Goal: Feedback & Contribution: Submit feedback/report problem

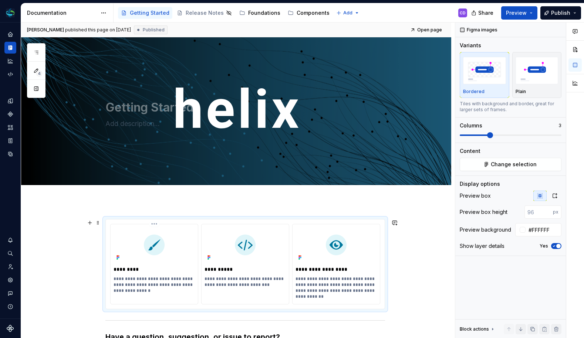
click at [161, 255] on img at bounding box center [154, 245] width 21 height 21
click at [168, 285] on p "**********" at bounding box center [154, 285] width 81 height 18
click at [525, 163] on span "Change selection" at bounding box center [514, 164] width 46 height 7
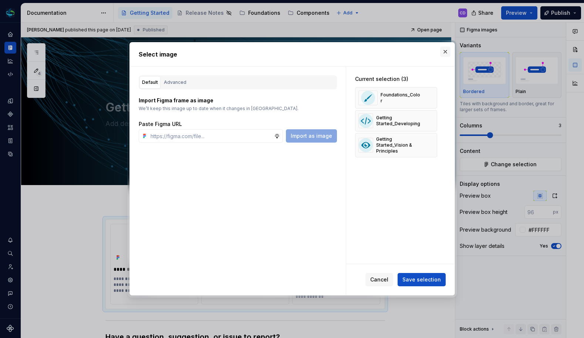
click at [447, 49] on button "button" at bounding box center [445, 52] width 10 height 10
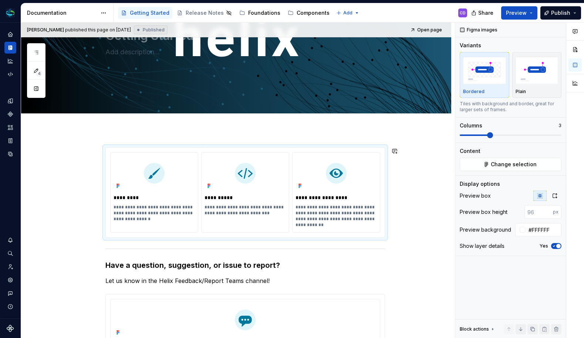
scroll to position [137, 0]
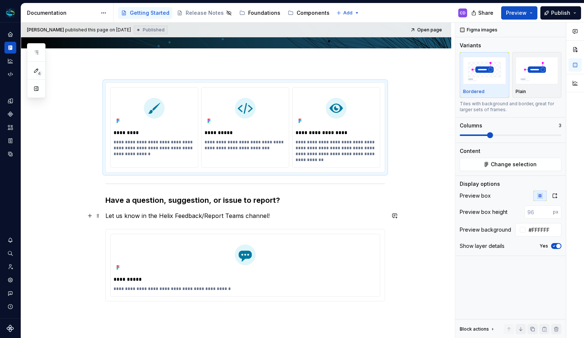
click at [177, 214] on p "Let us know in the Helix Feedback/Report Teams channel!" at bounding box center [245, 216] width 280 height 9
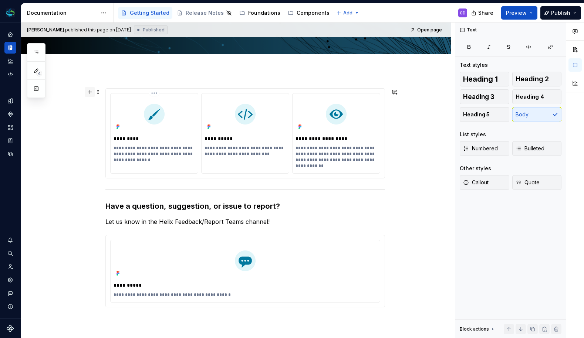
scroll to position [116, 0]
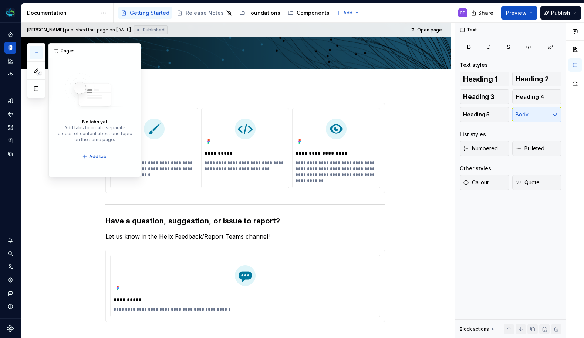
click at [40, 55] on button "button" at bounding box center [36, 52] width 13 height 13
click at [41, 53] on button "button" at bounding box center [36, 52] width 13 height 13
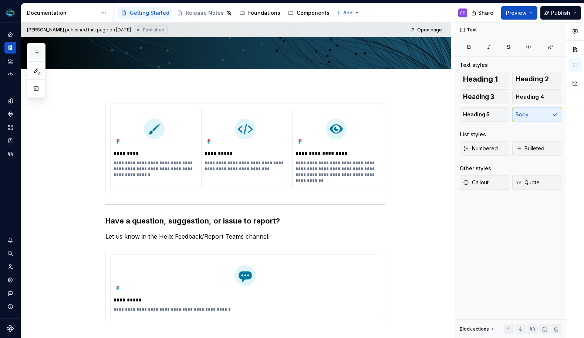
click at [41, 53] on button "button" at bounding box center [36, 52] width 13 height 13
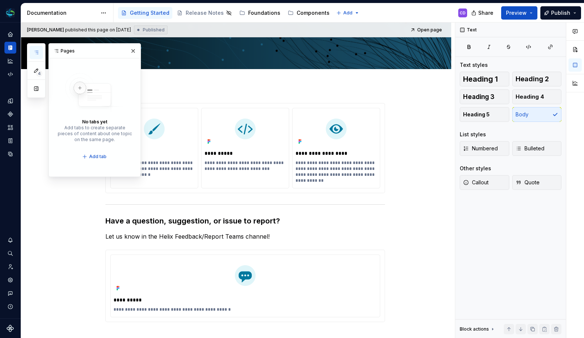
click at [41, 53] on button "button" at bounding box center [36, 52] width 13 height 13
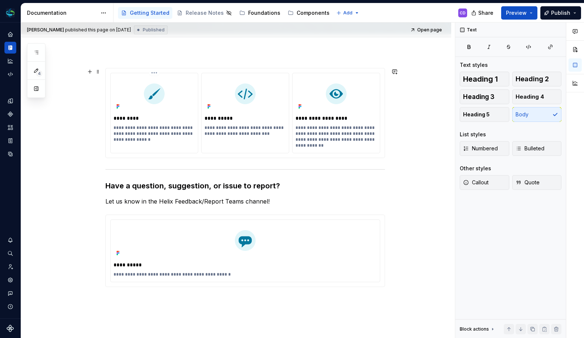
scroll to position [138, 0]
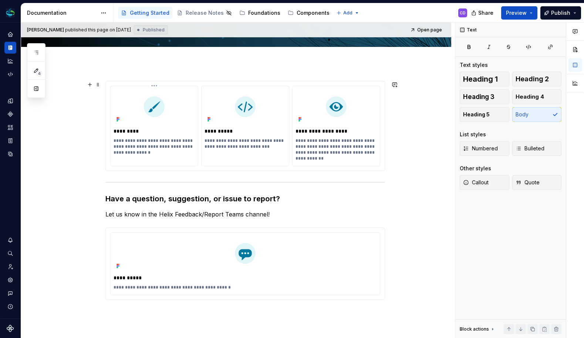
click at [135, 135] on div "*********" at bounding box center [154, 131] width 81 height 10
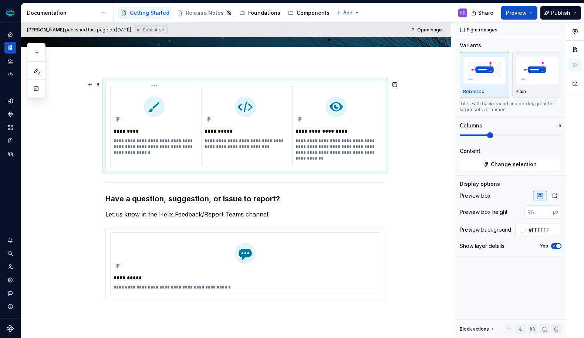
click at [145, 136] on div "*********" at bounding box center [154, 131] width 81 height 10
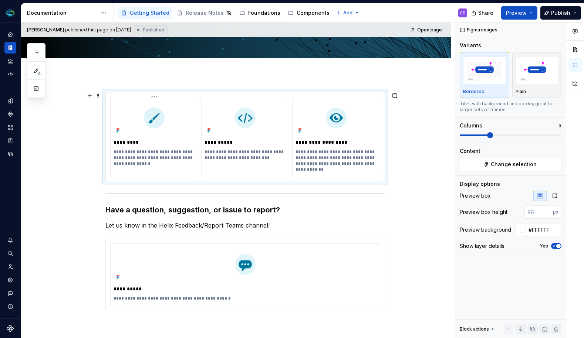
click at [139, 153] on p "**********" at bounding box center [154, 158] width 81 height 18
click at [496, 160] on button "Change selection" at bounding box center [511, 164] width 102 height 13
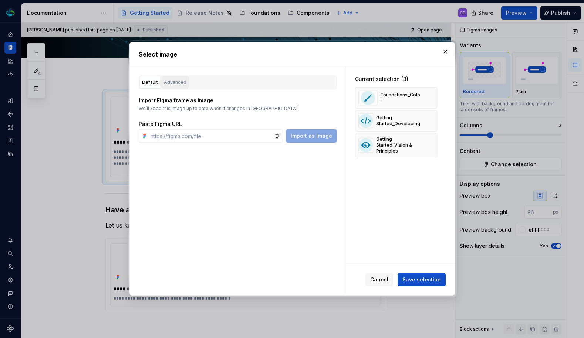
click at [177, 82] on div "Advanced" at bounding box center [175, 82] width 23 height 7
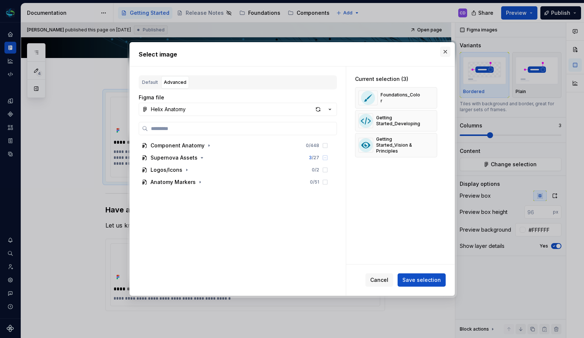
click at [442, 52] on button "button" at bounding box center [445, 52] width 10 height 10
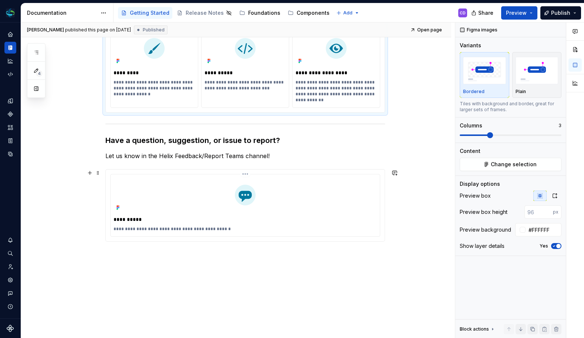
scroll to position [228, 0]
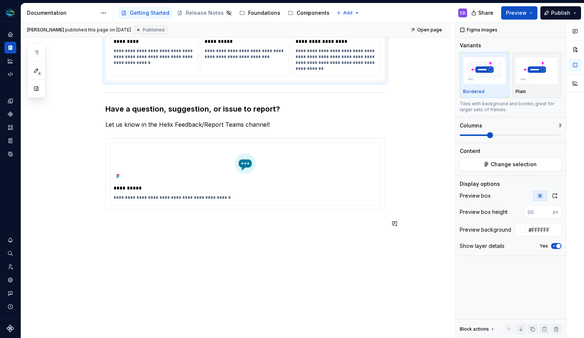
click at [146, 248] on div "**********" at bounding box center [236, 155] width 430 height 365
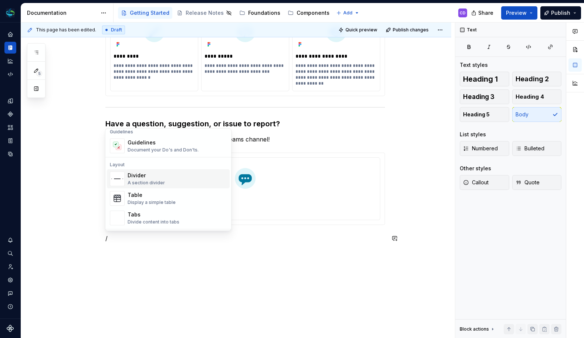
scroll to position [215, 0]
click at [170, 143] on div "Guidelines" at bounding box center [163, 141] width 71 height 7
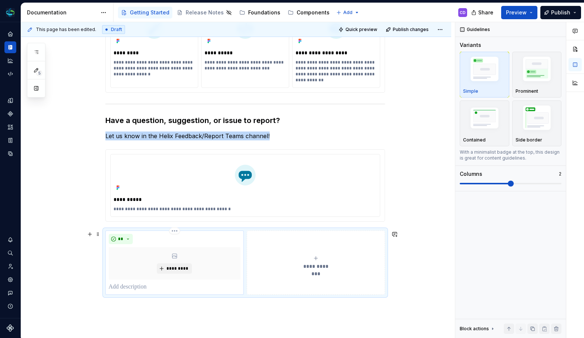
scroll to position [210, 0]
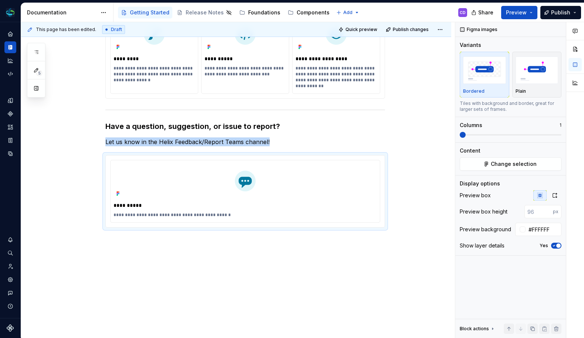
click at [135, 249] on div "**********" at bounding box center [236, 165] width 430 height 348
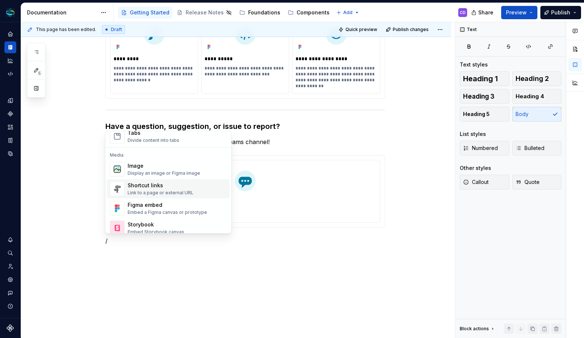
scroll to position [335, 0]
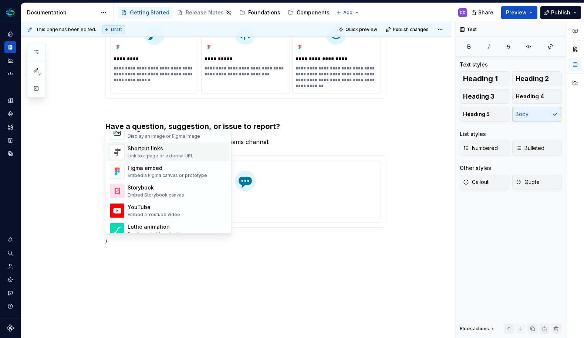
click at [195, 152] on div "Shortcut links Link to a page or external URL" at bounding box center [177, 152] width 99 height 15
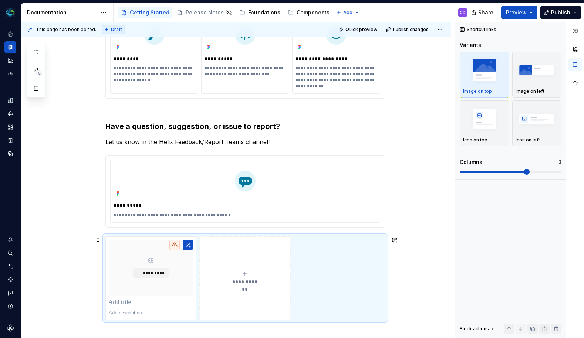
click at [407, 265] on div "**********" at bounding box center [236, 211] width 430 height 440
click at [495, 125] on img "button" at bounding box center [484, 118] width 43 height 27
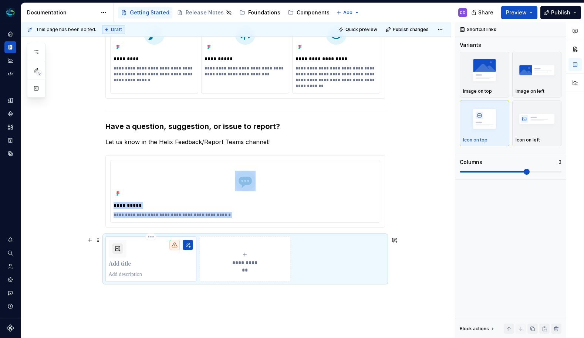
click at [116, 250] on button "button" at bounding box center [117, 249] width 10 height 10
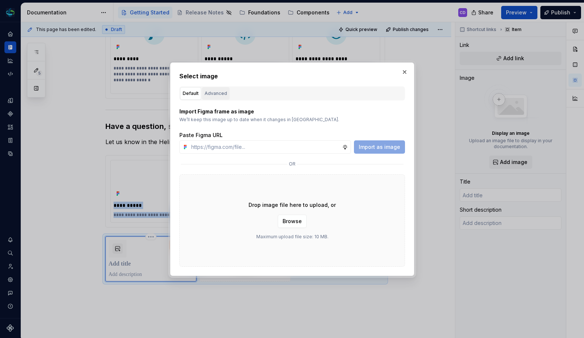
click at [220, 94] on div "Advanced" at bounding box center [215, 93] width 23 height 7
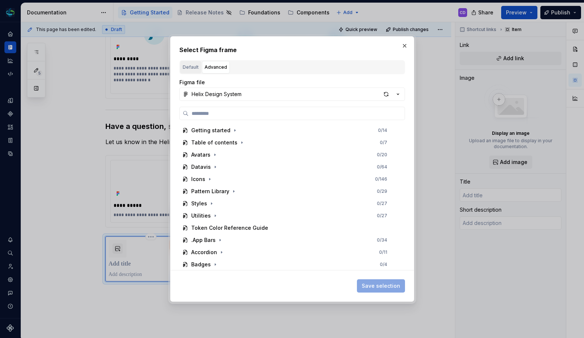
click at [194, 71] on div "Default" at bounding box center [191, 67] width 16 height 7
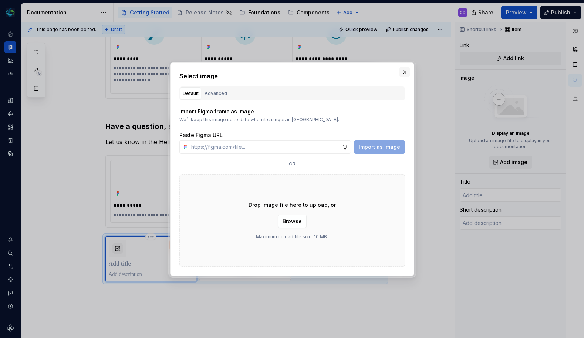
click at [406, 71] on button "button" at bounding box center [404, 72] width 10 height 10
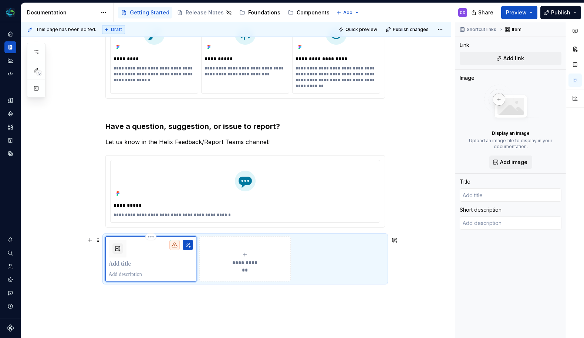
click at [126, 267] on p at bounding box center [151, 264] width 85 height 7
click at [127, 271] on div at bounding box center [151, 259] width 85 height 38
click at [188, 247] on button "button" at bounding box center [188, 245] width 10 height 10
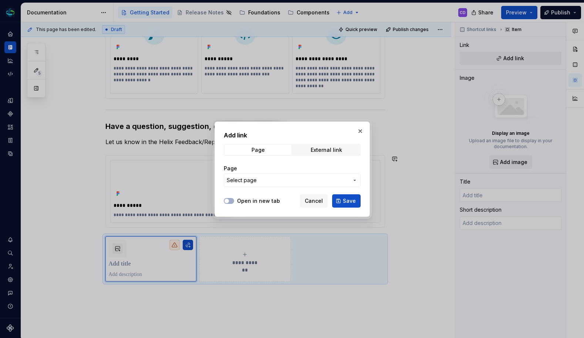
click at [353, 130] on div "Add link Page External link Page Select page Open in new tab Cancel Save" at bounding box center [291, 169] width 155 height 95
click at [360, 132] on button "button" at bounding box center [360, 131] width 10 height 10
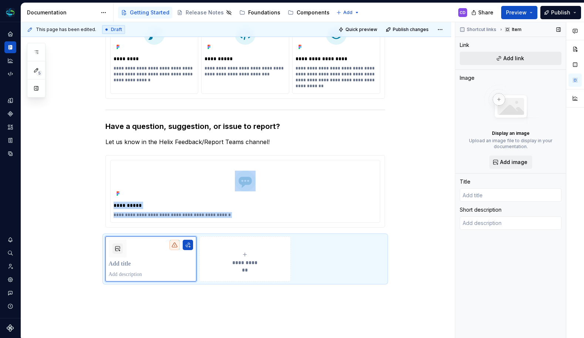
click at [510, 60] on span "Add link" at bounding box center [513, 58] width 21 height 7
type textarea "*"
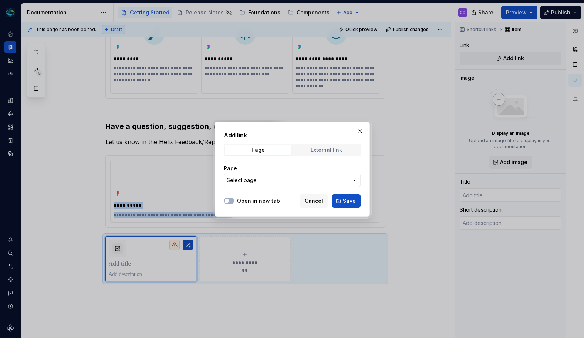
click at [320, 150] on div "External link" at bounding box center [326, 150] width 31 height 6
click at [267, 185] on input "URL" at bounding box center [292, 180] width 137 height 13
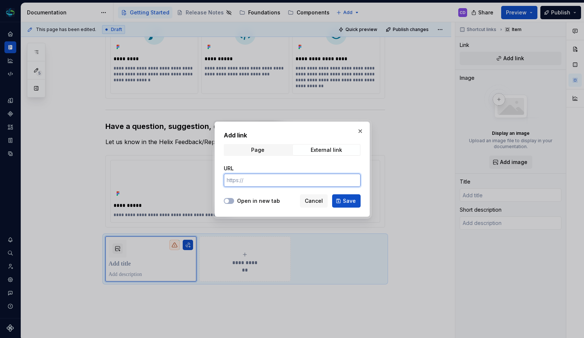
paste input "[URL][DOMAIN_NAME]"
type input "[URL][DOMAIN_NAME]"
click at [234, 199] on div at bounding box center [229, 200] width 10 height 7
click at [229, 204] on div at bounding box center [229, 200] width 10 height 7
click at [231, 199] on button "Open in new tab" at bounding box center [229, 201] width 10 height 6
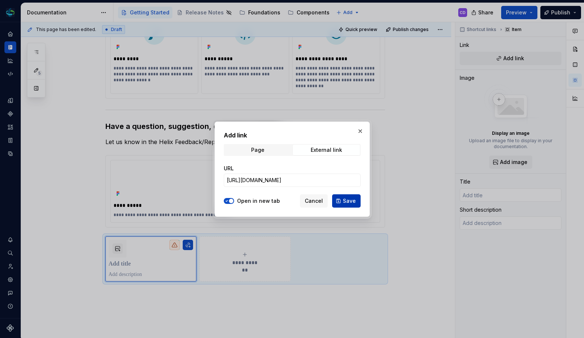
click at [347, 202] on span "Save" at bounding box center [349, 200] width 13 height 7
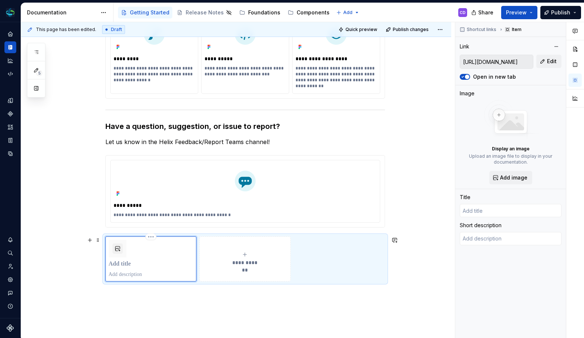
scroll to position [217, 0]
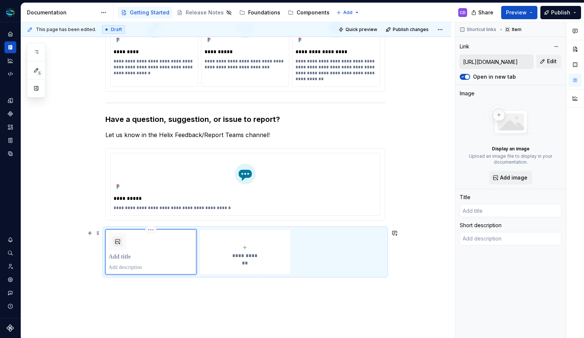
click at [124, 256] on p at bounding box center [151, 257] width 85 height 7
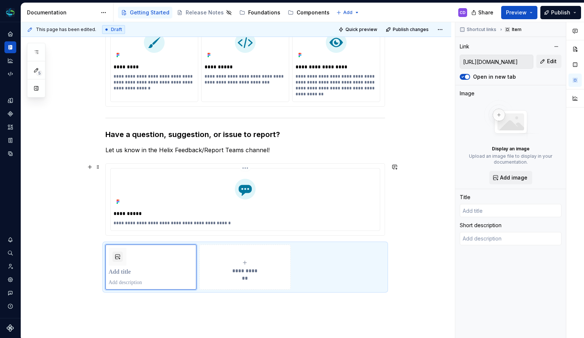
scroll to position [179, 0]
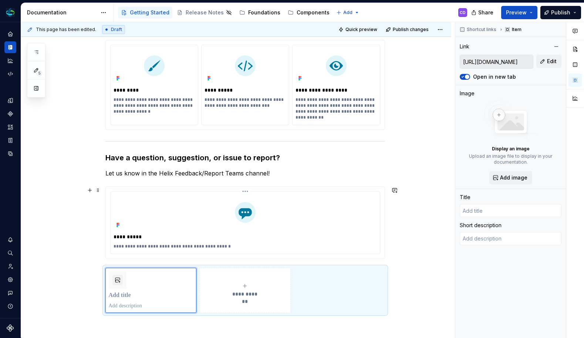
type textarea "*"
type input "D"
type textarea "*"
type input "De"
type textarea "*"
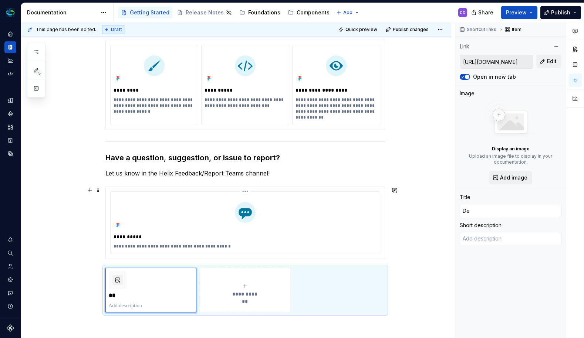
type input "Des"
type textarea "*"
type input "Desi"
type textarea "*"
type input "Desig"
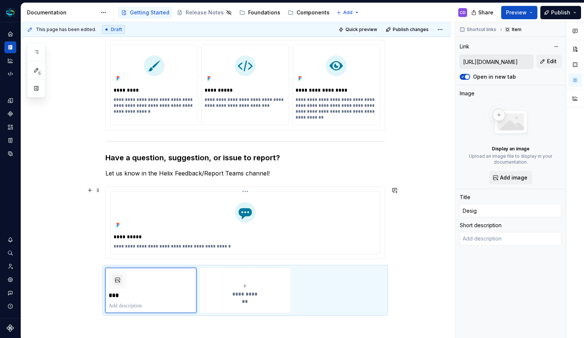
type textarea "*"
type input "Design"
type textarea "*"
type input "Designe"
type textarea "*"
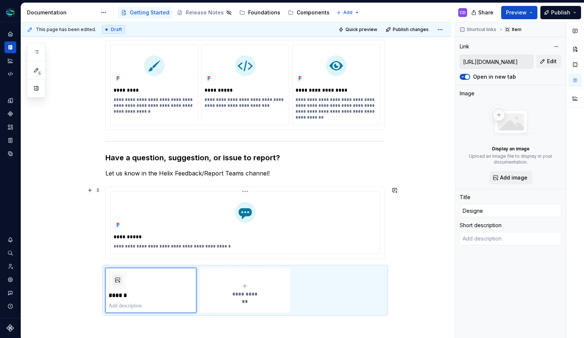
type input "Login | Figma"
type textarea "*"
type input "Login | Figmar"
type textarea "*"
type input "Login | Figmars"
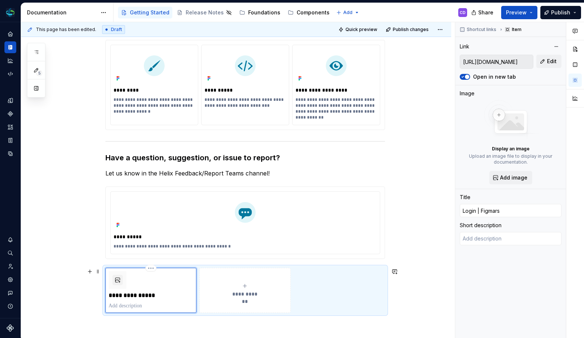
click at [131, 295] on p "**********" at bounding box center [151, 295] width 85 height 7
type textarea "*"
type input "D"
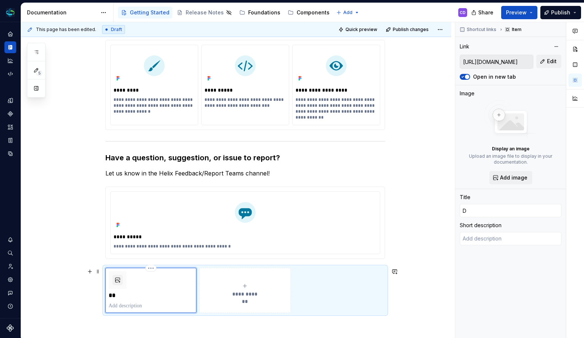
type textarea "*"
type input "De"
type textarea "*"
type input "Des"
type textarea "*"
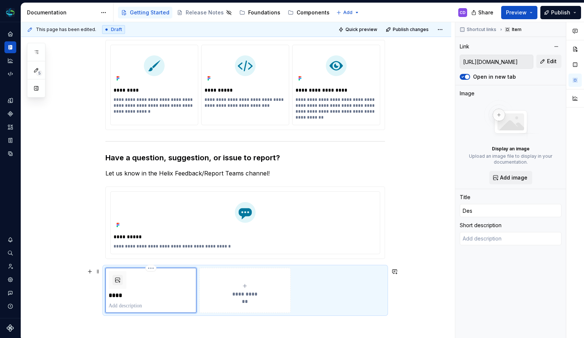
type input "Desi"
type textarea "*"
type input "Desig"
type textarea "*"
type input "Design"
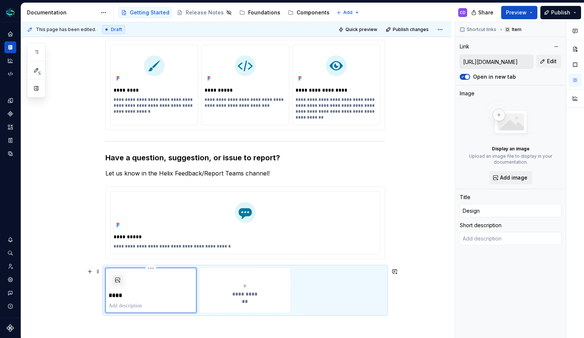
type textarea "*"
type input "Designe"
type textarea "*"
type input "Designer"
type textarea "*"
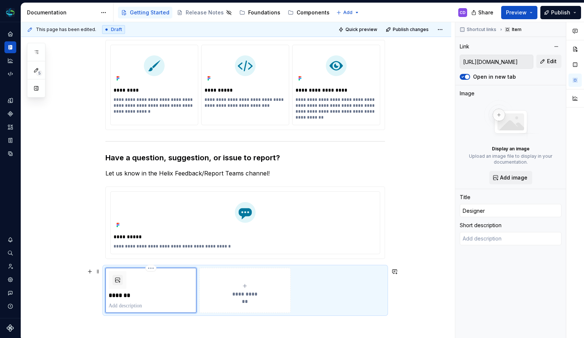
type input "Designers"
click at [131, 308] on p at bounding box center [151, 305] width 85 height 7
type textarea "*"
type textarea "G"
type textarea "*"
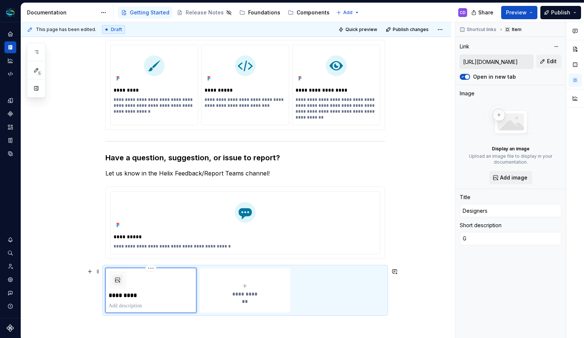
type textarea "Ge"
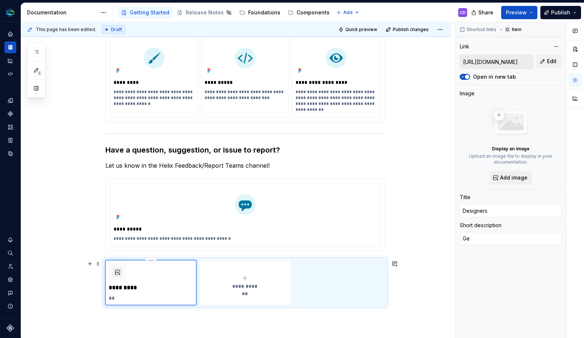
type textarea "*"
type textarea "Get"
type textarea "*"
type textarea "Get"
type textarea "*"
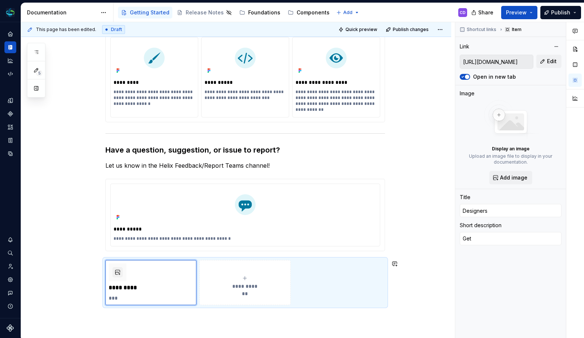
type textarea "Get a"
type textarea "*"
type textarea "Get ac"
type textarea "*"
type textarea "Get acc"
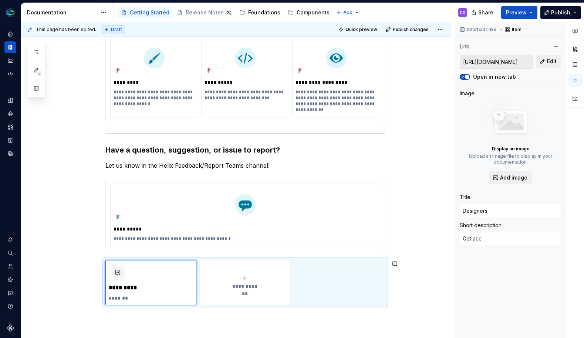
type textarea "*"
type textarea "Get acce"
type textarea "*"
type textarea "Get acces"
type textarea "*"
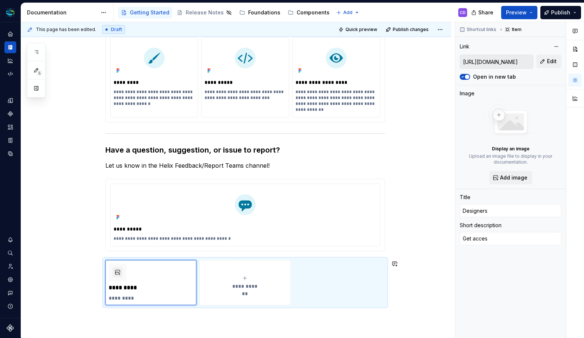
type textarea "Get access"
type textarea "*"
type textarea "Get access"
type textarea "*"
type textarea "Get access t"
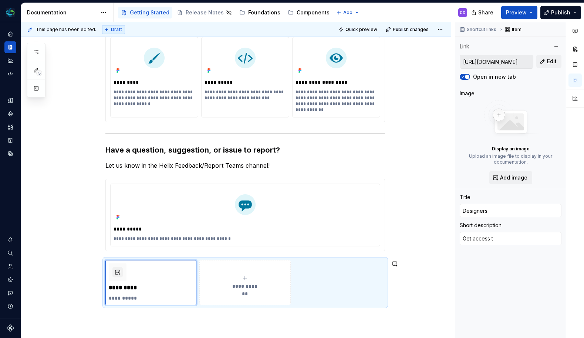
type textarea "*"
type textarea "Get access to"
type textarea "*"
type textarea "Get access to"
type textarea "*"
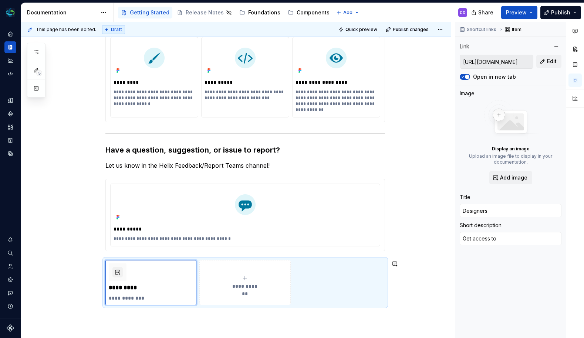
type textarea "Get access to d"
type textarea "*"
type textarea "Get access to de"
type textarea "*"
type textarea "Get access to des"
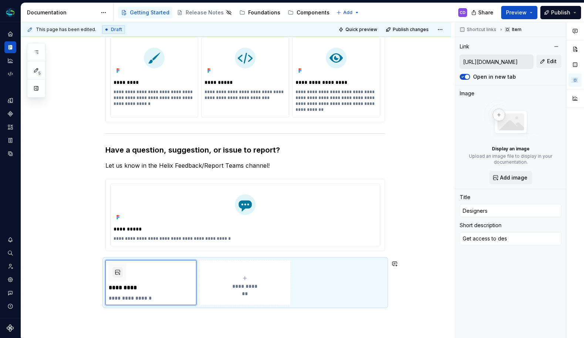
type textarea "*"
type textarea "Get access to desi"
type textarea "*"
type textarea "Get access to desig"
type textarea "*"
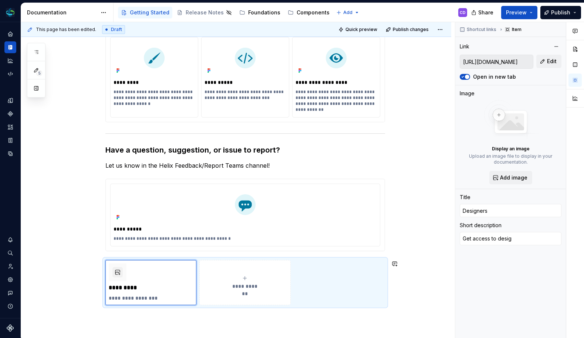
type textarea "Get access to design"
type textarea "*"
type textarea "Get access to design"
type textarea "*"
type textarea "Get access to design t"
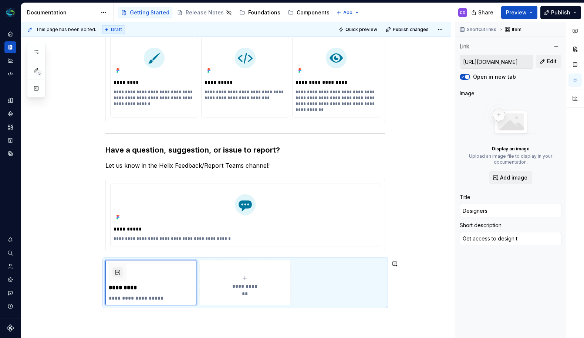
type textarea "*"
type textarea "Get access to design to"
type textarea "*"
type textarea "Get access to design too"
type textarea "*"
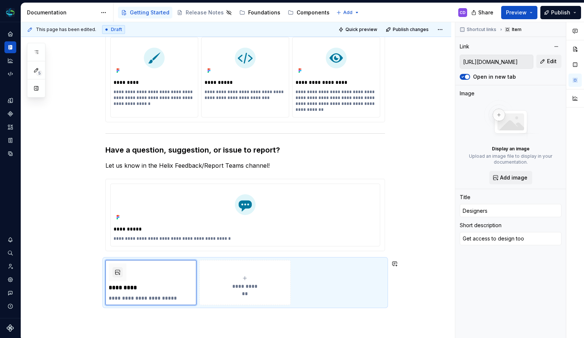
type textarea "Get access to design tool"
type textarea "*"
type textarea "Get access to design tools"
type textarea "*"
type textarea "Get access to design tools,"
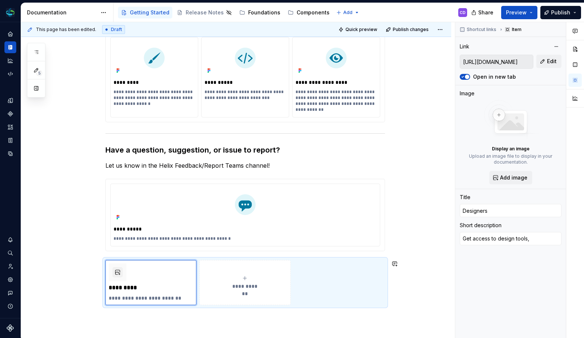
type textarea "*"
type textarea "Get access to design tools,"
type textarea "*"
type textarea "Get access to design tools, s"
type textarea "*"
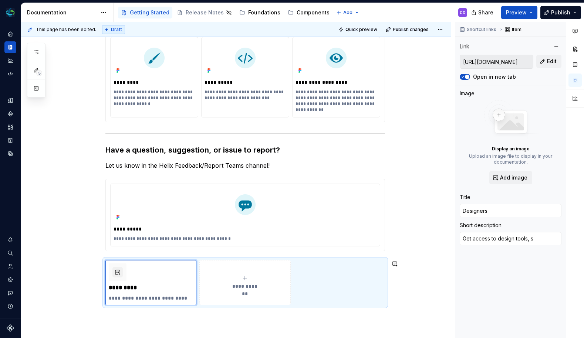
type textarea "Get access to design tools, st"
type textarea "*"
type textarea "Get access to design tools, sta"
type textarea "*"
type textarea "Get access to design tools, stay"
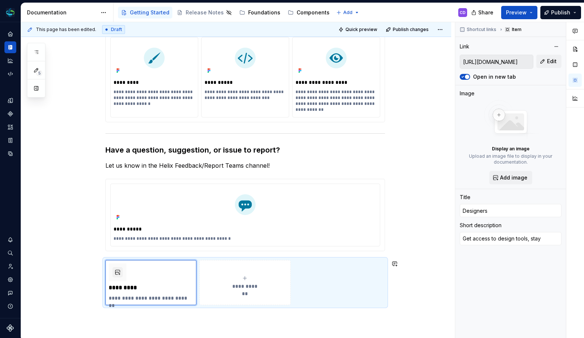
type textarea "*"
type textarea "Get access to design tools, stay"
type textarea "*"
type textarea "Get access to design tools, stay u"
type textarea "*"
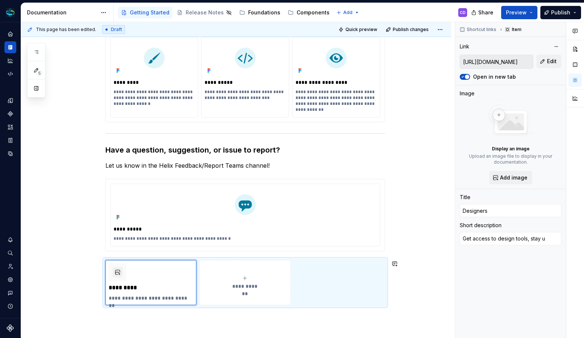
type textarea "Get access to design tools, stay up"
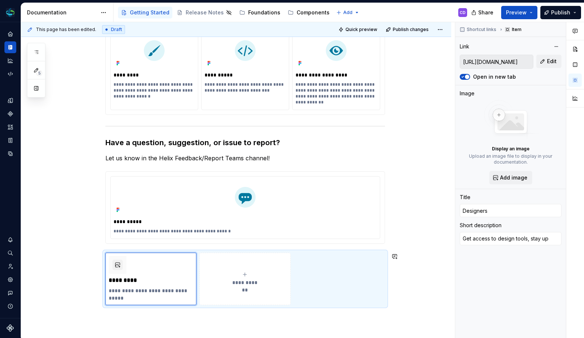
type textarea "*"
type textarea "Get access to design tools, stay up-"
type textarea "*"
type textarea "Get access to design tools, stay up-t"
type textarea "*"
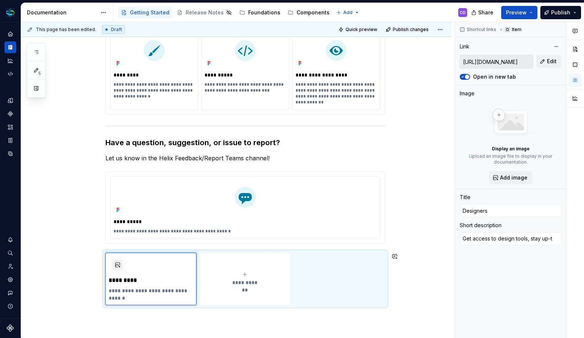
type textarea "Get access to design tools, stay up-to"
type textarea "*"
type textarea "Get access to design tools, stay up-to-"
type textarea "*"
type textarea "Get access to design tools, stay up-to-d"
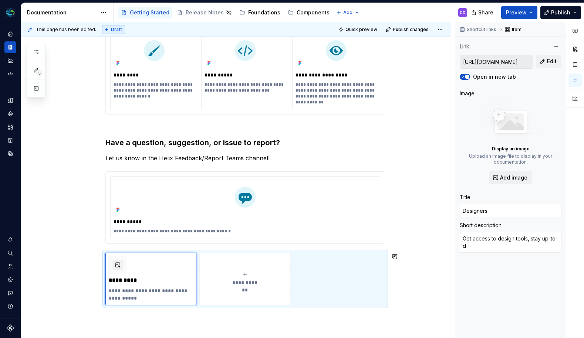
type textarea "*"
type textarea "Get access to design tools, stay up-to-da"
type textarea "*"
type textarea "Get access to design tools, stay up-to-dat"
type textarea "*"
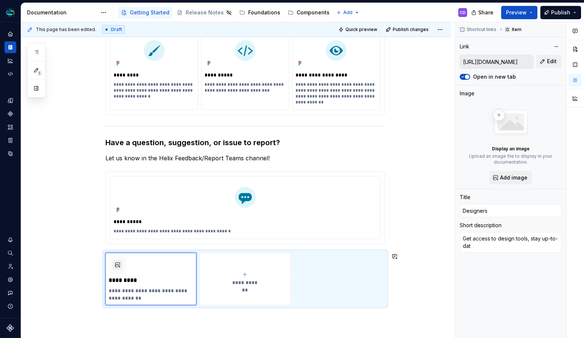
type textarea "Get access to design tools, stay up-to-date"
type textarea "*"
type textarea "Get access to design tools, stay up-to-date"
type textarea "*"
type textarea "Get access to design tools, stay up-to-date o"
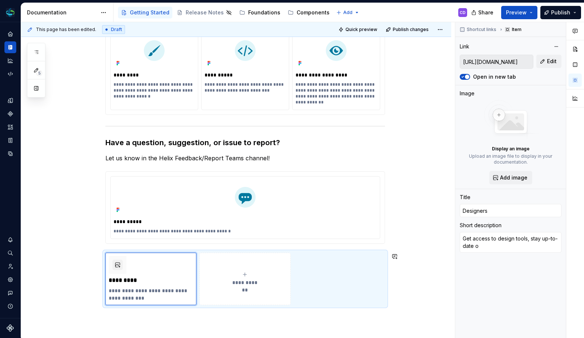
type textarea "*"
type textarea "Get access to design tools, stay up-to-date on"
type textarea "*"
type textarea "Get access to design tools, stay up-to-date on"
type textarea "*"
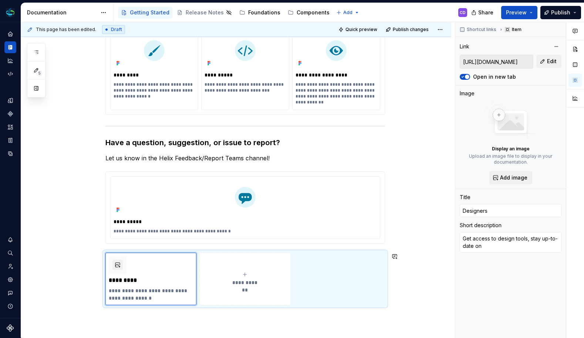
type textarea "Get access to design tools, stay up-to-date on d"
type textarea "*"
type textarea "Get access to design tools, stay up-to-date on de"
type textarea "*"
type textarea "Get access to design tools, stay up-to-date on des"
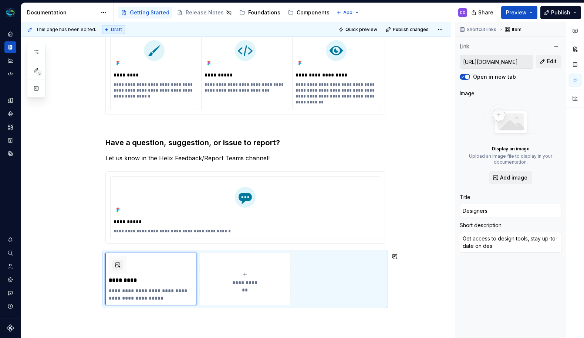
type textarea "*"
type textarea "Get access to design tools, stay up-to-date on desi"
type textarea "*"
type textarea "Get access to design tools, stay up-to-date on desig"
type textarea "*"
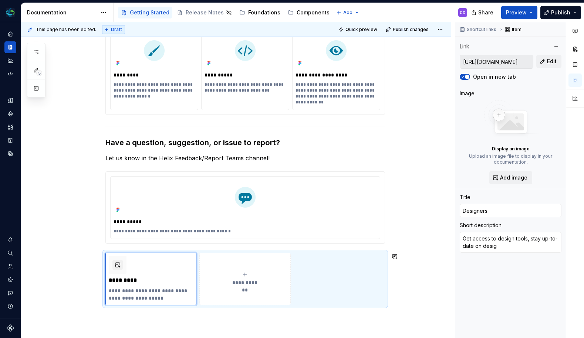
type textarea "Get access to design tools, stay up-to-date on design"
type textarea "*"
type textarea "Get access to design tools, stay up-to-date on design"
type textarea "*"
type textarea "Get access to design tools, stay up-to-date on design g"
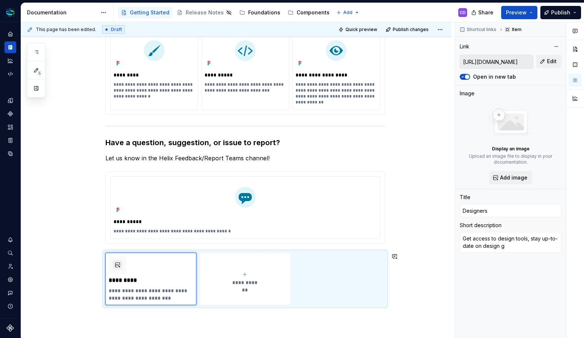
type textarea "*"
type textarea "Get access to design tools, stay up-to-date on design gu"
type textarea "*"
type textarea "Get access to design tools, stay up-to-date on design gui"
type textarea "*"
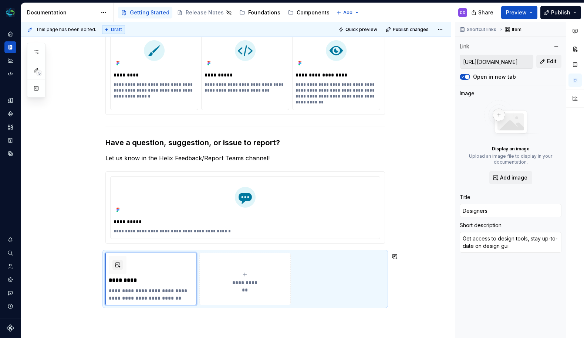
type textarea "Get access to design tools, stay up-to-date on design guid"
type textarea "*"
type textarea "Get access to design tools, stay up-to-date on design guide"
type textarea "*"
type textarea "Get access to design tools, stay up-to-date on design guidel"
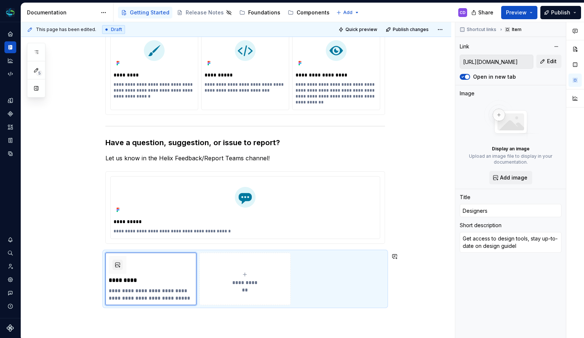
type textarea "*"
type textarea "Get access to design tools, stay up-to-date on design guideli"
type textarea "*"
type textarea "Get access to design tools, stay up-to-date on design guidelin"
type textarea "*"
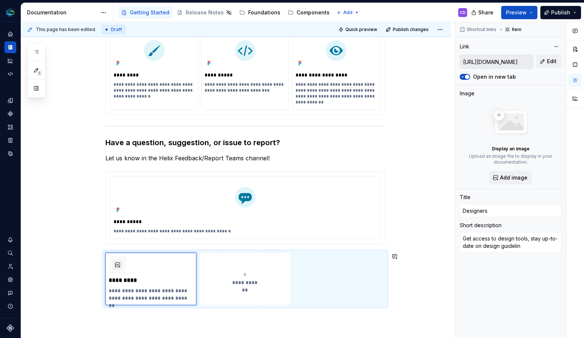
type textarea "Get access to design tools, stay up-to-date on design guideline"
type textarea "*"
type textarea "Get access to design tools, stay up-to-date on design guidelines"
type textarea "*"
type textarea "Get access to design tools, stay up-to-date on design guidelines"
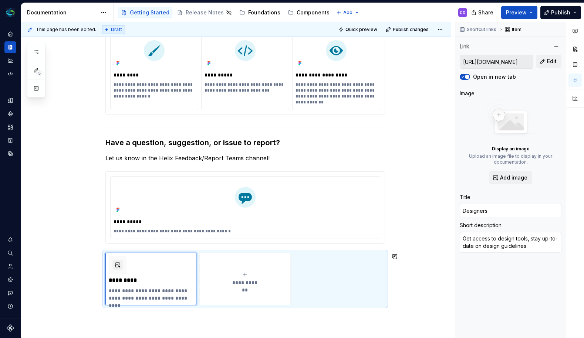
type textarea "*"
type textarea "Get access to design tools, stay up-to-date on design guidelines a"
type textarea "*"
type textarea "Get access to design tools, stay up-to-date on design guidelines an"
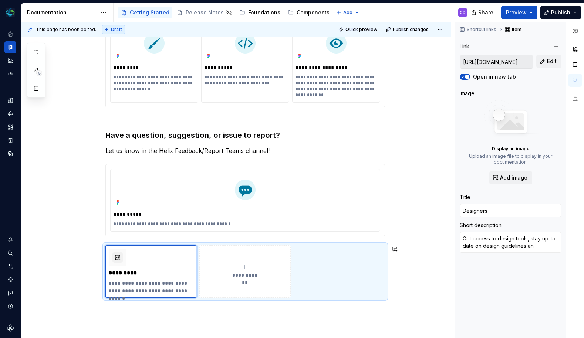
type textarea "*"
type textarea "Get access to design tools, stay up-to-date on design guidelines and"
type textarea "*"
type textarea "Get access to design tools, stay up-to-date on design guidelines and"
type textarea "*"
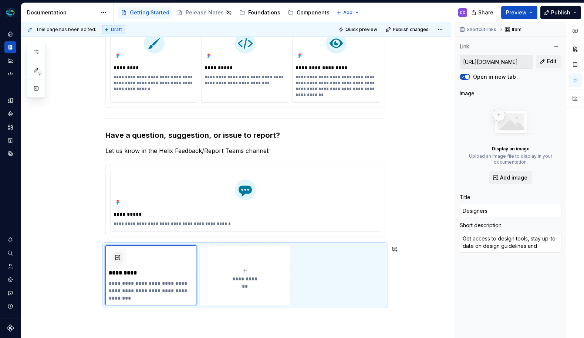
type textarea "Get access to design tools, stay up-to-date on design guidelines and c"
type textarea "*"
type textarea "Get access to design tools, stay up-to-date on design guidelines and co"
type textarea "*"
type textarea "Get access to design tools, stay up-to-date on design guidelines and com"
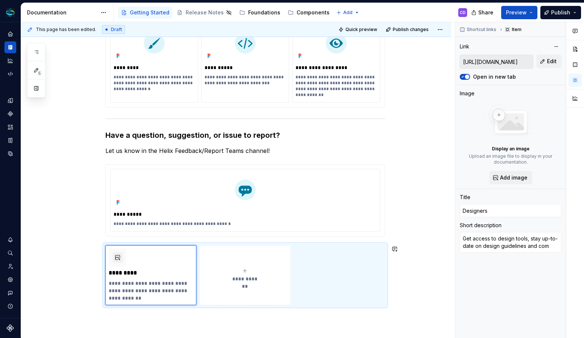
type textarea "*"
type textarea "Get access to design tools, stay up-to-date on design guidelines and comp"
type textarea "*"
type textarea "Get access to design tools, stay up-to-date on design guidelines and compo"
type textarea "*"
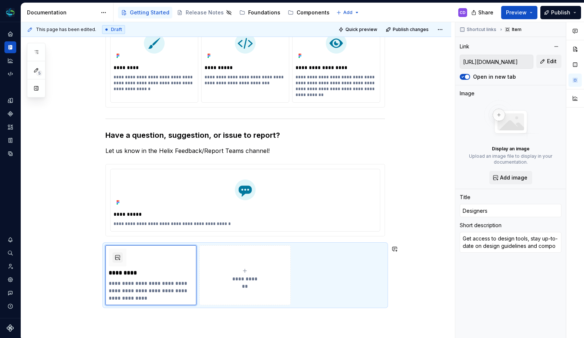
type textarea "Get access to design tools, stay up-to-date on design guidelines and compon"
type textarea "*"
type textarea "Get access to design tools, stay up-to-date on design guidelines and compone"
type textarea "*"
type textarea "Get access to design tools, stay up-to-date on design guidelines and componen"
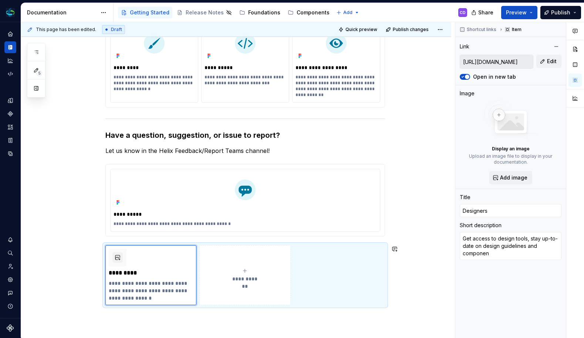
type textarea "*"
type textarea "Get access to design tools, stay up-to-date on design guidelines and component"
type textarea "*"
type textarea "Get access to design tools, stay up-to-date on design guidelines and components"
click at [62, 234] on div "**********" at bounding box center [236, 208] width 430 height 416
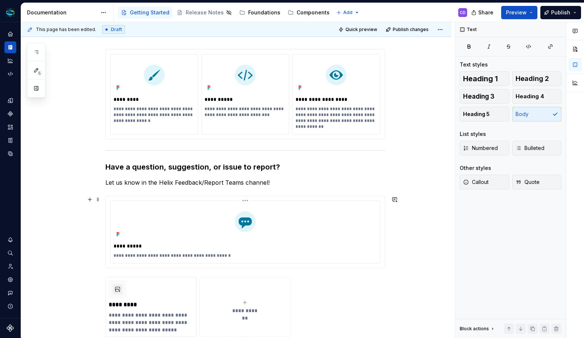
scroll to position [168, 0]
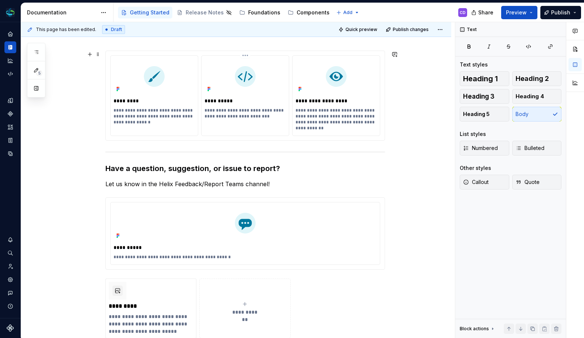
click at [214, 85] on div at bounding box center [244, 76] width 81 height 35
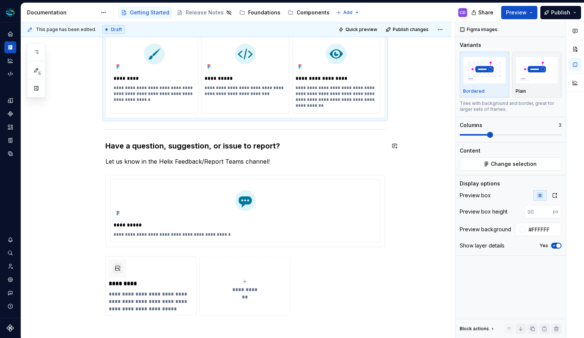
scroll to position [176, 0]
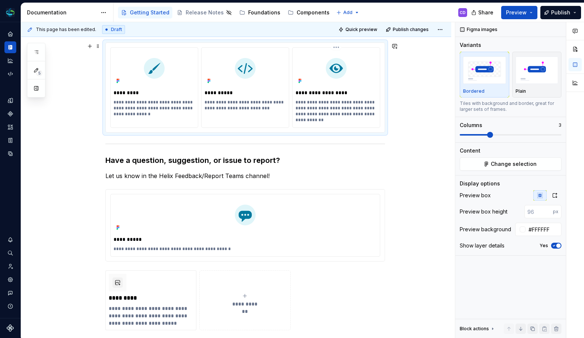
click at [328, 94] on p "**********" at bounding box center [335, 92] width 81 height 7
click at [406, 125] on div "**********" at bounding box center [236, 233] width 430 height 416
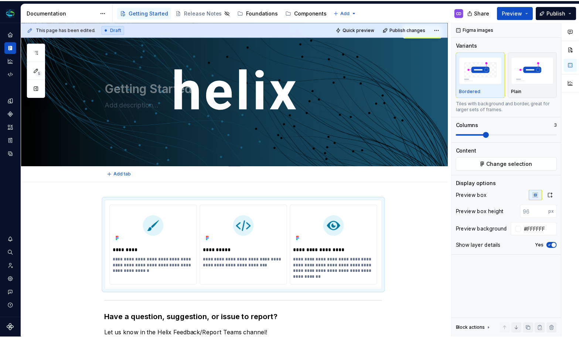
scroll to position [0, 0]
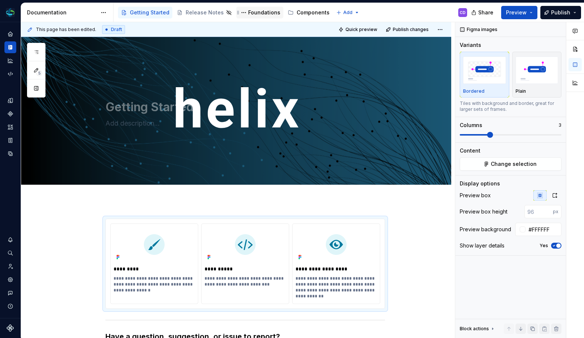
click at [248, 13] on div "Foundations" at bounding box center [264, 12] width 32 height 7
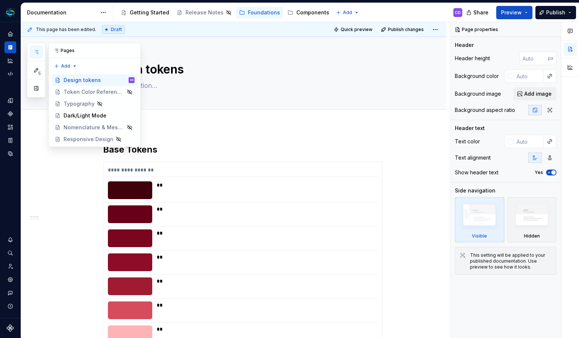
click at [40, 51] on button "button" at bounding box center [36, 51] width 13 height 13
click at [135, 50] on button "button" at bounding box center [133, 50] width 10 height 10
click at [37, 52] on icon "button" at bounding box center [36, 52] width 4 height 3
click at [37, 52] on icon "button" at bounding box center [36, 52] width 6 height 6
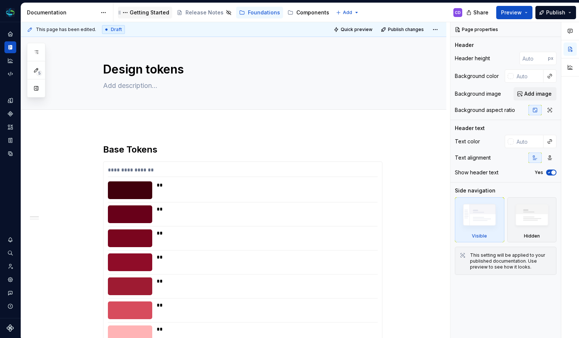
click at [152, 14] on div "Getting Started" at bounding box center [150, 12] width 40 height 7
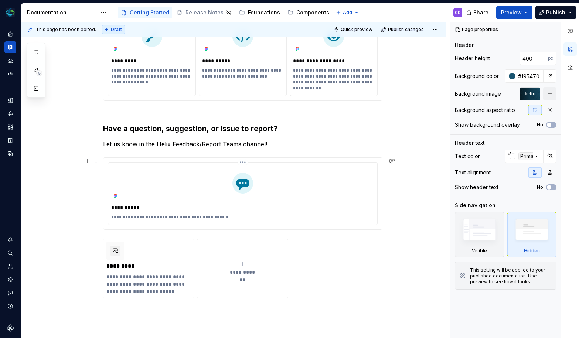
scroll to position [195, 0]
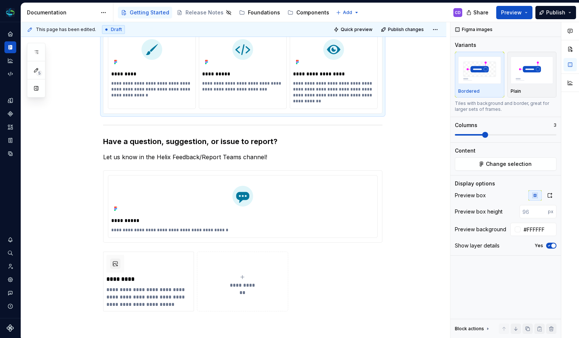
click at [146, 68] on div "**********" at bounding box center [151, 66] width 87 height 74
click at [521, 163] on span "Change selection" at bounding box center [509, 163] width 46 height 7
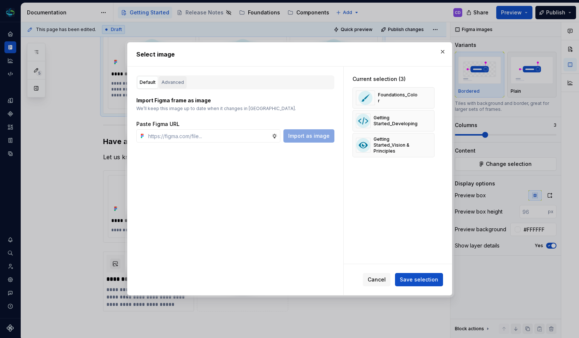
click at [181, 79] on div "Advanced" at bounding box center [173, 82] width 23 height 7
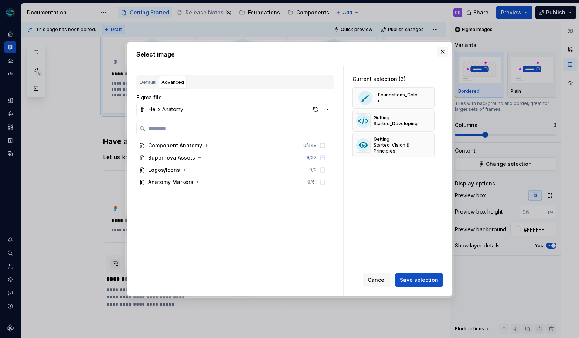
click at [442, 52] on button "button" at bounding box center [443, 52] width 10 height 10
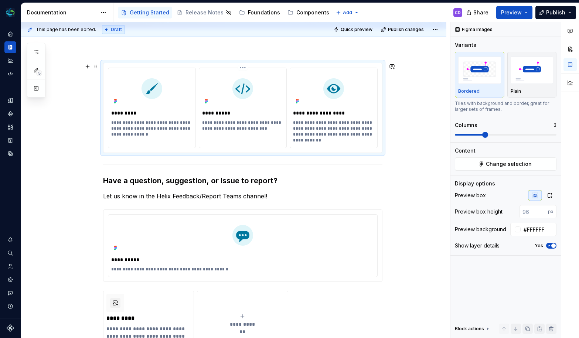
scroll to position [196, 0]
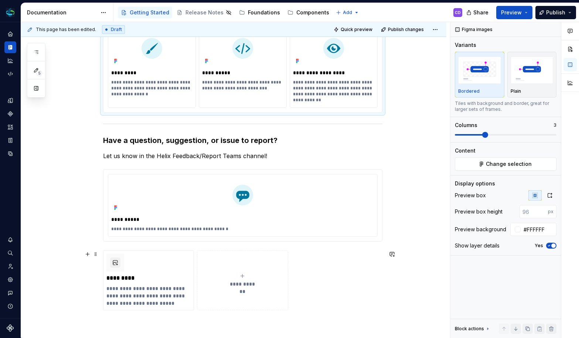
click at [240, 282] on span "**********" at bounding box center [243, 284] width 32 height 7
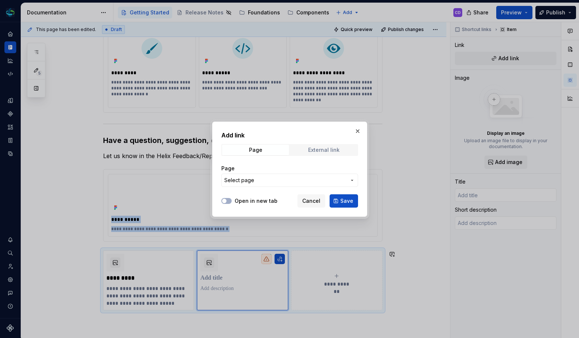
click at [324, 149] on div "External link" at bounding box center [323, 150] width 31 height 6
click at [356, 132] on button "button" at bounding box center [358, 131] width 10 height 10
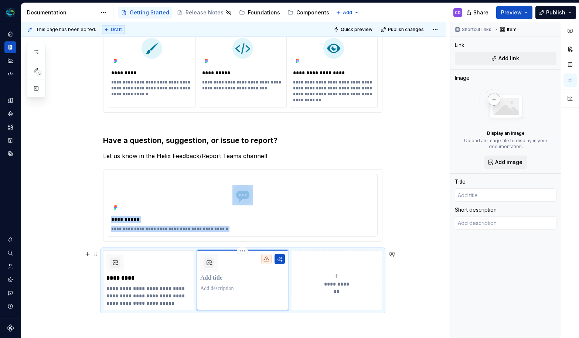
click at [216, 276] on p at bounding box center [242, 278] width 85 height 7
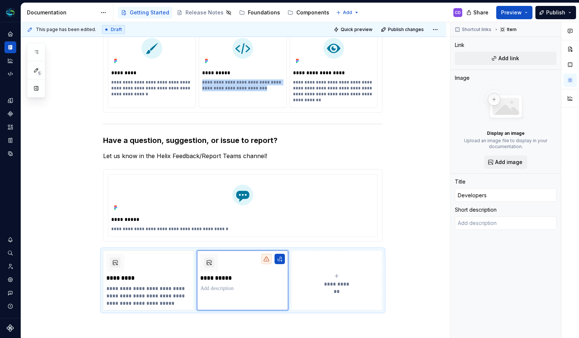
drag, startPoint x: 203, startPoint y: 83, endPoint x: 271, endPoint y: 86, distance: 68.8
click at [271, 86] on p "**********" at bounding box center [242, 85] width 81 height 12
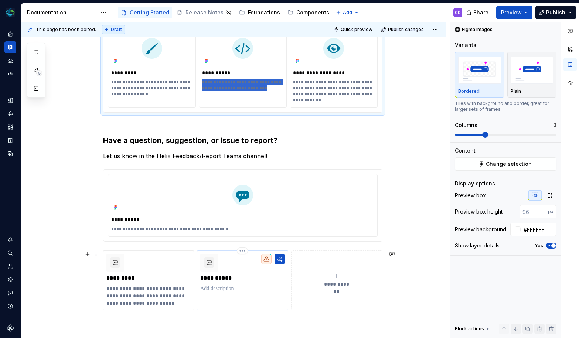
click at [228, 288] on p at bounding box center [242, 288] width 85 height 7
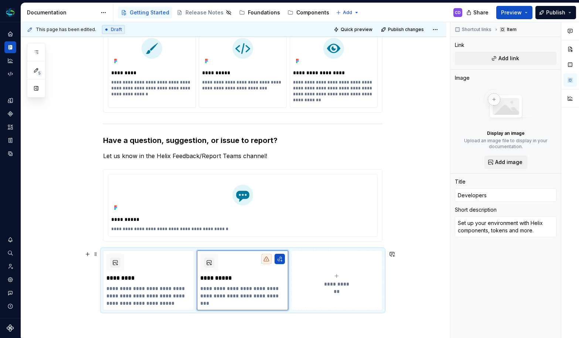
click at [341, 274] on div "**********" at bounding box center [337, 280] width 85 height 15
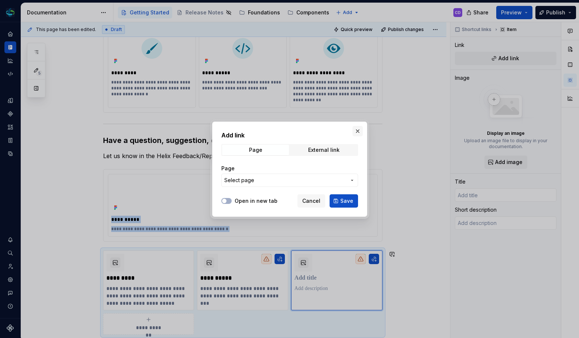
click at [362, 130] on button "button" at bounding box center [358, 131] width 10 height 10
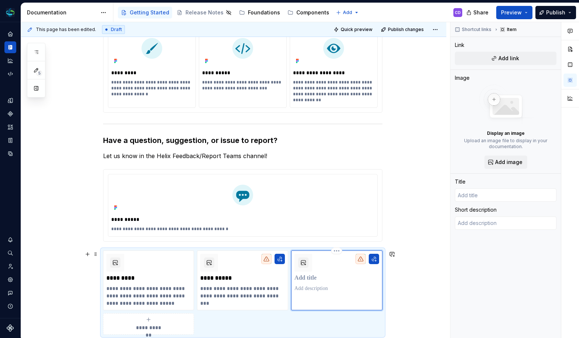
click at [309, 274] on div at bounding box center [337, 273] width 85 height 38
click at [308, 276] on p at bounding box center [337, 278] width 85 height 7
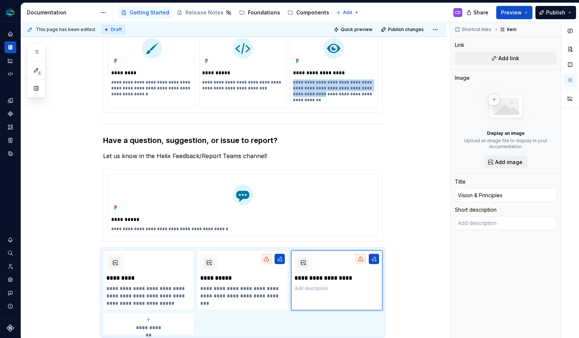
drag, startPoint x: 294, startPoint y: 84, endPoint x: 310, endPoint y: 94, distance: 19.0
click at [310, 94] on p "**********" at bounding box center [333, 91] width 81 height 24
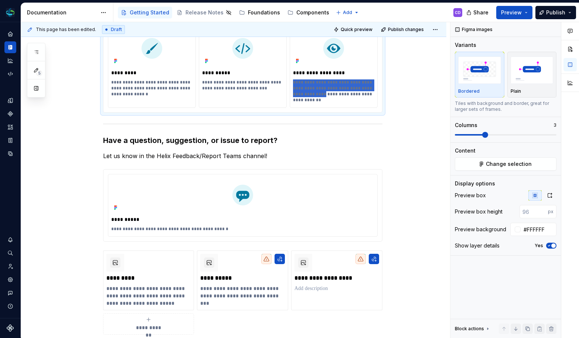
click at [300, 86] on p "**********" at bounding box center [333, 91] width 81 height 24
drag, startPoint x: 295, startPoint y: 83, endPoint x: 304, endPoint y: 86, distance: 9.0
click at [304, 87] on p "**********" at bounding box center [333, 91] width 81 height 24
drag, startPoint x: 294, startPoint y: 82, endPoint x: 315, endPoint y: 98, distance: 26.4
click at [315, 98] on p "**********" at bounding box center [333, 91] width 81 height 24
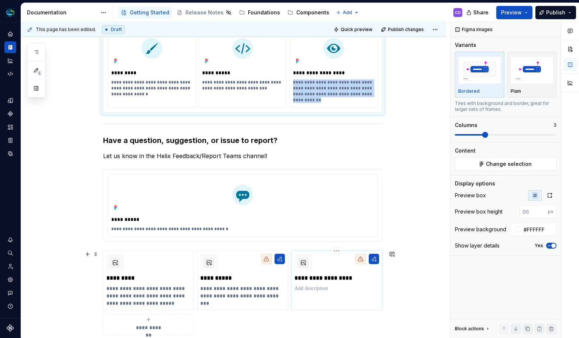
click at [309, 285] on p at bounding box center [337, 288] width 85 height 7
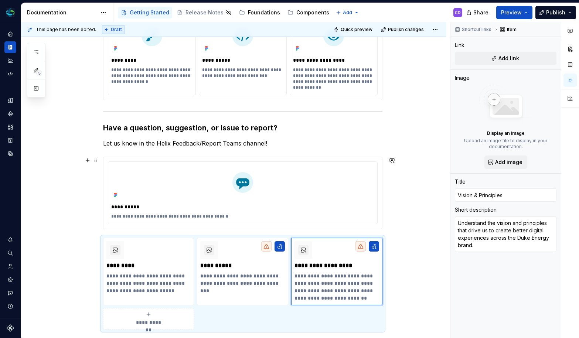
scroll to position [239, 0]
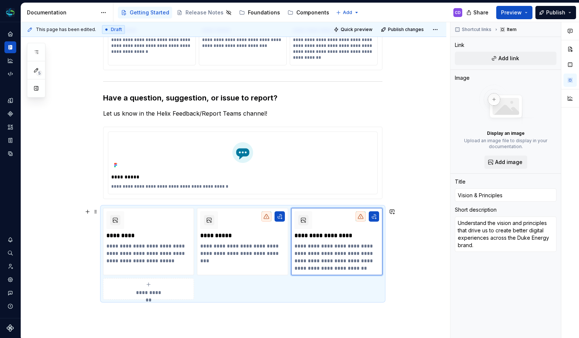
click at [410, 258] on div "**********" at bounding box center [234, 186] width 426 height 448
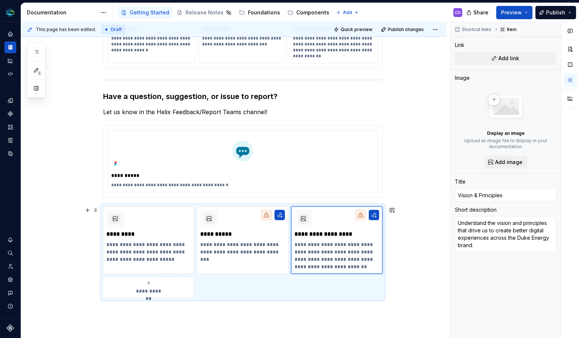
click at [140, 284] on div "**********" at bounding box center [148, 287] width 85 height 15
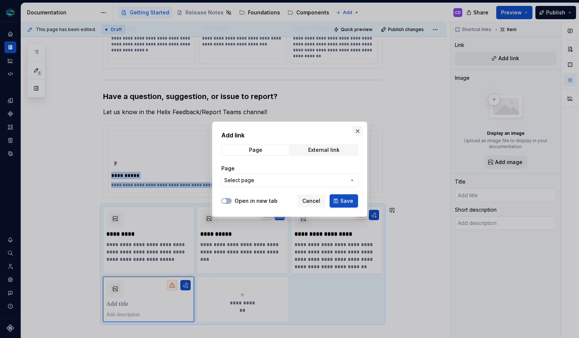
click at [359, 132] on button "button" at bounding box center [358, 131] width 10 height 10
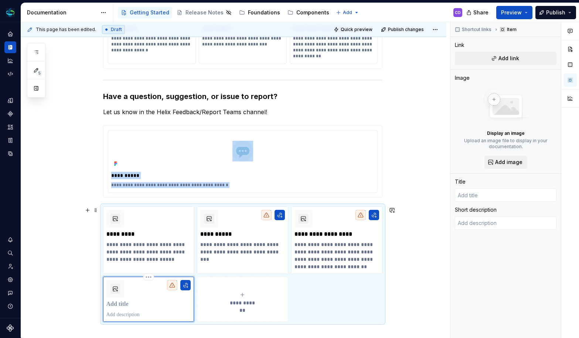
click at [120, 303] on p at bounding box center [148, 304] width 85 height 7
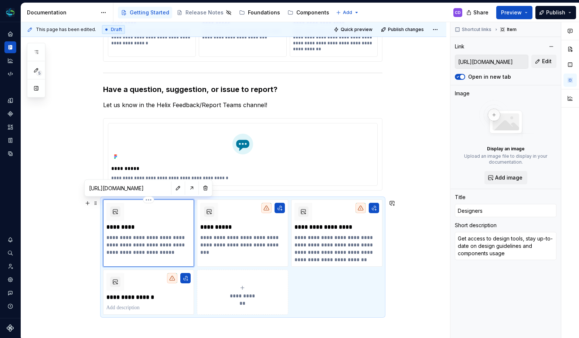
click at [143, 222] on div "**********" at bounding box center [148, 229] width 85 height 53
click at [544, 60] on span "Edit" at bounding box center [547, 61] width 10 height 7
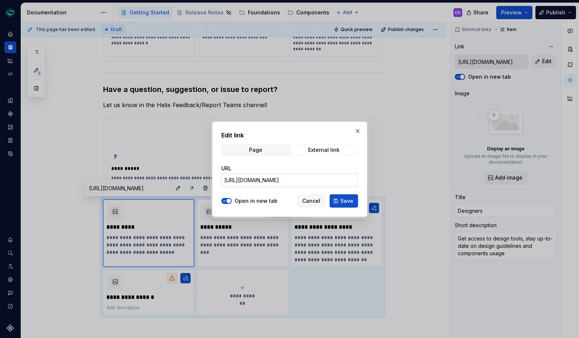
click at [298, 183] on input "[URL][DOMAIN_NAME]" at bounding box center [289, 180] width 137 height 13
click at [355, 131] on button "button" at bounding box center [358, 131] width 10 height 10
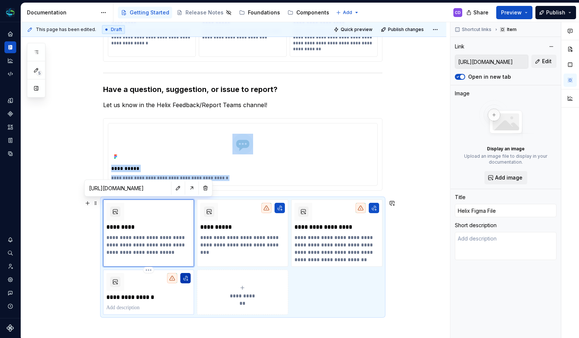
click at [183, 278] on button "button" at bounding box center [185, 278] width 10 height 10
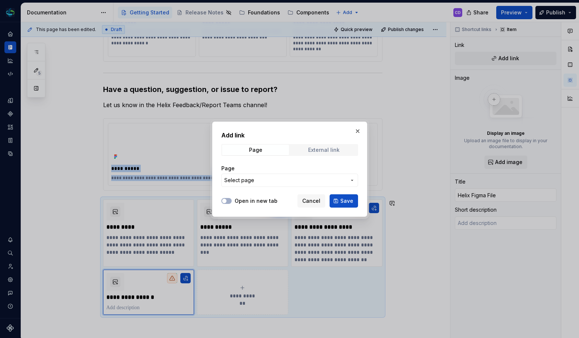
click at [333, 150] on div "External link" at bounding box center [323, 150] width 31 height 6
click at [241, 183] on input "URL" at bounding box center [289, 180] width 137 height 13
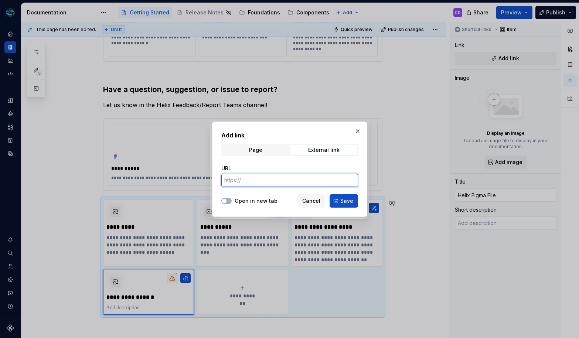
paste input "[URL][DOMAIN_NAME]"
click at [227, 203] on button "Open in new tab" at bounding box center [226, 201] width 10 height 6
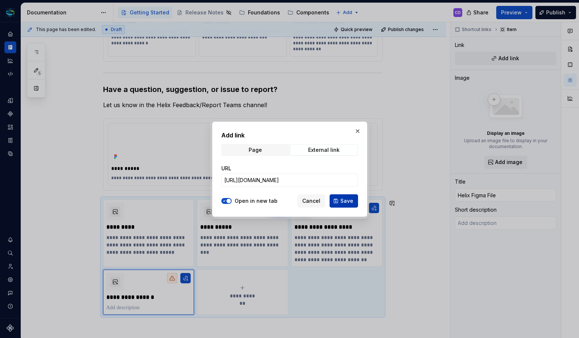
click at [343, 202] on span "Save" at bounding box center [347, 200] width 13 height 7
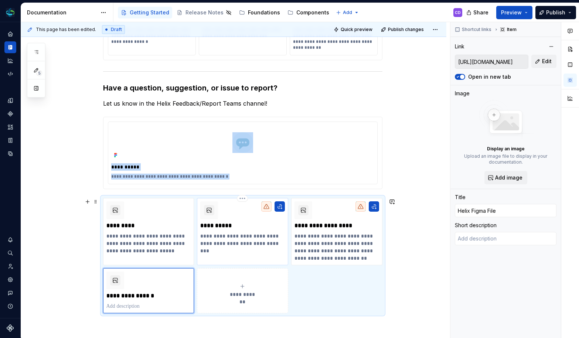
scroll to position [256, 0]
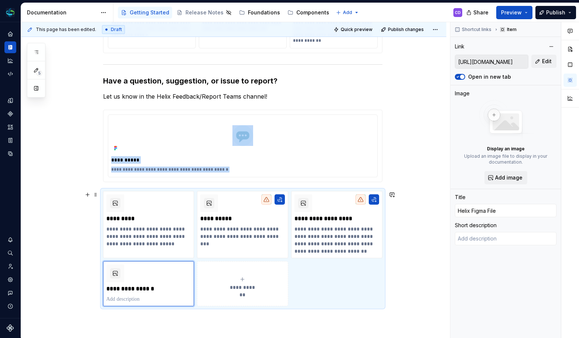
click at [305, 287] on div "**********" at bounding box center [243, 248] width 280 height 115
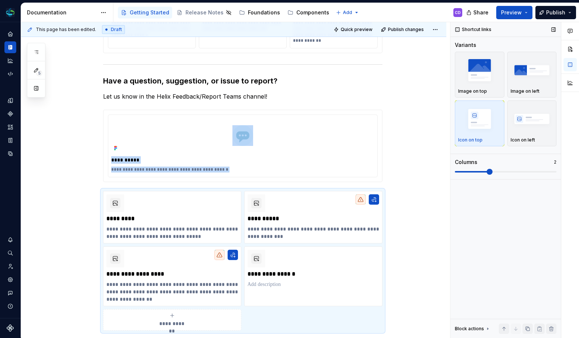
click at [504, 173] on span at bounding box center [506, 172] width 102 height 6
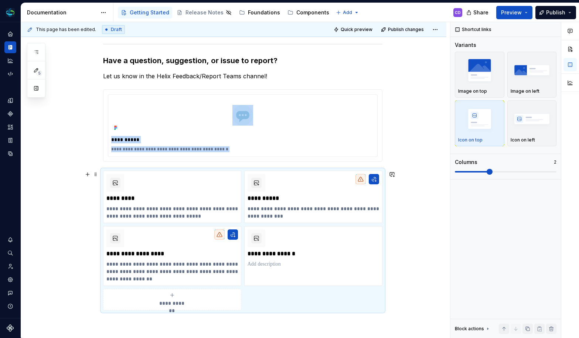
scroll to position [286, 0]
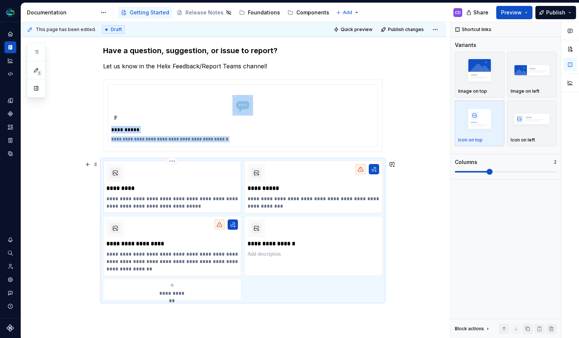
click at [176, 201] on p "**********" at bounding box center [172, 202] width 132 height 15
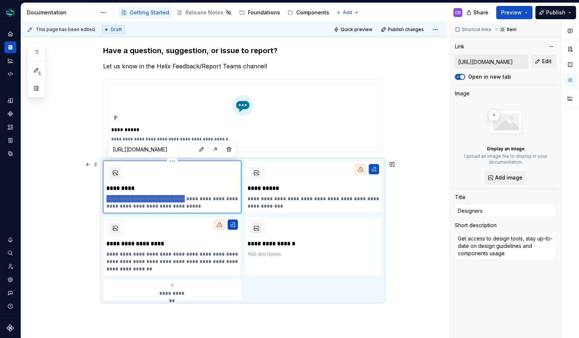
drag, startPoint x: 175, startPoint y: 200, endPoint x: 106, endPoint y: 201, distance: 69.1
click at [106, 201] on p "**********" at bounding box center [172, 202] width 132 height 15
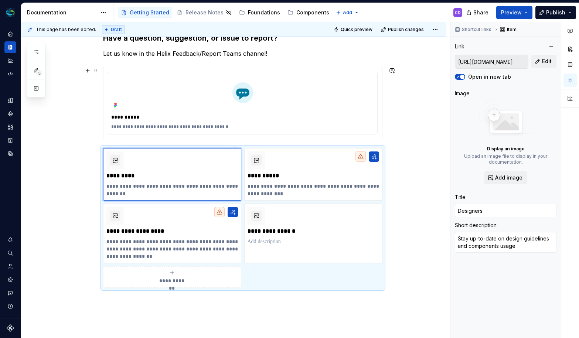
scroll to position [281, 0]
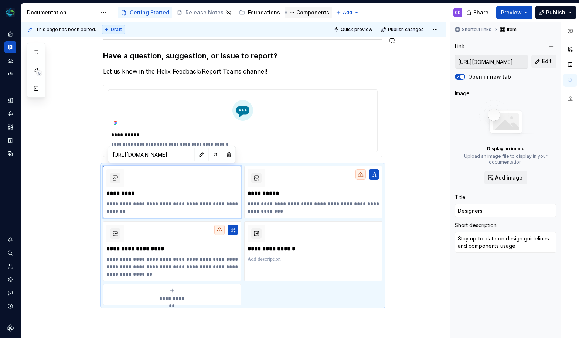
click at [297, 11] on div "Components" at bounding box center [313, 12] width 33 height 7
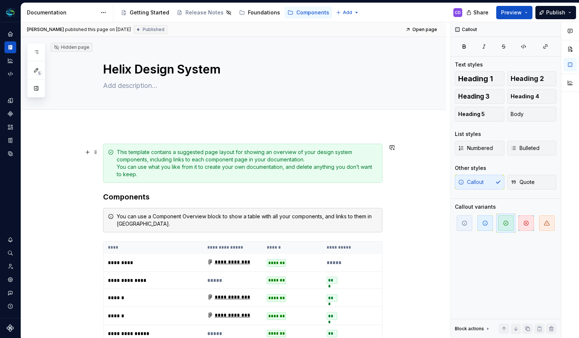
click at [208, 168] on div "This template contains a suggested page layout for showing an overview of your …" at bounding box center [247, 164] width 261 height 30
click at [146, 169] on div "This template contains a suggested page layout for showing an overview of your …" at bounding box center [247, 164] width 261 height 30
click at [148, 179] on div "This template contains a suggested page layout for showing an overview of your …" at bounding box center [243, 163] width 280 height 39
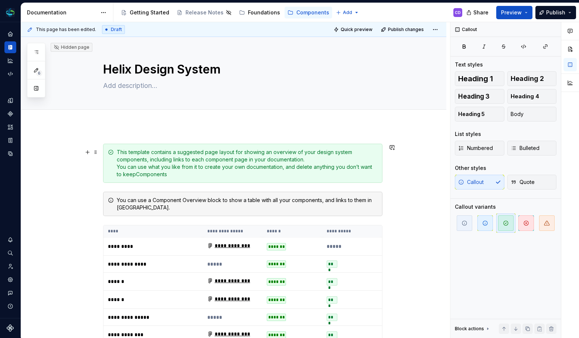
click at [283, 167] on div "This template contains a suggested page layout for showing an overview of your …" at bounding box center [247, 164] width 261 height 30
click at [369, 176] on div "This template contains a suggested page layout for showing an overview of your …" at bounding box center [247, 164] width 261 height 30
click at [96, 149] on span at bounding box center [96, 152] width 6 height 10
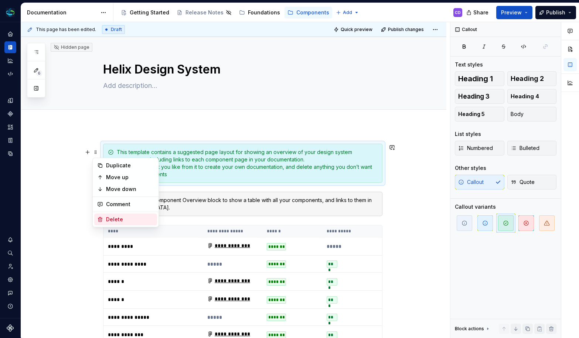
click at [120, 216] on div "Delete" at bounding box center [130, 219] width 48 height 7
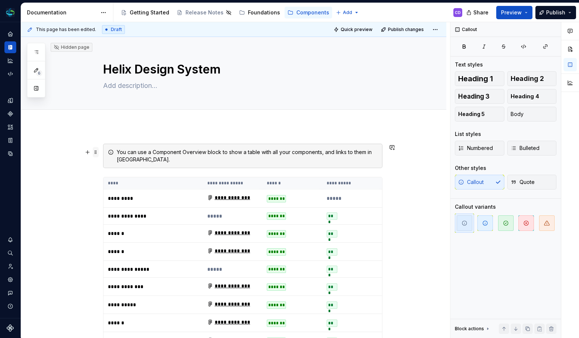
click at [97, 150] on span at bounding box center [96, 152] width 6 height 10
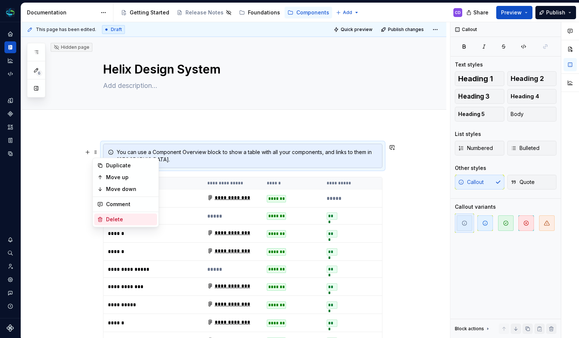
click at [108, 217] on div "Delete" at bounding box center [130, 219] width 48 height 7
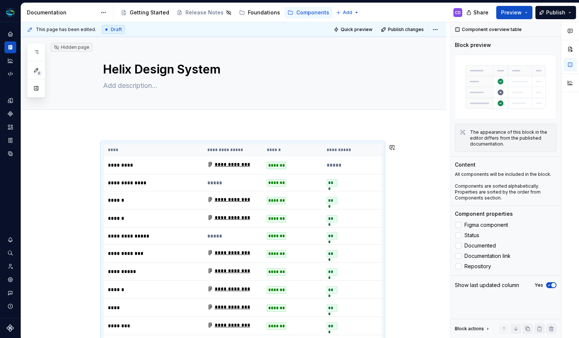
click at [228, 124] on div at bounding box center [234, 118] width 426 height 16
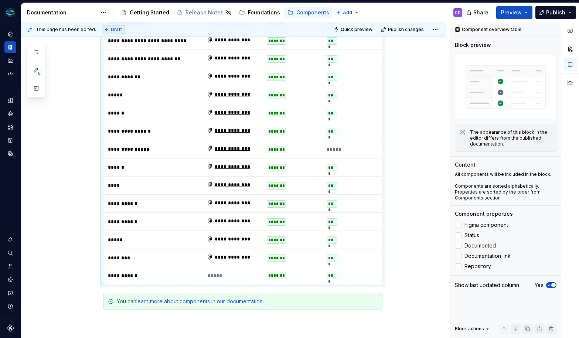
scroll to position [710, 0]
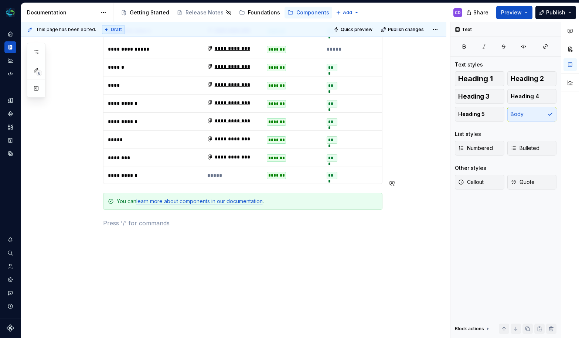
scroll to position [692, 0]
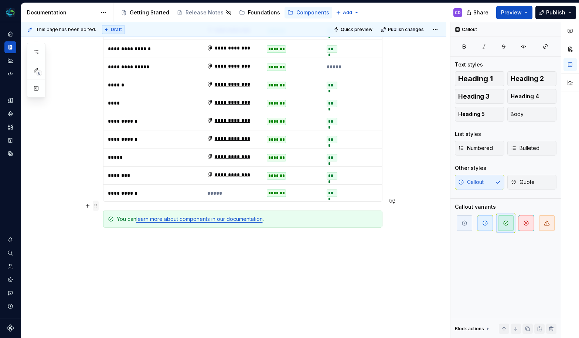
click at [96, 203] on span at bounding box center [96, 206] width 6 height 10
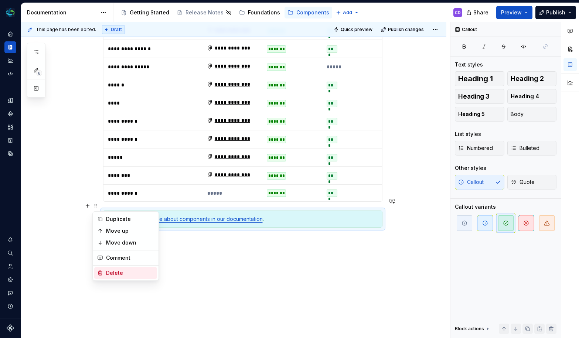
click at [110, 274] on div "Delete" at bounding box center [130, 273] width 48 height 7
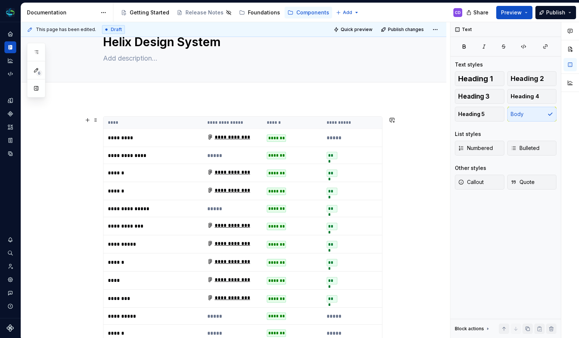
scroll to position [0, 0]
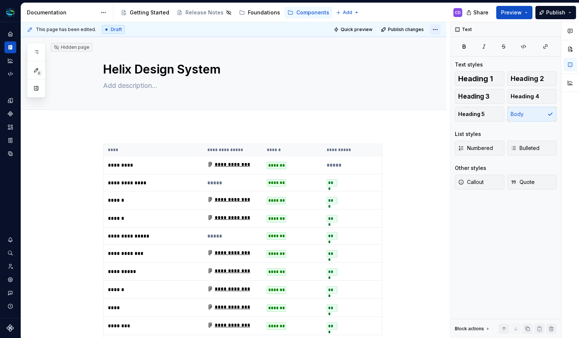
click at [437, 30] on html "Helix CD Design system data Documentation Accessibility guide for tree Page tre…" at bounding box center [289, 169] width 579 height 338
click at [437, 29] on html "Helix CD Design system data Documentation Accessibility guide for tree Page tre…" at bounding box center [289, 169] width 579 height 338
click at [478, 13] on span "Share" at bounding box center [481, 12] width 15 height 7
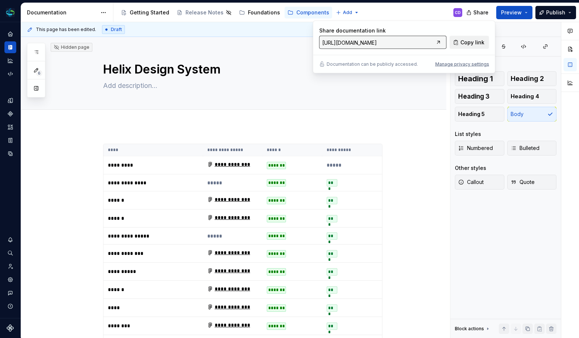
click at [471, 42] on span "Copy link" at bounding box center [473, 42] width 24 height 7
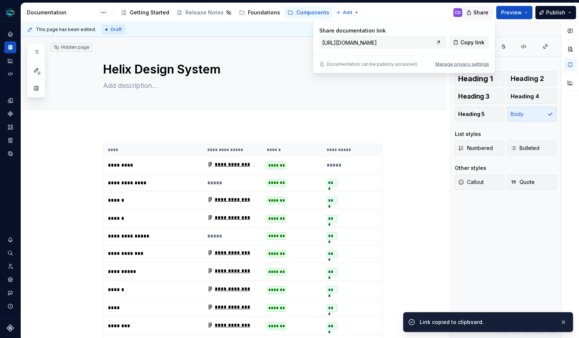
click at [479, 13] on span "Share" at bounding box center [481, 12] width 15 height 7
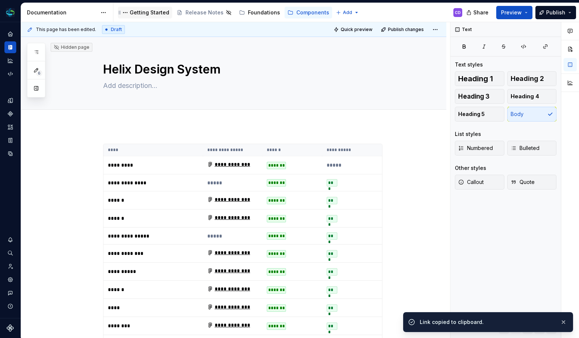
click at [149, 13] on div "Getting Started" at bounding box center [150, 12] width 40 height 7
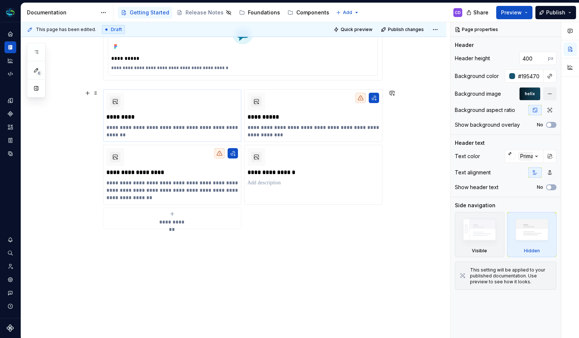
scroll to position [353, 0]
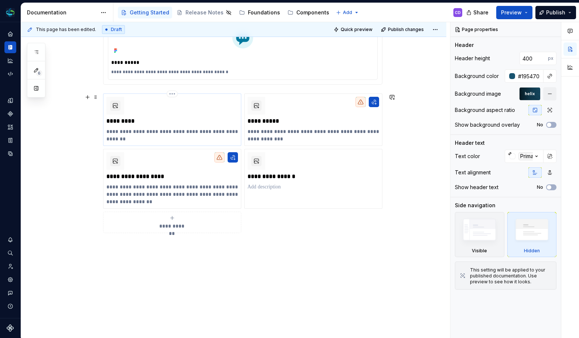
click at [209, 111] on div "**********" at bounding box center [172, 120] width 132 height 46
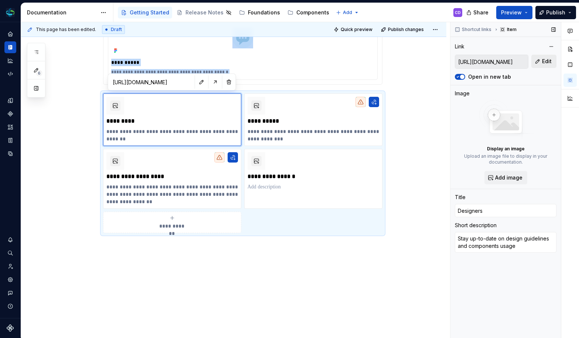
click at [544, 61] on span "Edit" at bounding box center [547, 61] width 10 height 7
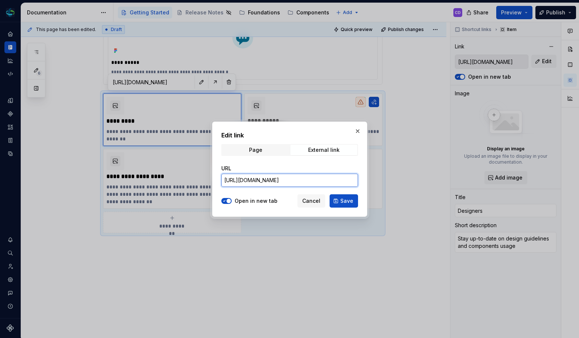
click at [283, 177] on input "[URL][DOMAIN_NAME]" at bounding box center [289, 180] width 137 height 13
paste input "[DOMAIN_NAME][URL]"
click at [345, 203] on span "Save" at bounding box center [347, 200] width 13 height 7
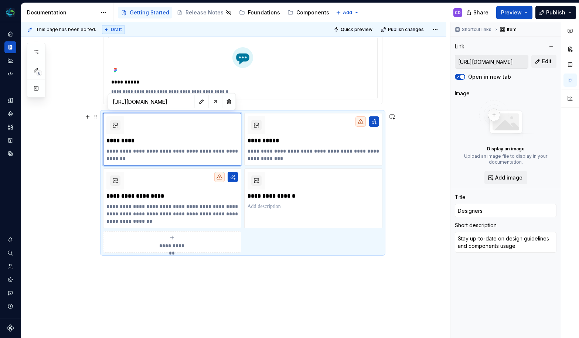
scroll to position [332, 0]
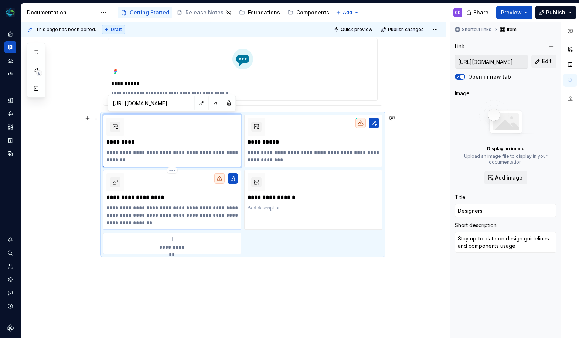
click at [221, 207] on p "**********" at bounding box center [172, 215] width 132 height 22
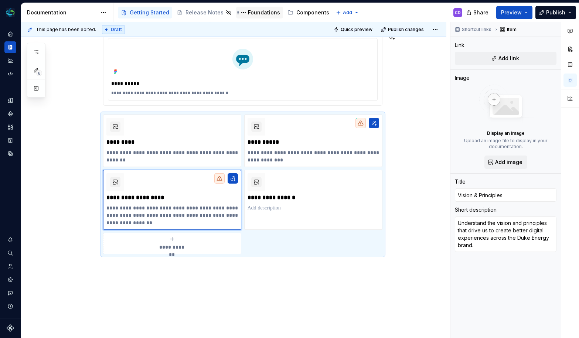
click at [251, 13] on div "Foundations" at bounding box center [264, 12] width 32 height 7
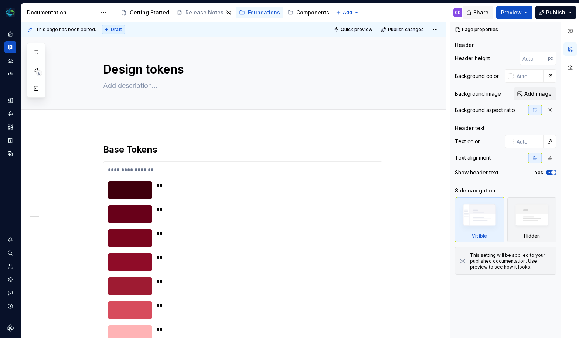
click at [477, 13] on button "Share" at bounding box center [478, 12] width 31 height 13
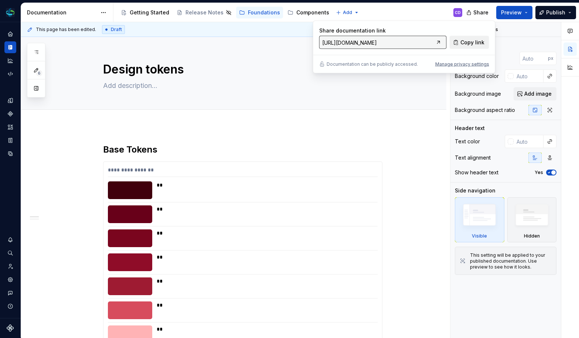
drag, startPoint x: 465, startPoint y: 40, endPoint x: 460, endPoint y: 41, distance: 5.7
click at [465, 40] on span "Copy link" at bounding box center [473, 42] width 24 height 7
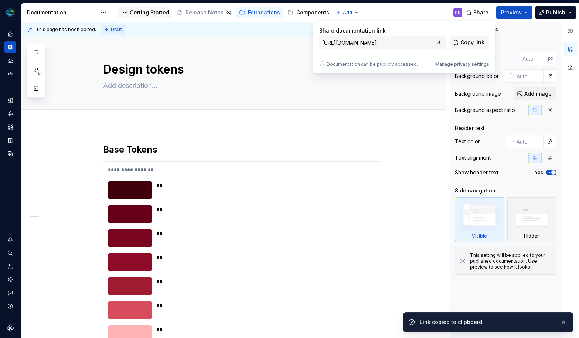
click at [152, 15] on div "Getting Started" at bounding box center [150, 12] width 40 height 7
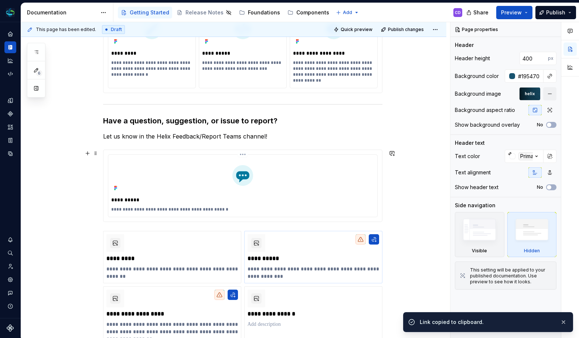
scroll to position [303, 0]
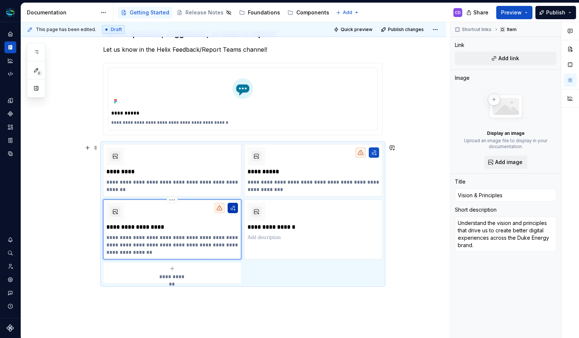
click at [234, 207] on button "button" at bounding box center [233, 208] width 10 height 10
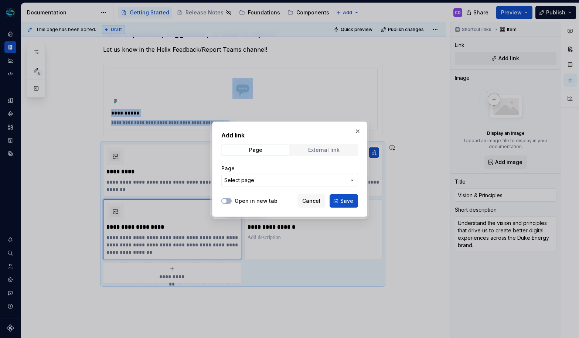
click at [327, 150] on div "External link" at bounding box center [323, 150] width 31 height 6
click at [277, 181] on input "URL" at bounding box center [289, 180] width 137 height 13
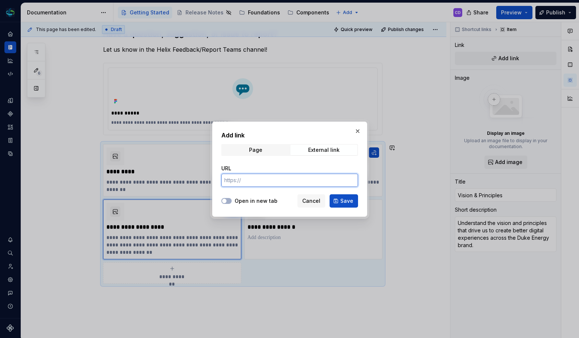
paste input "[URL][DOMAIN_NAME]"
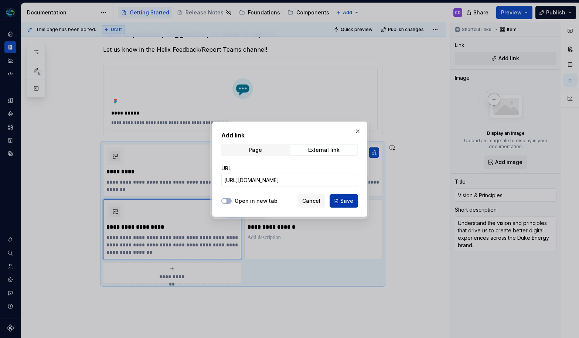
click at [338, 201] on button "Save" at bounding box center [344, 200] width 28 height 13
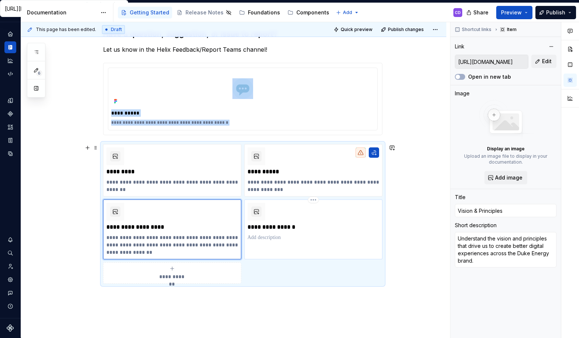
click at [267, 240] on p at bounding box center [314, 237] width 132 height 7
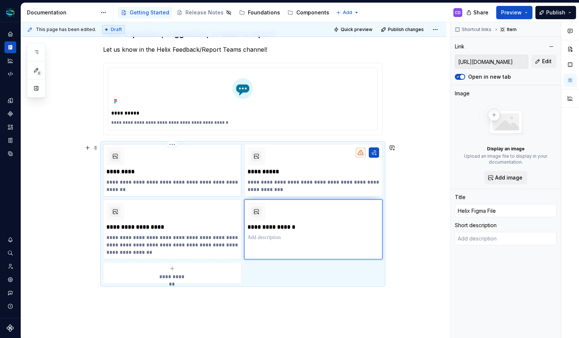
click at [188, 170] on p "*********" at bounding box center [172, 171] width 132 height 7
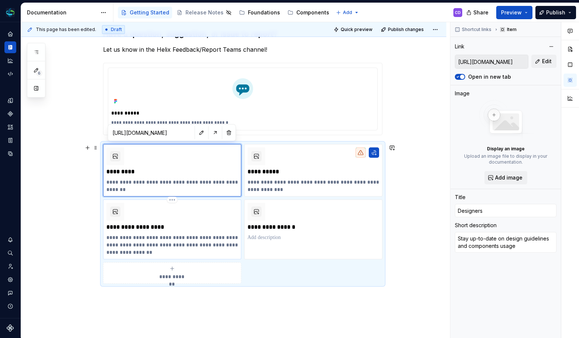
click at [187, 231] on p "**********" at bounding box center [172, 227] width 132 height 7
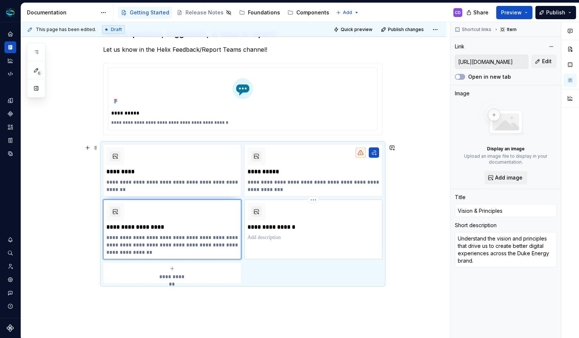
click at [311, 236] on p at bounding box center [314, 237] width 132 height 7
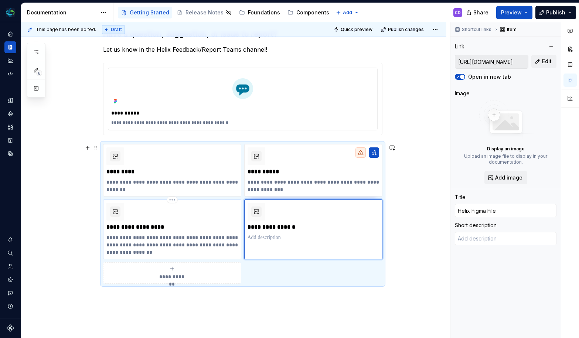
click at [203, 236] on p "**********" at bounding box center [172, 245] width 132 height 22
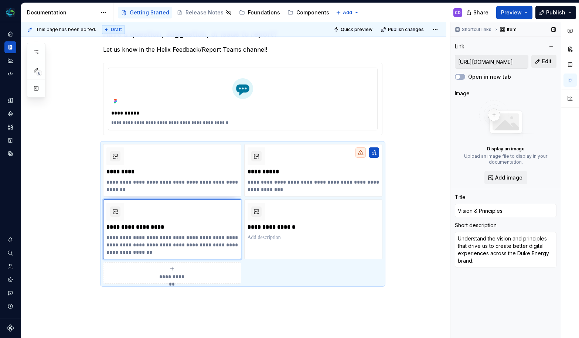
click at [535, 63] on button "Edit" at bounding box center [544, 61] width 25 height 13
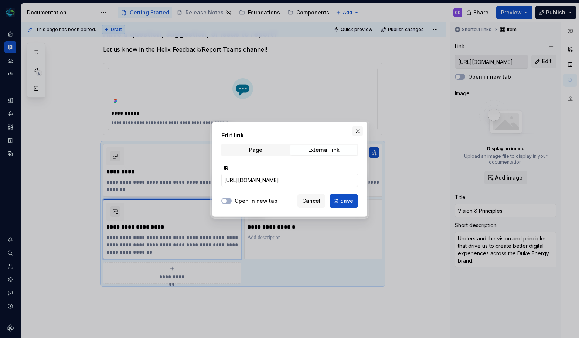
click at [359, 129] on button "button" at bounding box center [358, 131] width 10 height 10
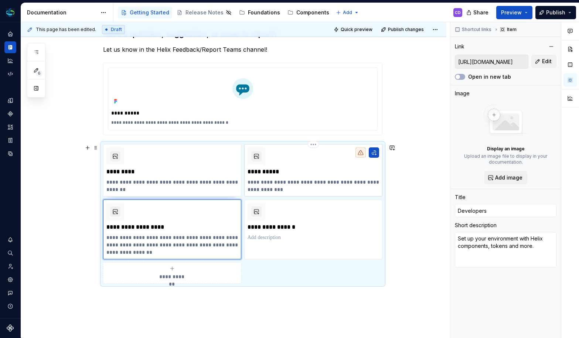
click at [358, 176] on div "**********" at bounding box center [314, 171] width 132 height 46
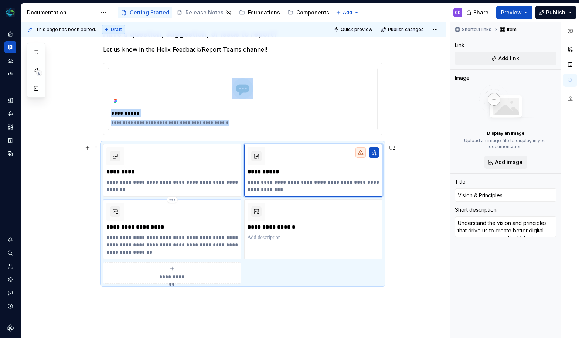
click at [168, 223] on div "**********" at bounding box center [172, 229] width 132 height 53
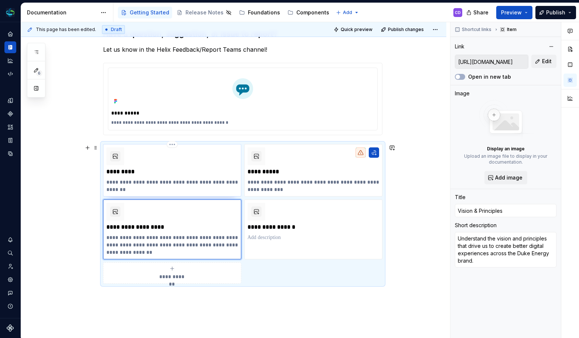
click at [206, 175] on p "*********" at bounding box center [172, 171] width 132 height 7
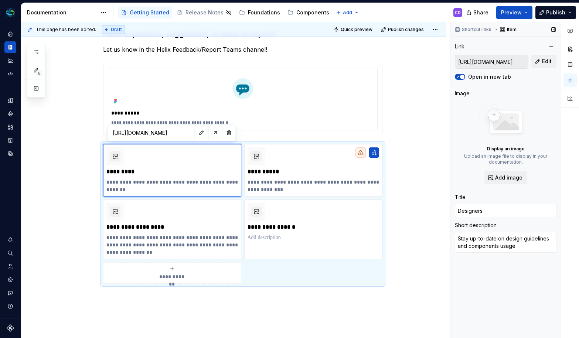
click at [557, 58] on div "Shortcut links Item Link [URL][DOMAIN_NAME] Edit Open in new tab Image Display …" at bounding box center [506, 180] width 111 height 316
click at [552, 60] on button "Edit" at bounding box center [544, 61] width 25 height 13
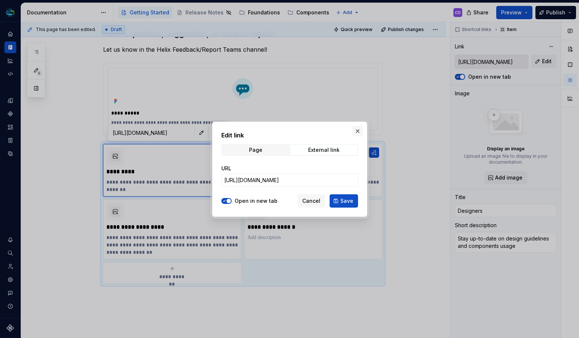
click at [359, 132] on button "button" at bounding box center [358, 131] width 10 height 10
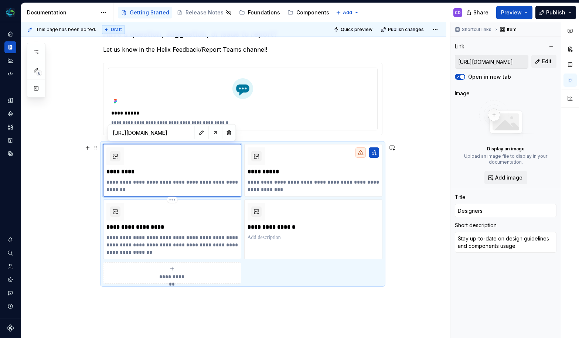
click at [212, 229] on p "**********" at bounding box center [172, 227] width 132 height 7
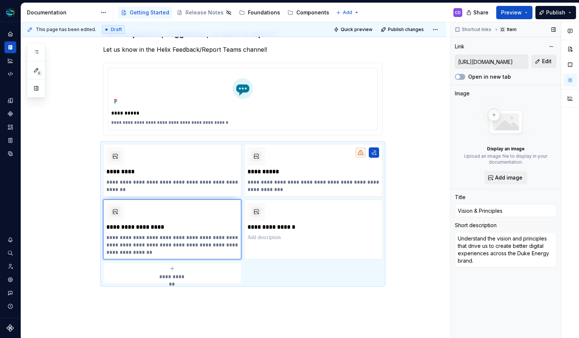
click at [540, 63] on button "Edit" at bounding box center [544, 61] width 25 height 13
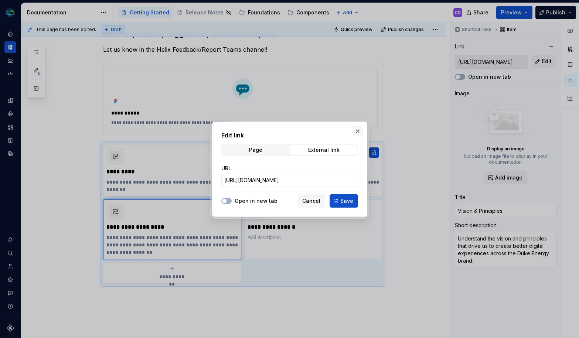
click at [359, 129] on button "button" at bounding box center [358, 131] width 10 height 10
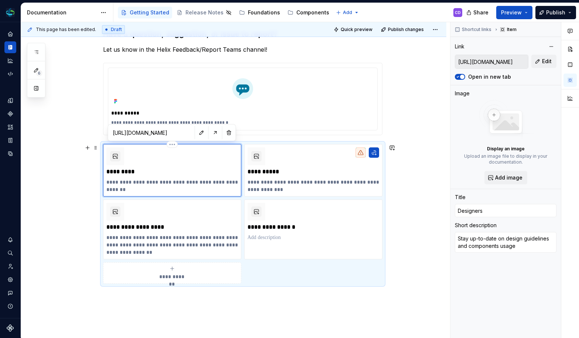
click at [166, 177] on div "**********" at bounding box center [172, 171] width 132 height 46
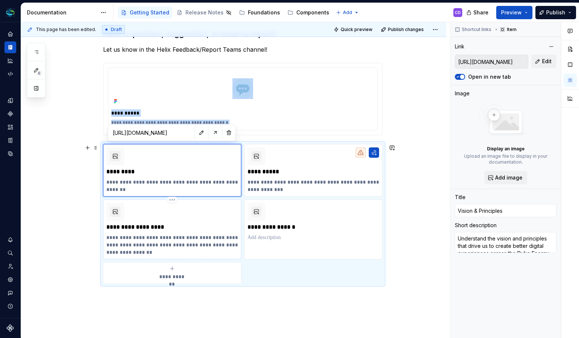
click at [198, 219] on div "**********" at bounding box center [172, 229] width 132 height 53
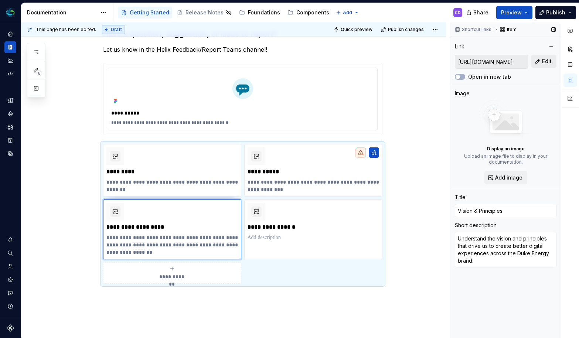
click at [546, 61] on span "Edit" at bounding box center [547, 61] width 10 height 7
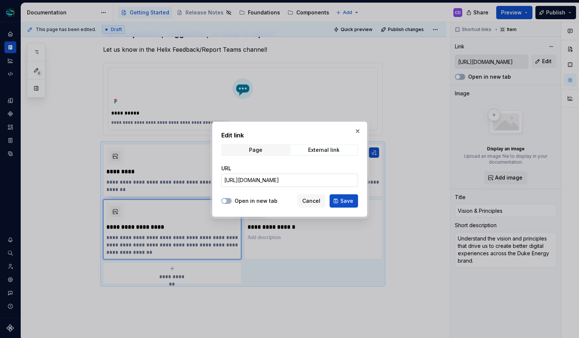
click at [295, 180] on input "[URL][DOMAIN_NAME]" at bounding box center [289, 180] width 137 height 13
paste input "/foundations/design-tokens-3nd1h4ZW"
click at [350, 203] on span "Save" at bounding box center [347, 200] width 13 height 7
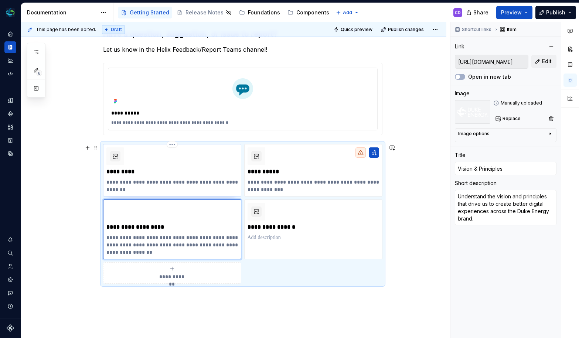
click at [217, 178] on div "**********" at bounding box center [172, 171] width 132 height 46
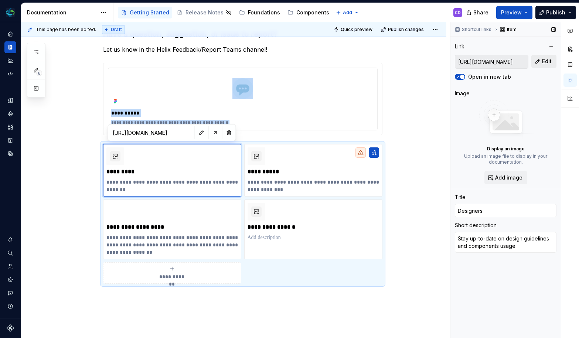
click at [544, 63] on span "Edit" at bounding box center [547, 61] width 10 height 7
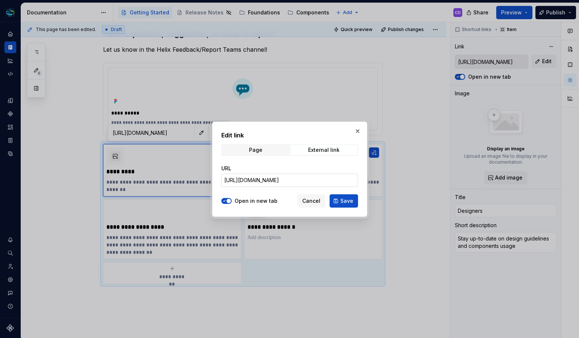
click at [327, 174] on input "[URL][DOMAIN_NAME]" at bounding box center [289, 180] width 137 height 13
paste input "/components/buttons-and-links/button-qHI0m1CY"
click at [227, 200] on span "button" at bounding box center [229, 201] width 4 height 4
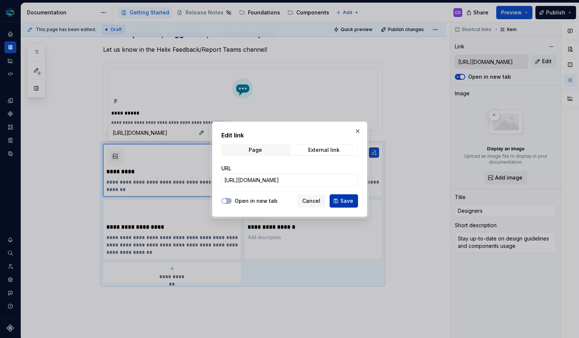
click at [338, 203] on button "Save" at bounding box center [344, 200] width 28 height 13
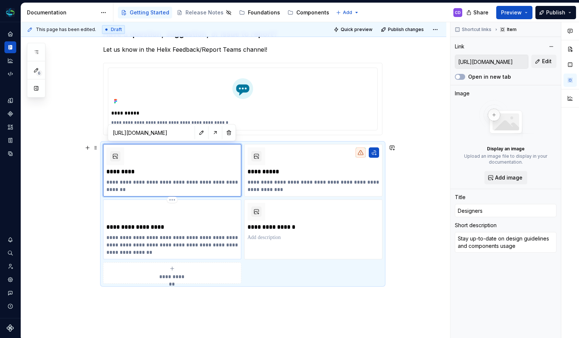
click at [188, 235] on p "**********" at bounding box center [172, 245] width 132 height 22
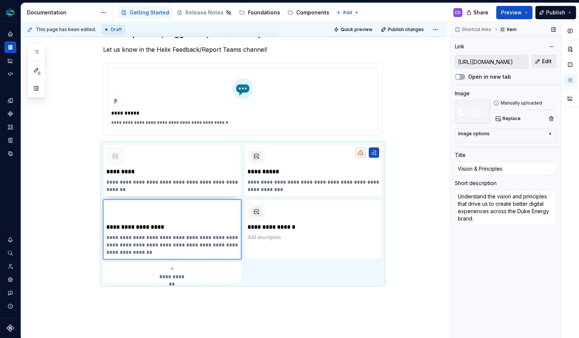
click at [542, 62] on button "Edit" at bounding box center [544, 61] width 25 height 13
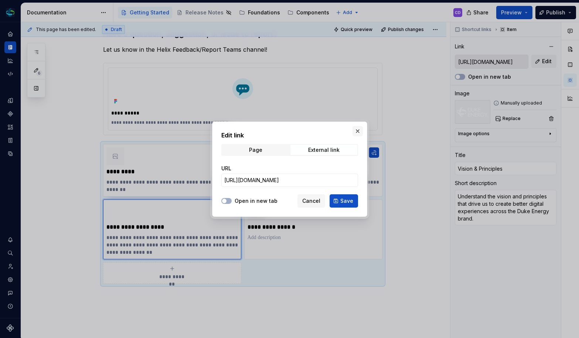
click at [358, 130] on button "button" at bounding box center [358, 131] width 10 height 10
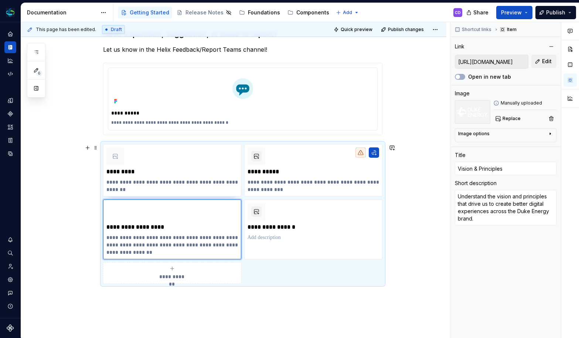
click at [408, 256] on div "**********" at bounding box center [234, 146] width 426 height 496
click at [296, 240] on p at bounding box center [314, 237] width 132 height 7
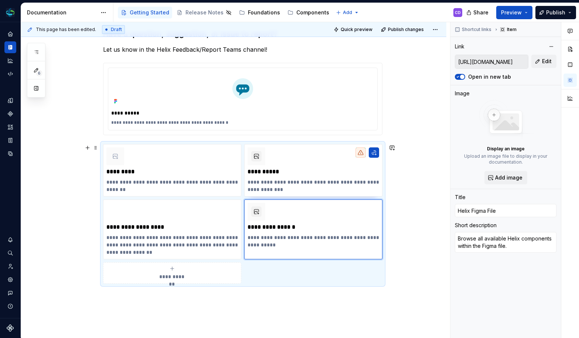
click at [413, 190] on div "**********" at bounding box center [234, 146] width 426 height 496
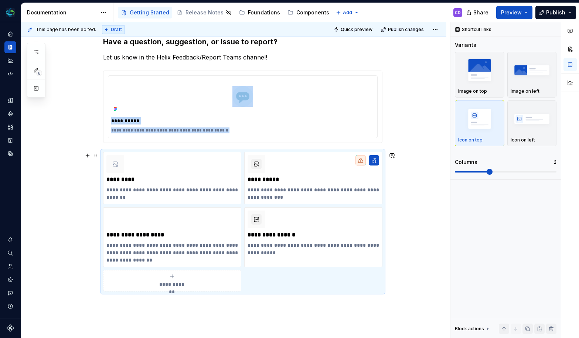
scroll to position [284, 0]
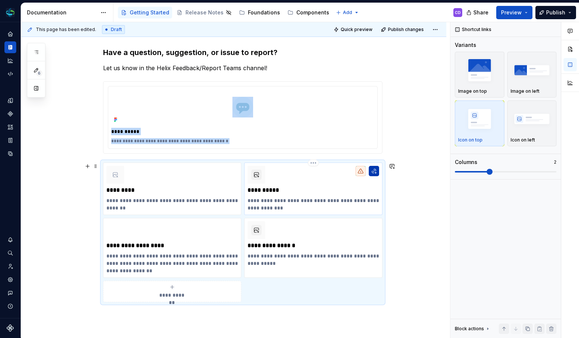
click at [373, 170] on button "button" at bounding box center [374, 171] width 10 height 10
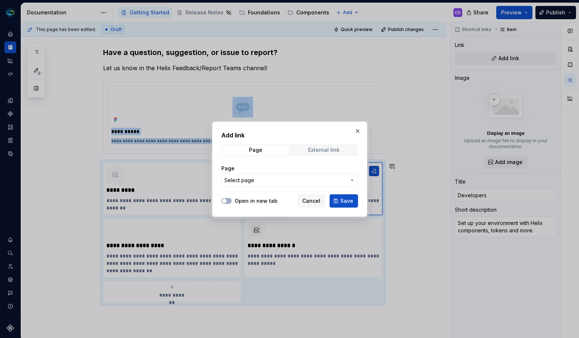
click at [320, 152] on div "External link" at bounding box center [323, 150] width 31 height 6
click at [224, 199] on span "button" at bounding box center [224, 201] width 4 height 4
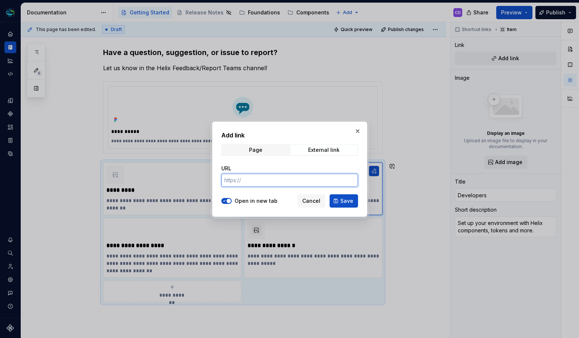
click at [280, 176] on input "URL" at bounding box center [289, 180] width 137 height 13
paste input "[URL][DOMAIN_NAME]"
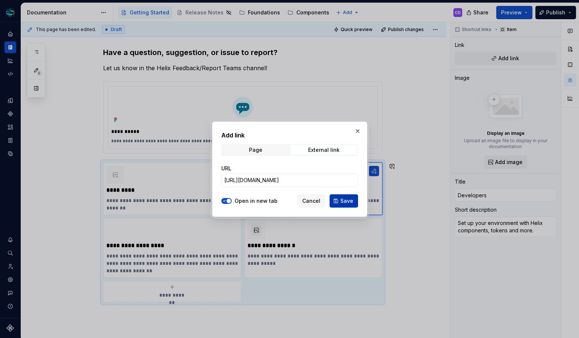
click at [349, 206] on button "Save" at bounding box center [344, 200] width 28 height 13
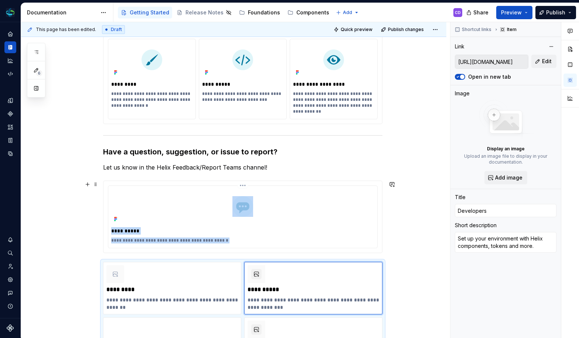
scroll to position [186, 0]
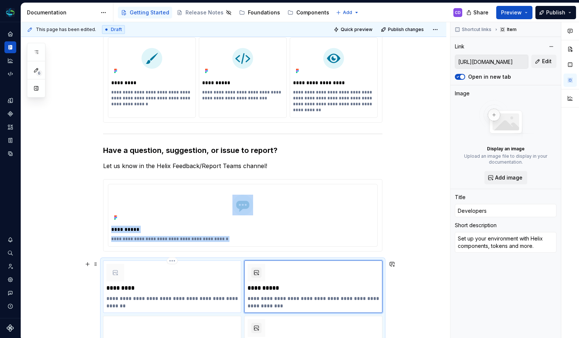
click at [116, 273] on icon at bounding box center [115, 273] width 6 height 6
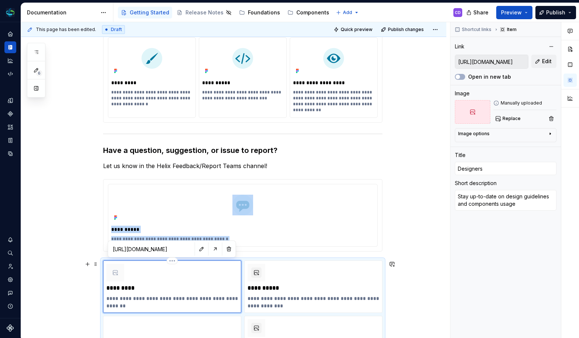
click at [113, 275] on icon at bounding box center [115, 273] width 6 height 6
click at [114, 272] on icon at bounding box center [115, 273] width 6 height 6
click at [489, 134] on div "Image options" at bounding box center [503, 135] width 89 height 9
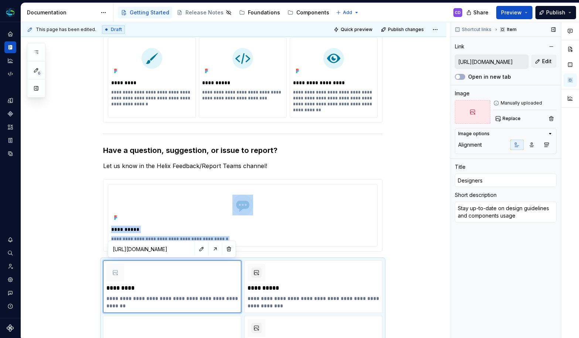
click at [489, 134] on div "Image options" at bounding box center [503, 134] width 89 height 6
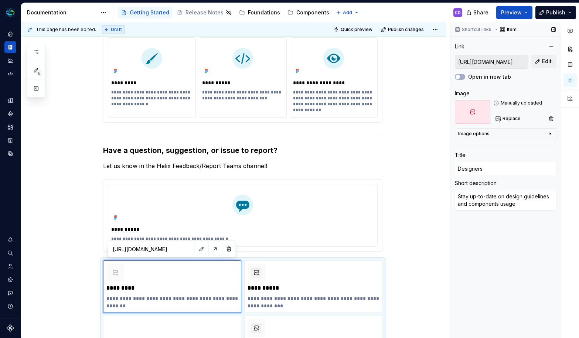
click at [476, 112] on div at bounding box center [472, 112] width 35 height 24
click at [512, 101] on div "Manually uploaded" at bounding box center [525, 103] width 63 height 6
click at [508, 116] on span "Replace" at bounding box center [512, 119] width 18 height 6
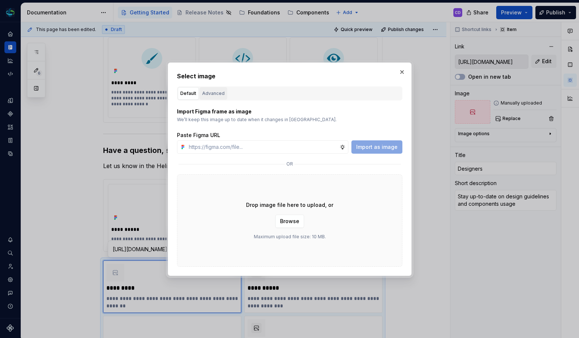
click at [212, 97] on div "Advanced" at bounding box center [213, 93] width 23 height 7
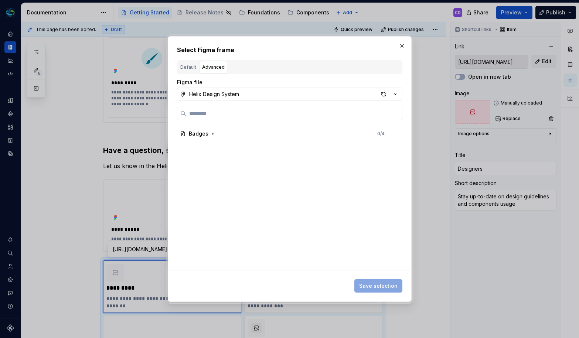
scroll to position [0, 0]
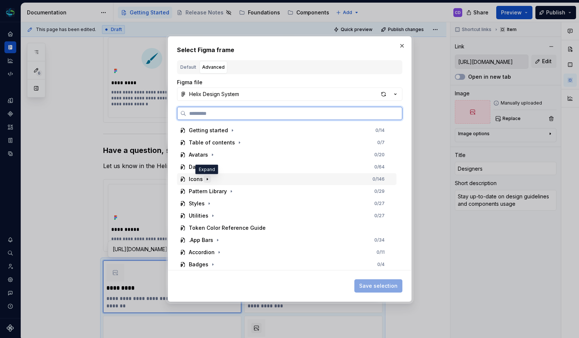
click at [207, 182] on icon "button" at bounding box center [207, 179] width 6 height 6
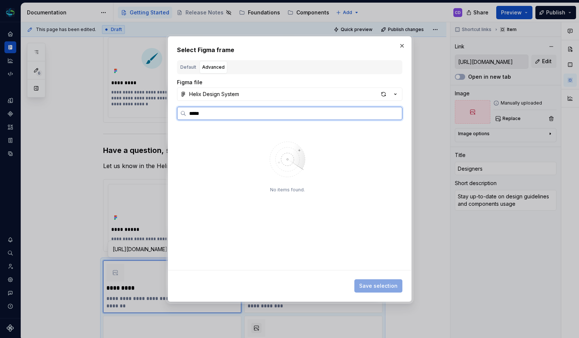
click at [396, 114] on input "*****" at bounding box center [294, 113] width 216 height 7
click at [393, 114] on input "search" at bounding box center [294, 113] width 216 height 7
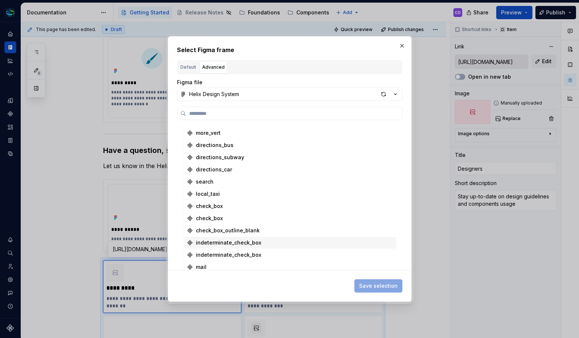
scroll to position [305, 0]
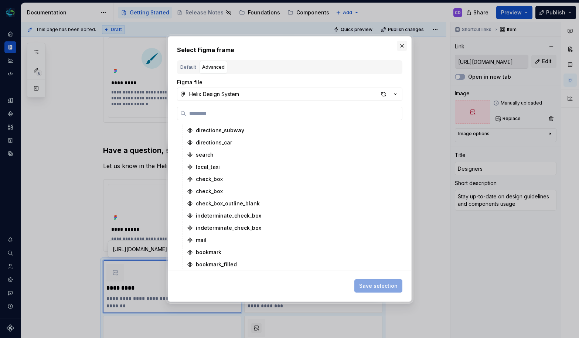
click at [399, 46] on button "button" at bounding box center [402, 46] width 10 height 10
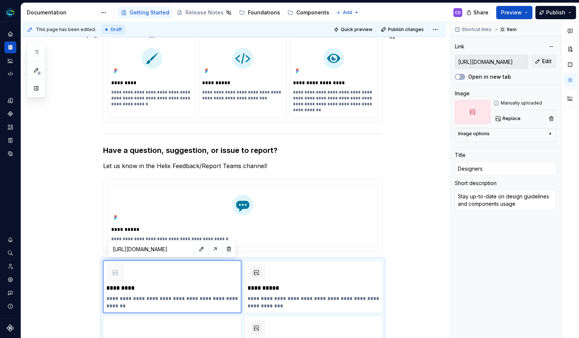
click at [128, 78] on div "*********" at bounding box center [151, 83] width 81 height 10
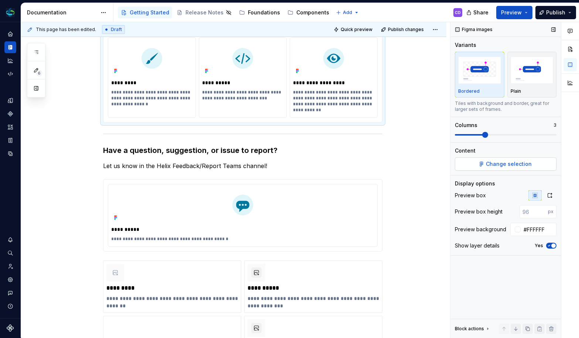
click at [513, 169] on button "Change selection" at bounding box center [506, 164] width 102 height 13
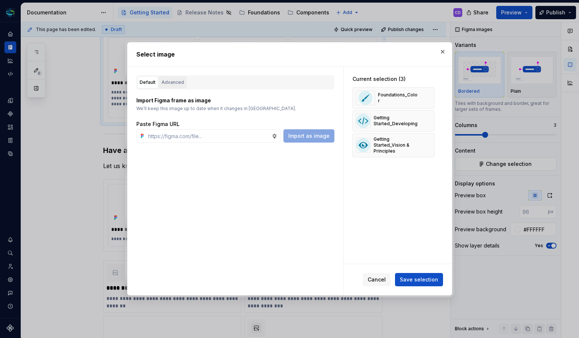
click at [175, 81] on div "Advanced" at bounding box center [173, 82] width 23 height 7
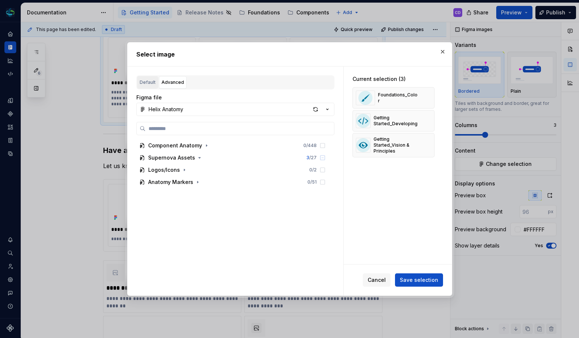
click at [148, 81] on div "Default" at bounding box center [148, 82] width 16 height 7
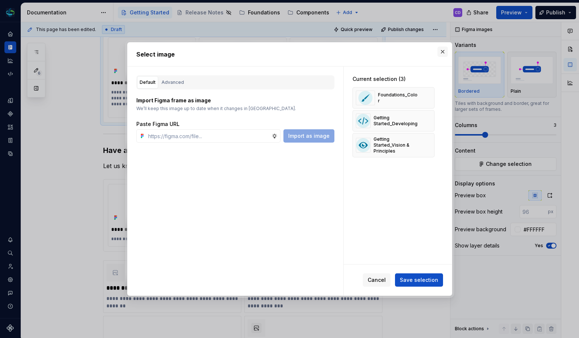
click at [443, 49] on button "button" at bounding box center [443, 52] width 10 height 10
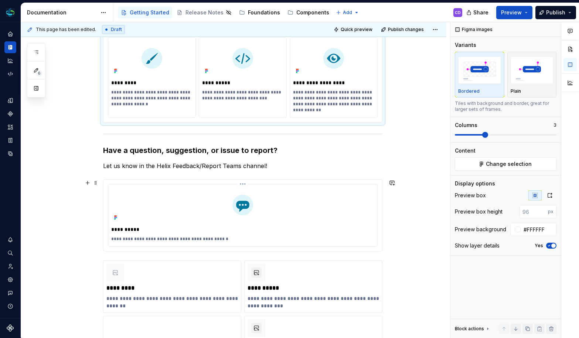
scroll to position [342, 0]
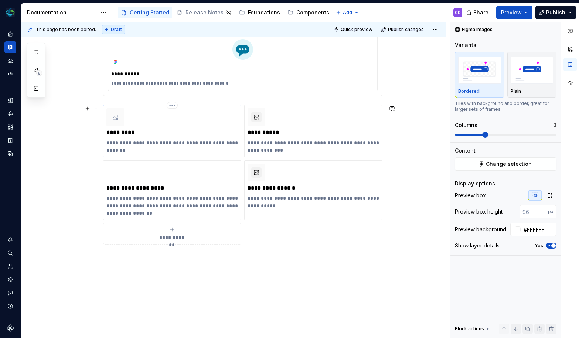
click at [117, 123] on div at bounding box center [115, 117] width 18 height 18
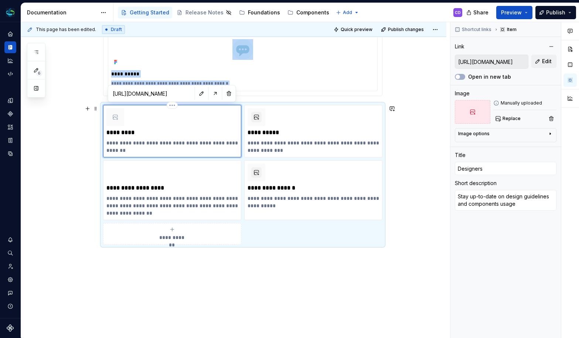
click at [110, 115] on div at bounding box center [115, 117] width 18 height 18
click at [480, 111] on div at bounding box center [472, 112] width 35 height 24
click at [499, 117] on button "Replace" at bounding box center [509, 119] width 31 height 10
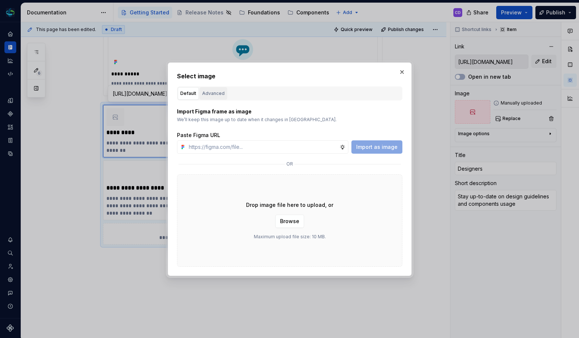
click at [209, 94] on div "Advanced" at bounding box center [213, 93] width 23 height 7
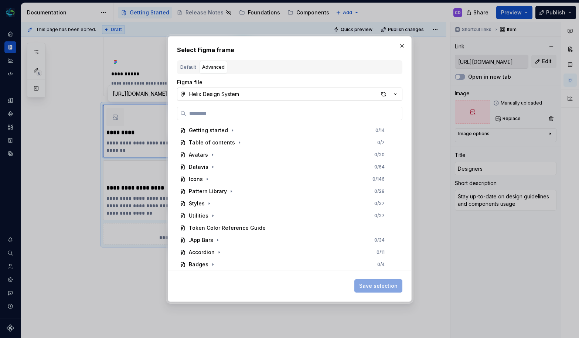
click at [326, 95] on button "Helix Design System" at bounding box center [290, 94] width 226 height 13
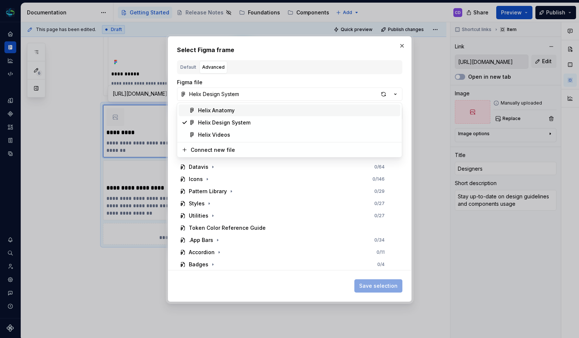
click at [237, 112] on div "Helix Anatomy" at bounding box center [298, 110] width 200 height 7
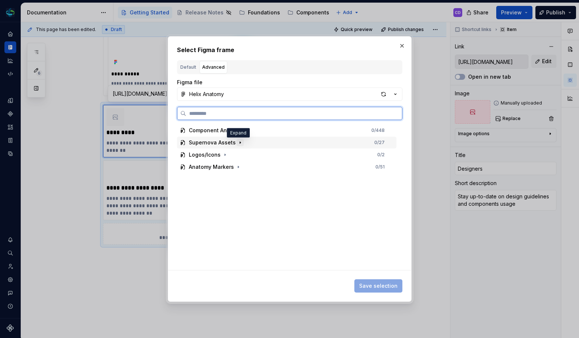
click at [239, 142] on icon "button" at bounding box center [240, 143] width 6 height 6
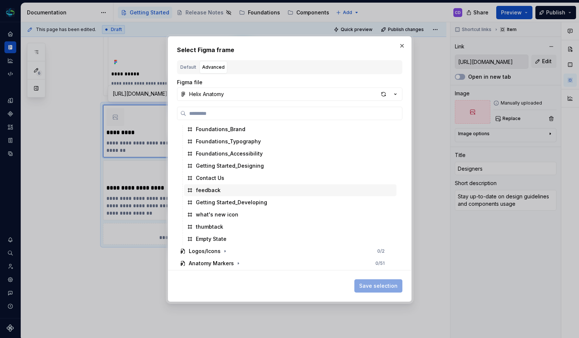
scroll to position [0, 0]
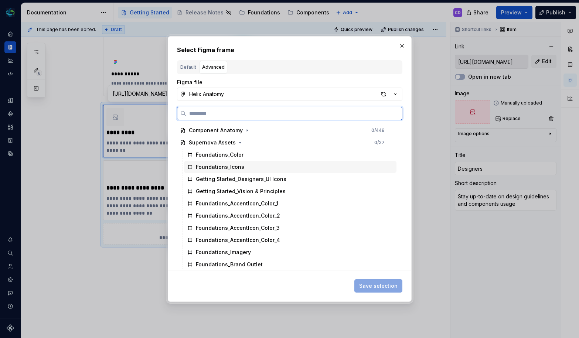
click at [240, 172] on div "Foundations_Icons" at bounding box center [290, 167] width 213 height 12
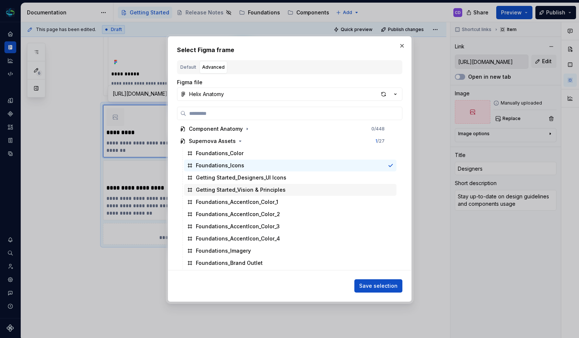
scroll to position [3, 0]
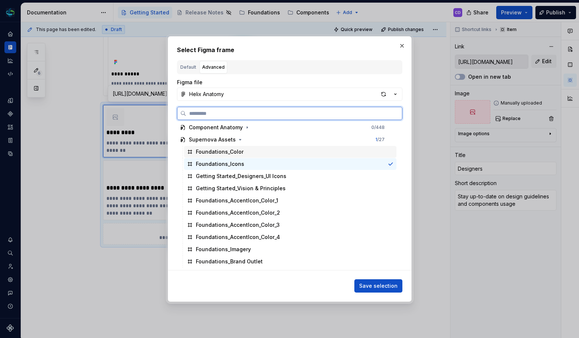
click at [280, 155] on div "Foundations_Color" at bounding box center [290, 152] width 213 height 12
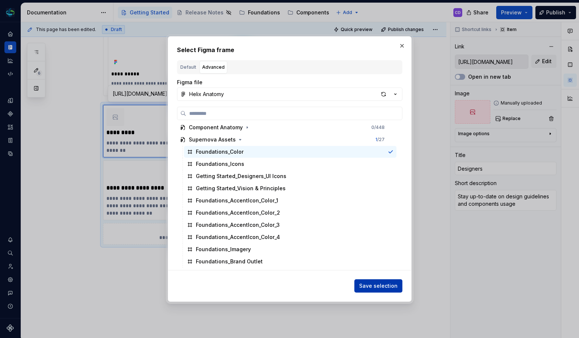
click at [379, 291] on button "Save selection" at bounding box center [379, 286] width 48 height 13
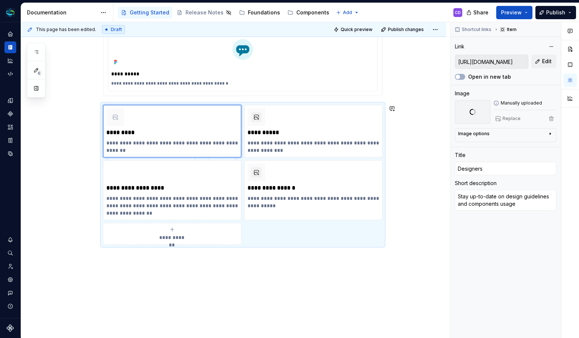
scroll to position [106, 0]
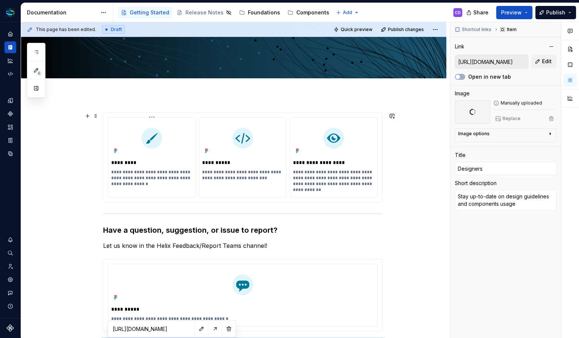
click at [176, 159] on p "*********" at bounding box center [151, 162] width 81 height 7
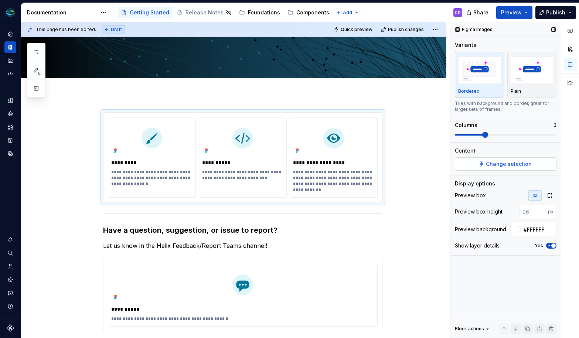
click at [511, 165] on span "Change selection" at bounding box center [509, 163] width 46 height 7
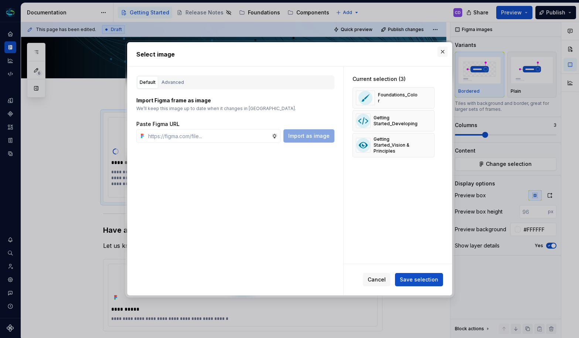
click at [444, 49] on button "button" at bounding box center [443, 52] width 10 height 10
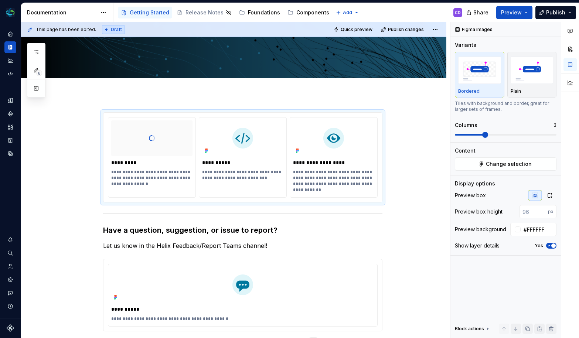
scroll to position [345, 0]
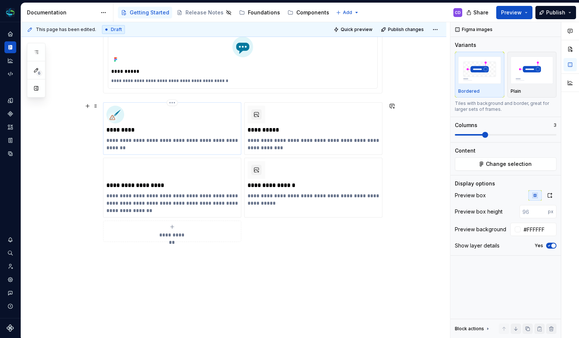
click at [114, 119] on icon at bounding box center [112, 118] width 6 height 6
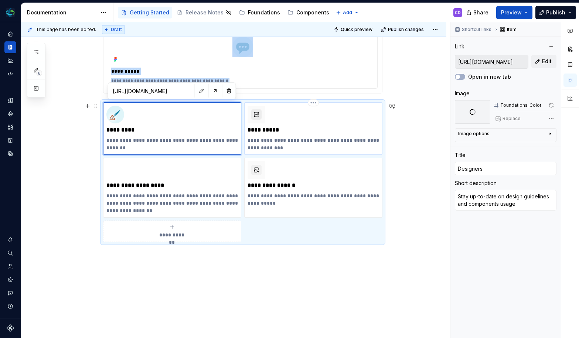
click at [260, 115] on button "button" at bounding box center [256, 114] width 10 height 10
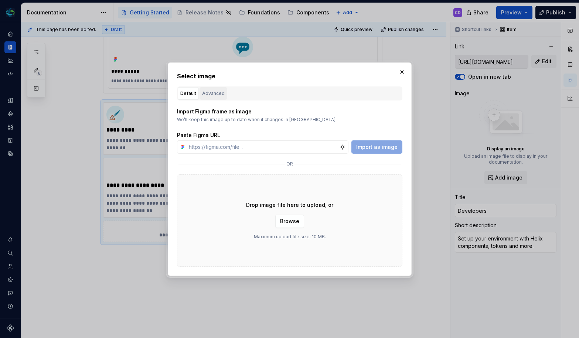
click at [202, 88] on button "Advanced" at bounding box center [214, 93] width 28 height 13
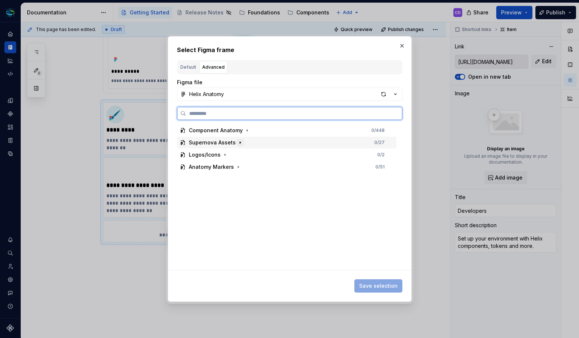
click at [238, 140] on icon "button" at bounding box center [240, 143] width 6 height 6
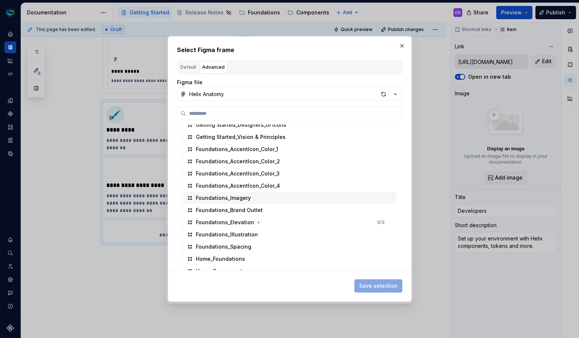
scroll to position [182, 0]
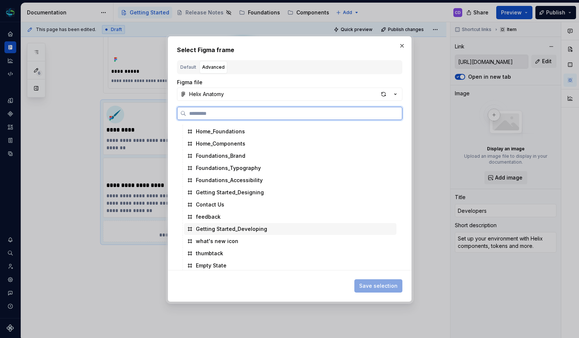
click at [272, 229] on div "Getting Started_Developing" at bounding box center [290, 229] width 213 height 12
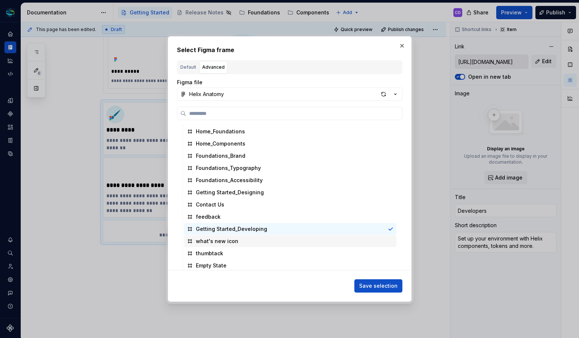
scroll to position [213, 0]
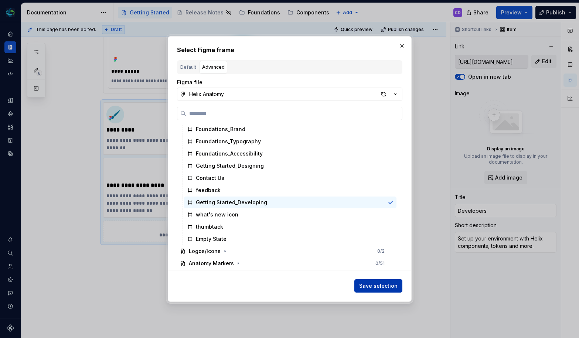
click at [366, 286] on span "Save selection" at bounding box center [378, 286] width 38 height 7
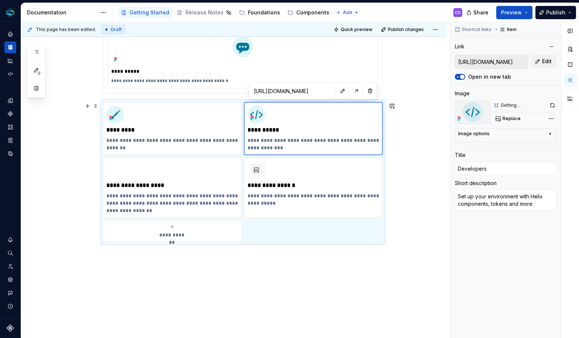
click at [399, 170] on div "**********" at bounding box center [234, 105] width 426 height 496
click at [171, 180] on div "**********" at bounding box center [172, 187] width 132 height 53
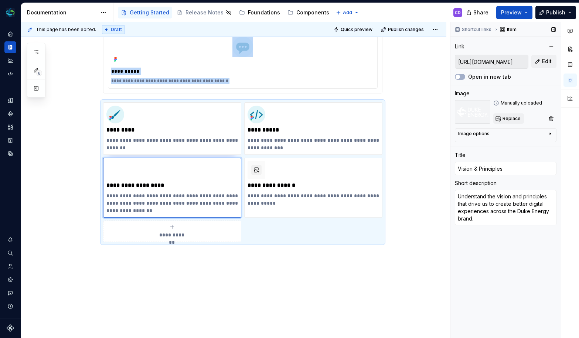
click at [511, 118] on span "Replace" at bounding box center [512, 119] width 18 height 6
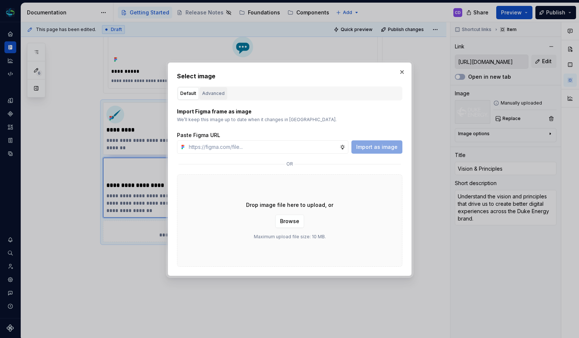
click at [209, 93] on div "Advanced" at bounding box center [213, 93] width 23 height 7
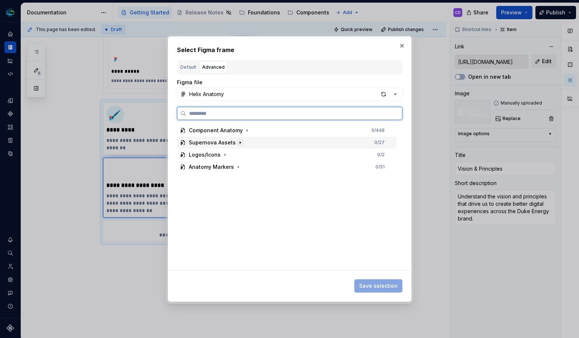
click at [239, 141] on icon "button" at bounding box center [240, 143] width 6 height 6
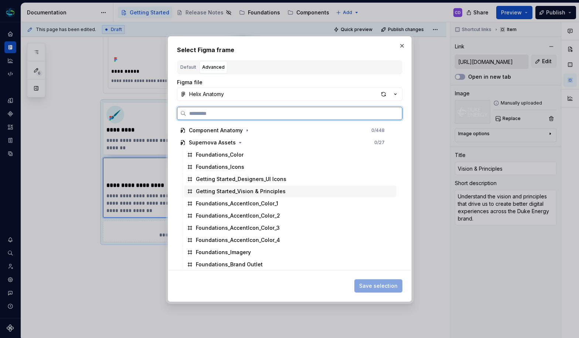
click at [292, 192] on div "Getting Started_Vision & Principles" at bounding box center [290, 192] width 213 height 12
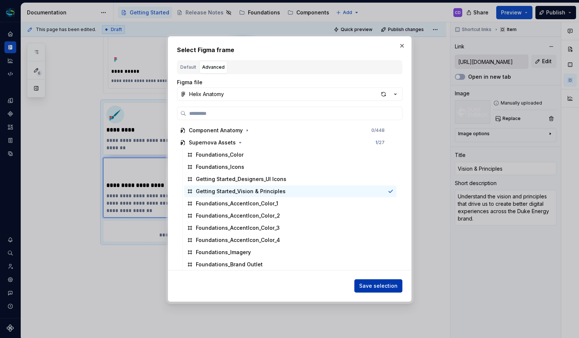
click at [365, 283] on span "Save selection" at bounding box center [378, 286] width 38 height 7
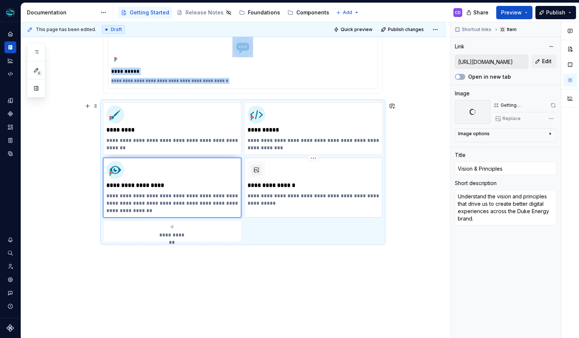
click at [338, 183] on p "**********" at bounding box center [314, 185] width 132 height 7
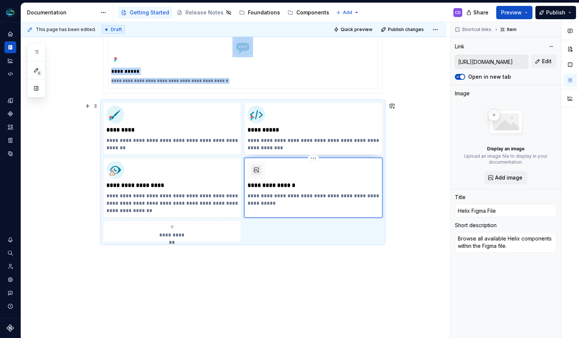
click at [261, 169] on button "button" at bounding box center [256, 170] width 10 height 10
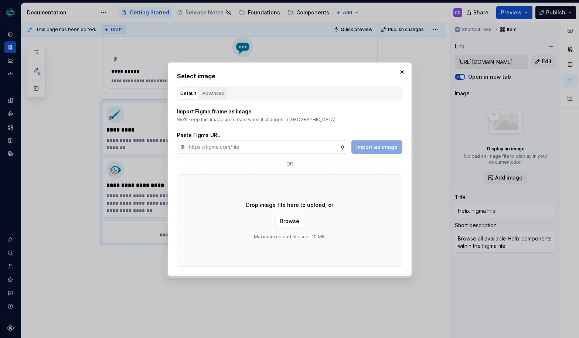
click at [220, 98] on button "Advanced" at bounding box center [214, 93] width 28 height 13
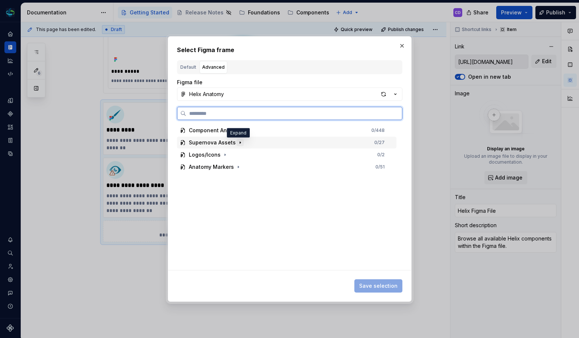
click at [238, 142] on icon "button" at bounding box center [240, 143] width 6 height 6
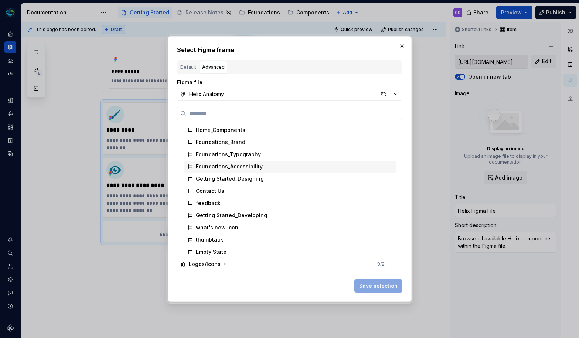
scroll to position [199, 0]
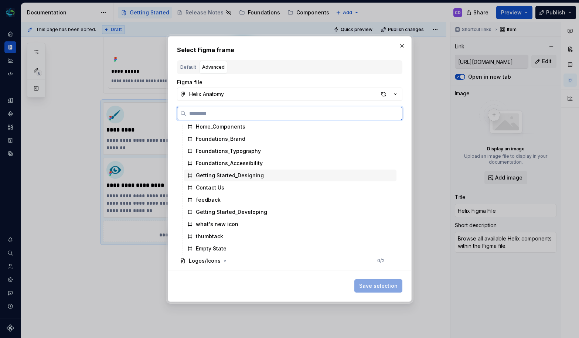
click at [273, 179] on div "Getting Started_Designing" at bounding box center [290, 176] width 213 height 12
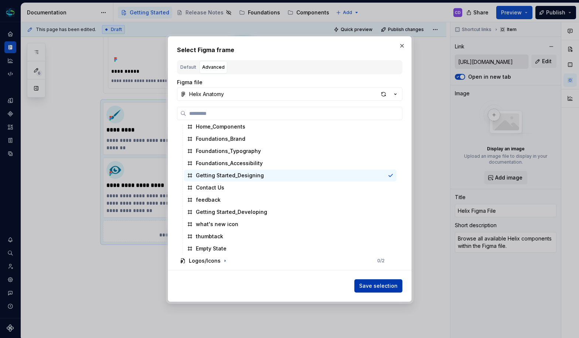
click at [368, 288] on span "Save selection" at bounding box center [378, 286] width 38 height 7
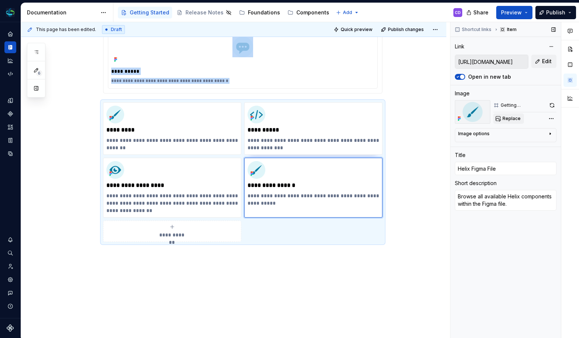
click at [499, 118] on button "Replace" at bounding box center [509, 119] width 31 height 10
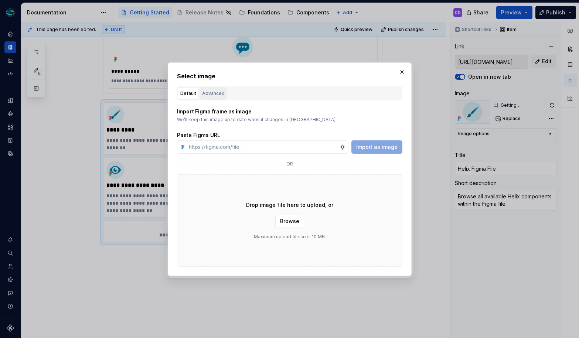
click at [224, 96] on button "Advanced" at bounding box center [214, 93] width 28 height 13
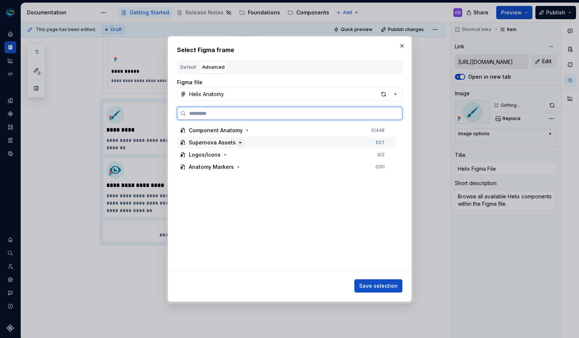
click at [237, 143] on icon "button" at bounding box center [240, 143] width 6 height 6
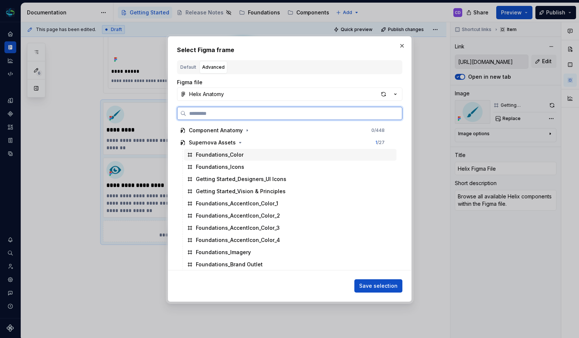
click at [263, 158] on div "Foundations_Color" at bounding box center [290, 155] width 213 height 12
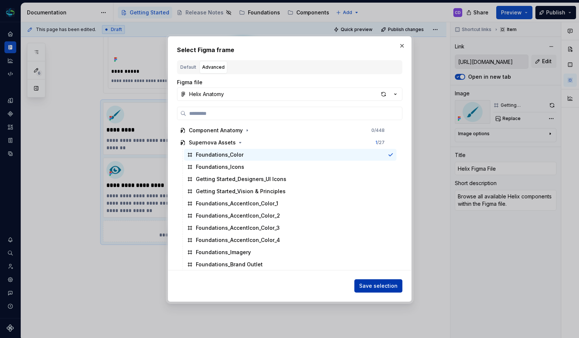
click at [371, 284] on span "Save selection" at bounding box center [378, 286] width 38 height 7
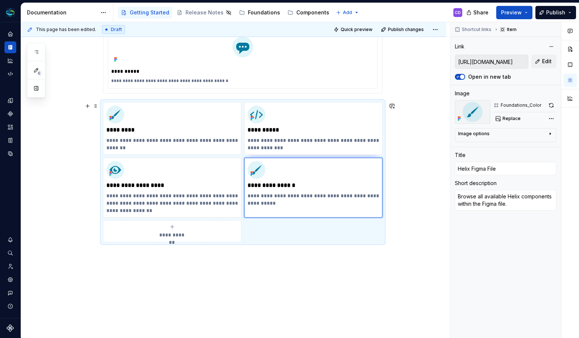
click at [399, 194] on div "**********" at bounding box center [234, 105] width 426 height 496
click at [515, 119] on span "Replace" at bounding box center [512, 119] width 18 height 6
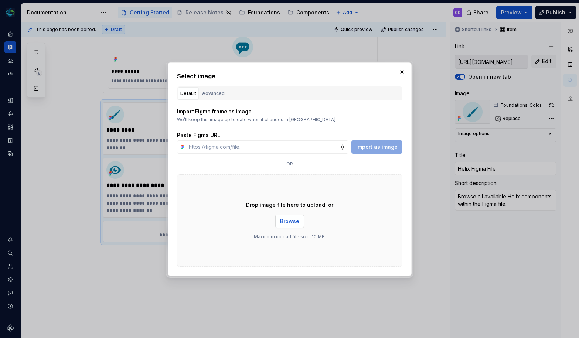
click at [285, 217] on button "Browse" at bounding box center [289, 221] width 29 height 13
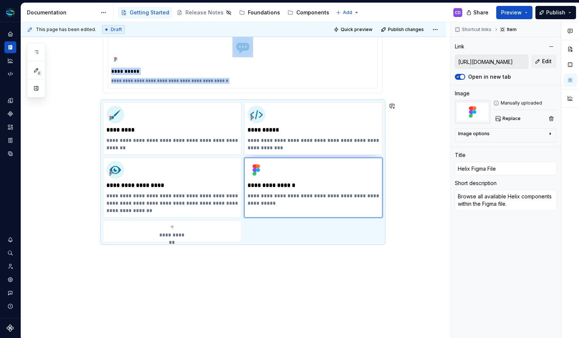
click at [322, 268] on div "**********" at bounding box center [234, 105] width 426 height 496
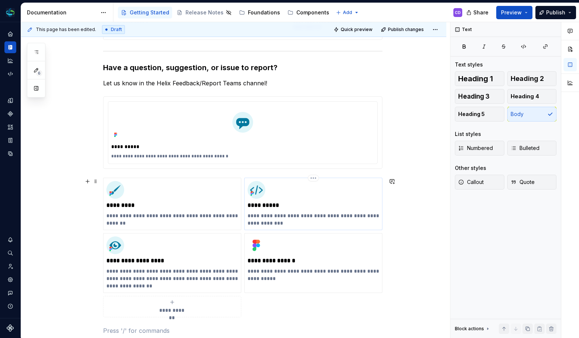
scroll to position [269, 0]
click at [302, 217] on p "**********" at bounding box center [314, 219] width 132 height 15
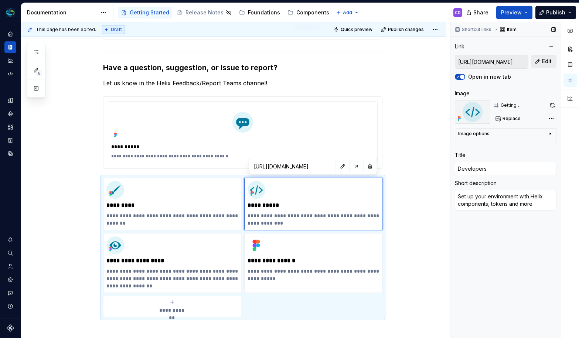
click at [547, 63] on span "Edit" at bounding box center [547, 61] width 10 height 7
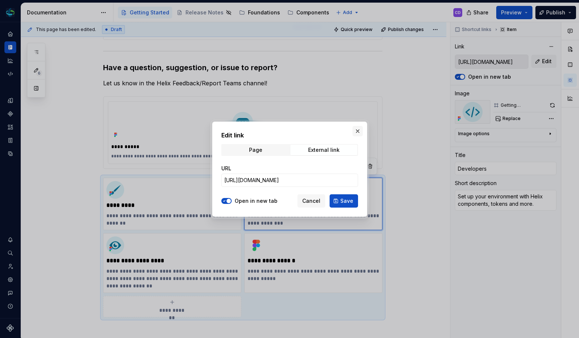
click at [359, 127] on button "button" at bounding box center [358, 131] width 10 height 10
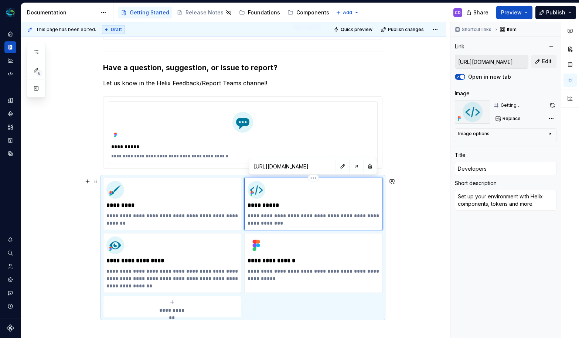
click at [298, 224] on p "**********" at bounding box center [314, 219] width 132 height 15
click at [206, 257] on p "**********" at bounding box center [172, 260] width 132 height 7
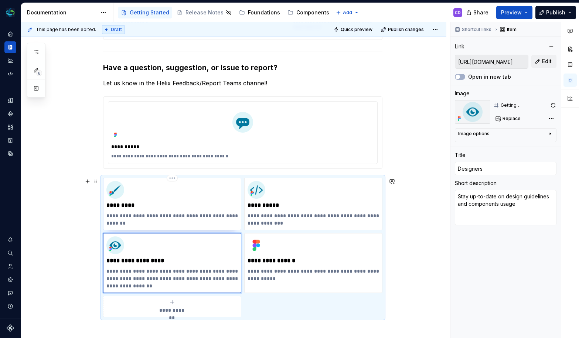
click at [169, 209] on div "**********" at bounding box center [172, 204] width 132 height 46
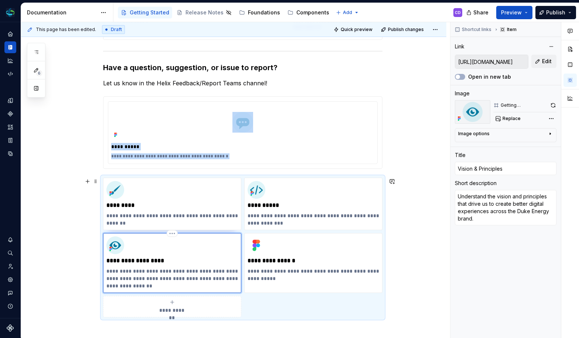
click at [171, 266] on div "**********" at bounding box center [172, 263] width 132 height 53
click at [403, 219] on div "**********" at bounding box center [234, 189] width 426 height 514
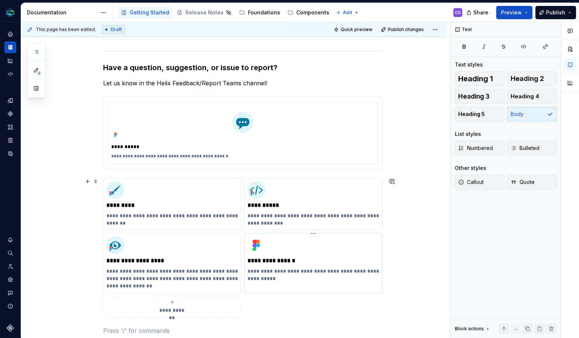
click at [304, 272] on p "**********" at bounding box center [314, 275] width 132 height 15
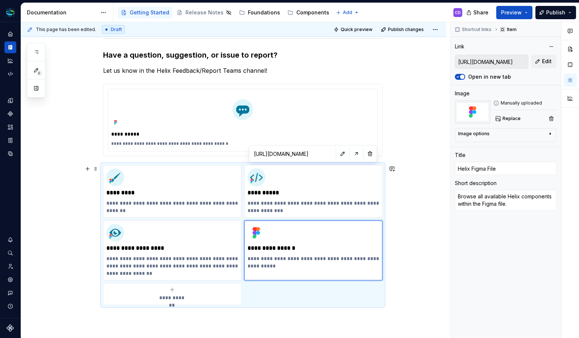
scroll to position [337, 0]
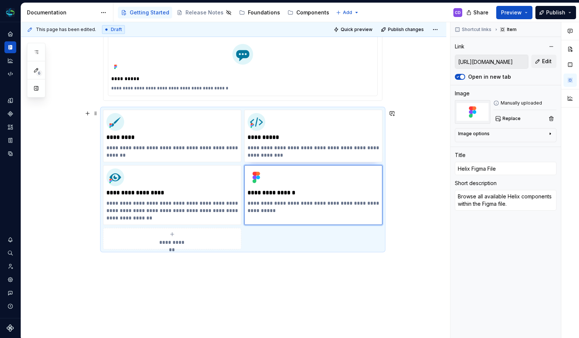
click at [416, 205] on div "**********" at bounding box center [234, 121] width 426 height 514
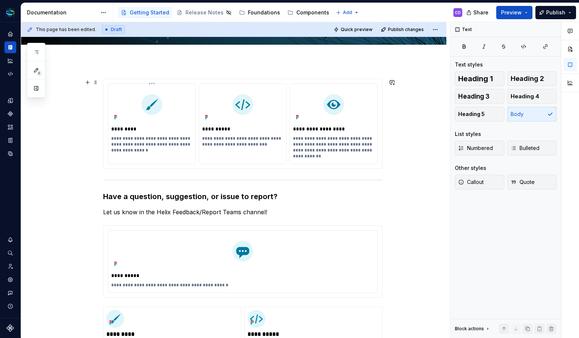
scroll to position [71, 0]
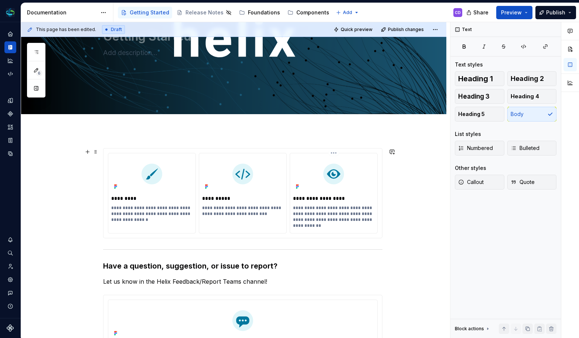
click at [327, 203] on div "**********" at bounding box center [333, 198] width 81 height 10
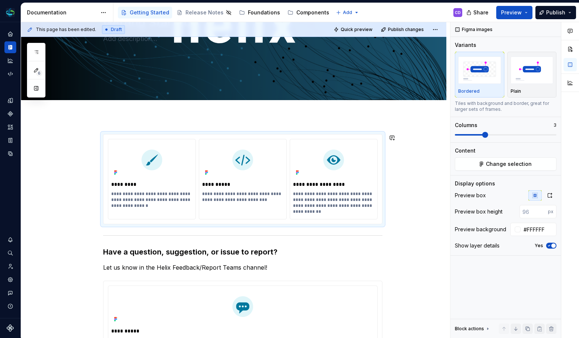
scroll to position [91, 0]
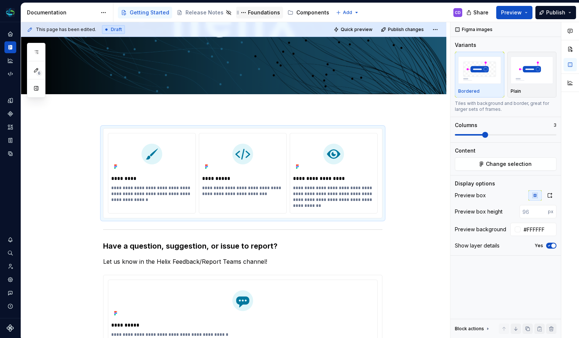
click at [248, 14] on div "Foundations" at bounding box center [264, 12] width 32 height 7
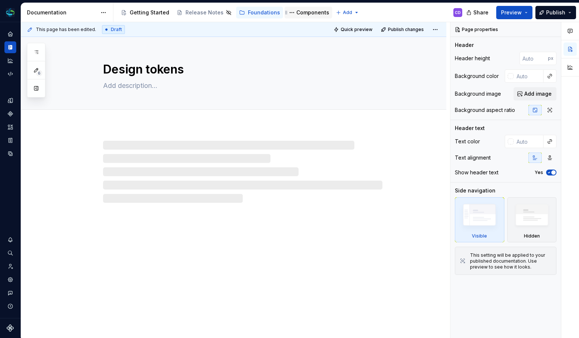
click at [312, 11] on div "Components" at bounding box center [313, 12] width 33 height 7
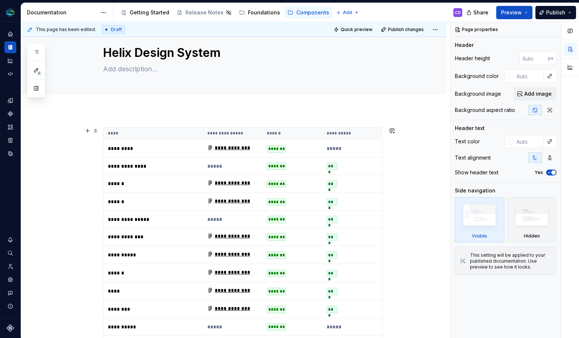
scroll to position [27, 0]
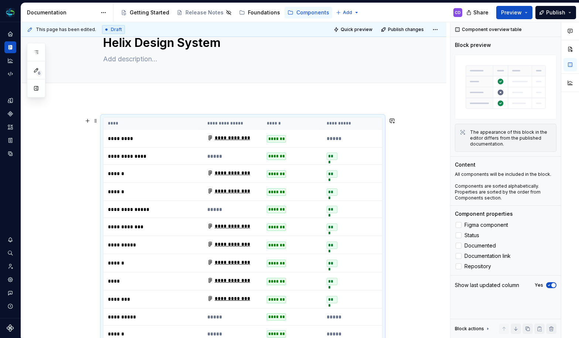
click at [237, 160] on td "*****" at bounding box center [233, 156] width 60 height 17
click at [224, 157] on p "*****" at bounding box center [232, 156] width 51 height 7
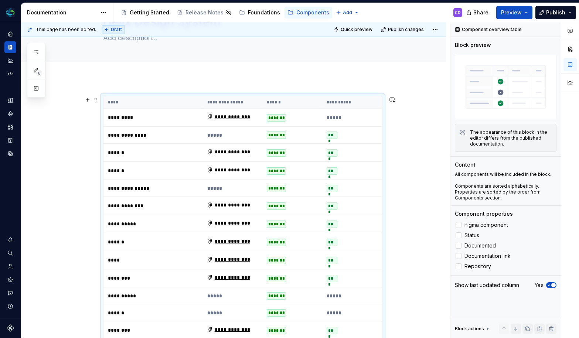
scroll to position [83, 0]
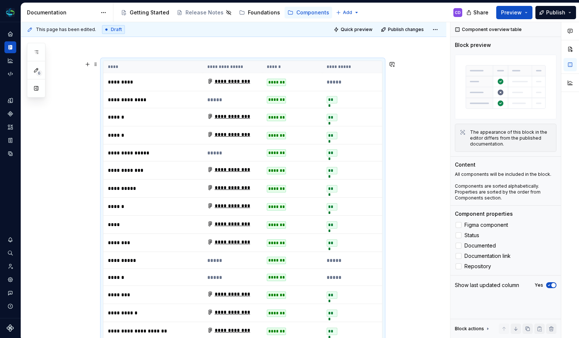
click at [218, 99] on p "*****" at bounding box center [232, 99] width 51 height 7
click at [10, 109] on div "Components" at bounding box center [10, 114] width 12 height 12
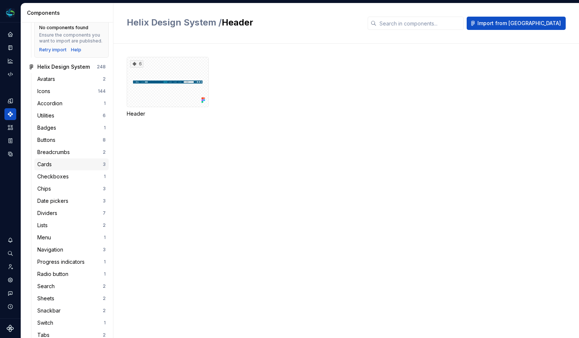
scroll to position [125, 0]
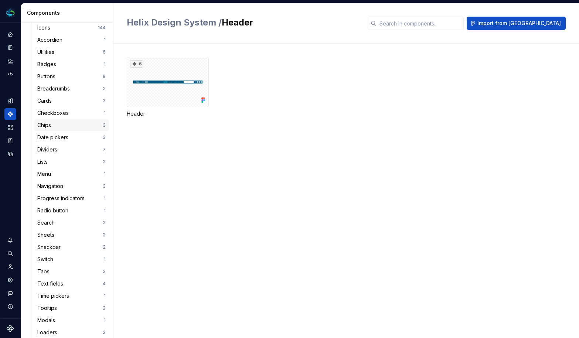
click at [58, 129] on div "Chips" at bounding box center [69, 125] width 65 height 7
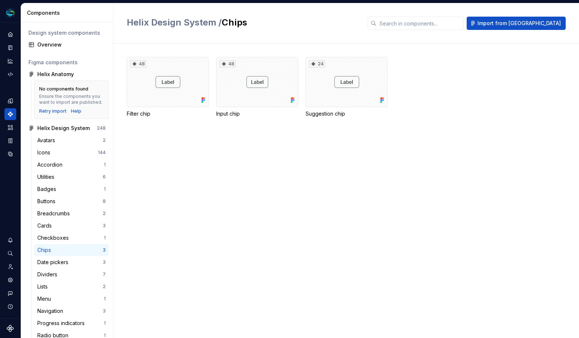
click at [138, 151] on div "48 Filter chip 48 Input chip 24 Suggestion chip" at bounding box center [353, 191] width 453 height 295
click at [197, 84] on div "48" at bounding box center [168, 82] width 82 height 50
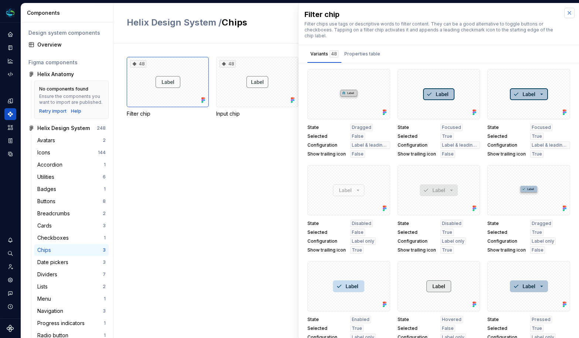
click at [565, 9] on button "button" at bounding box center [570, 13] width 10 height 10
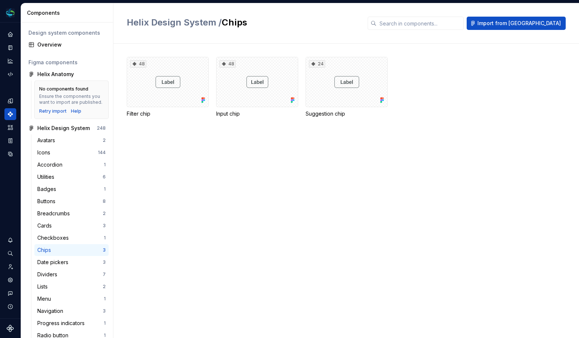
click at [163, 192] on div "48 Filter chip 48 Input chip 24 Suggestion chip" at bounding box center [353, 191] width 453 height 295
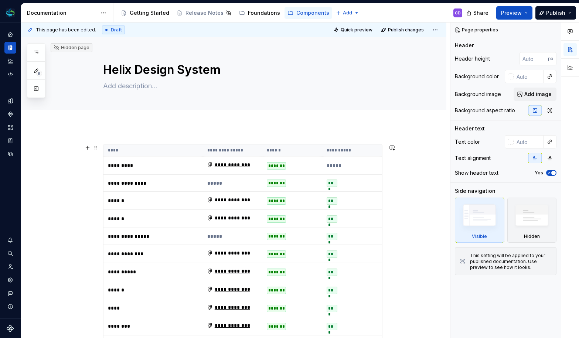
scroll to position [15, 0]
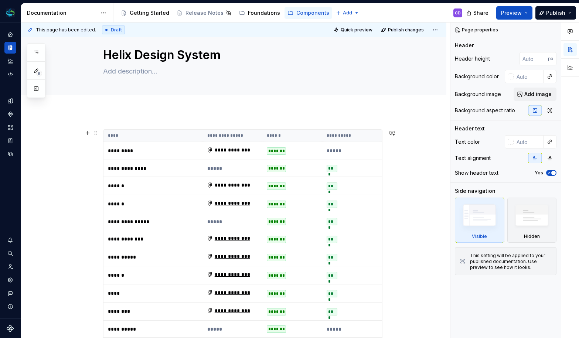
click at [167, 161] on td "**********" at bounding box center [153, 168] width 99 height 17
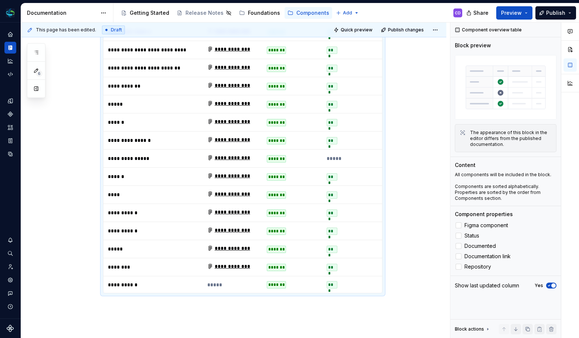
scroll to position [599, 0]
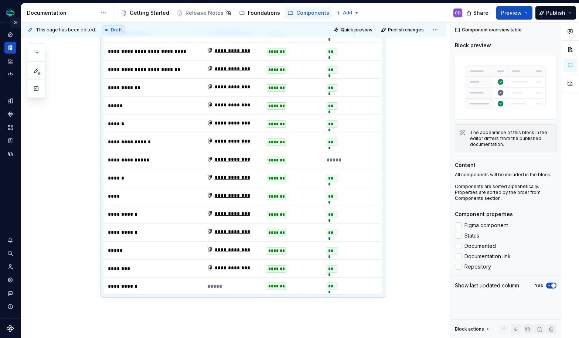
click at [14, 21] on button "Expand sidebar" at bounding box center [15, 22] width 10 height 10
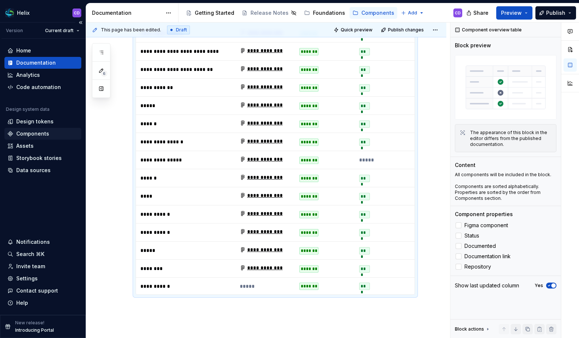
click at [26, 137] on div "Components" at bounding box center [32, 133] width 33 height 7
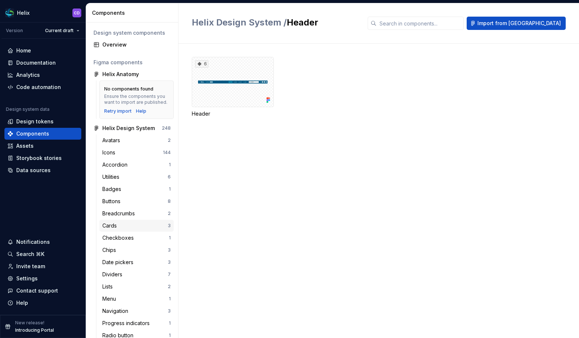
click at [124, 230] on div "Cards" at bounding box center [134, 225] width 65 height 7
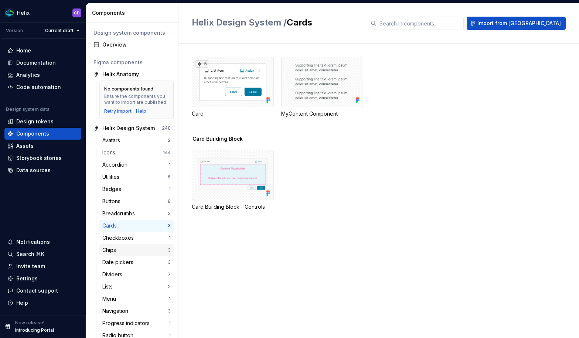
click at [123, 254] on div "Chips" at bounding box center [134, 250] width 65 height 7
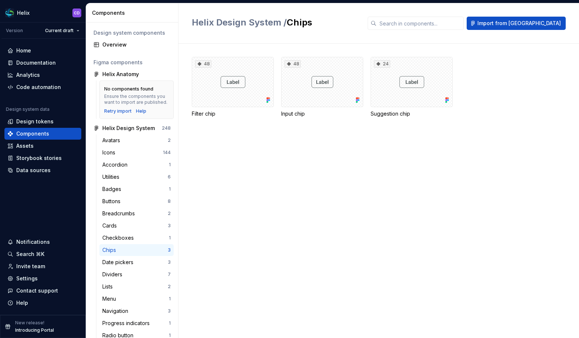
click at [538, 102] on div "48 Filter chip 48 Input chip 24 Suggestion chip" at bounding box center [386, 87] width 388 height 61
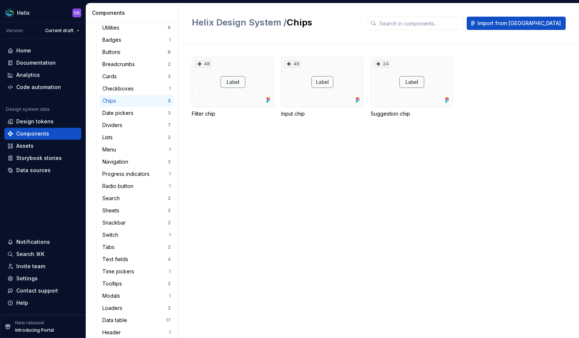
scroll to position [121, 0]
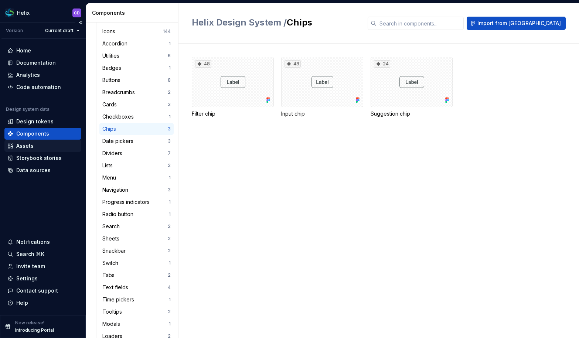
click at [50, 148] on div "Assets" at bounding box center [42, 145] width 71 height 7
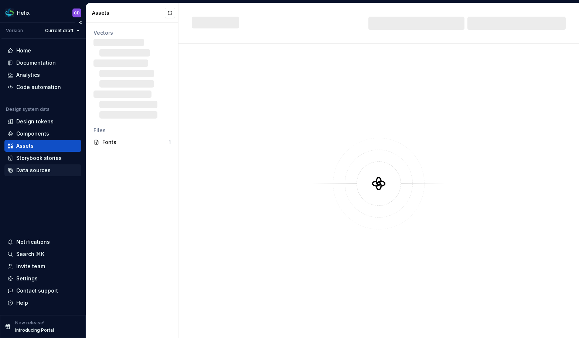
click at [30, 173] on div "Data sources" at bounding box center [33, 170] width 34 height 7
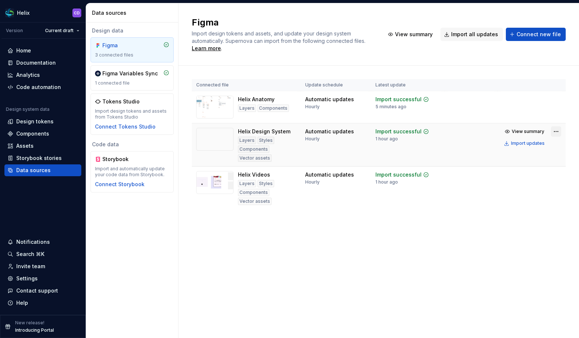
click at [552, 132] on html "Helix CD Version Current draft Home Documentation Analytics Code automation Des…" at bounding box center [289, 169] width 579 height 338
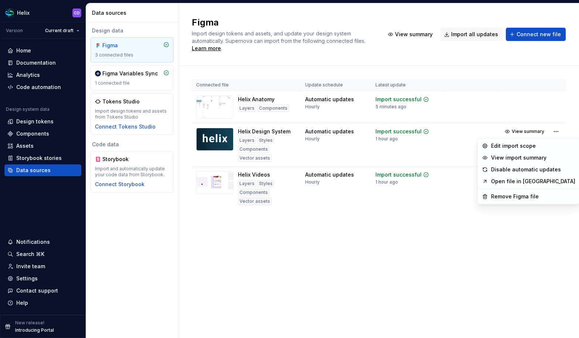
click at [554, 131] on html "Helix CD Version Current draft Home Documentation Analytics Code automation Des…" at bounding box center [289, 169] width 579 height 338
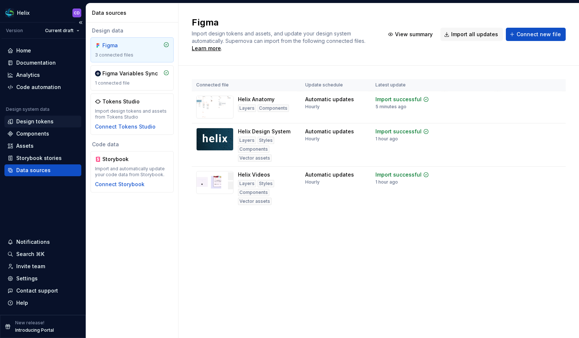
click at [35, 118] on div "Design tokens" at bounding box center [34, 121] width 37 height 7
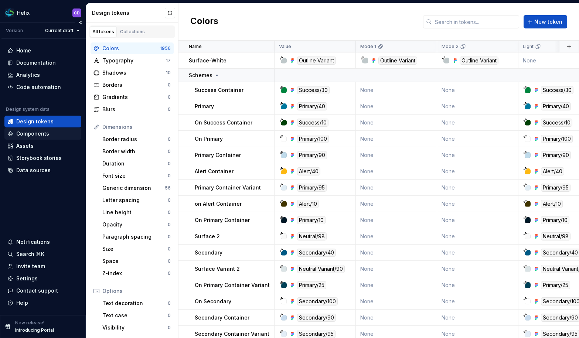
click at [34, 137] on div "Components" at bounding box center [32, 133] width 33 height 7
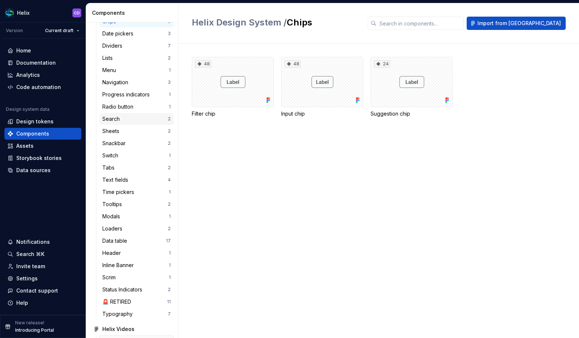
scroll to position [168, 0]
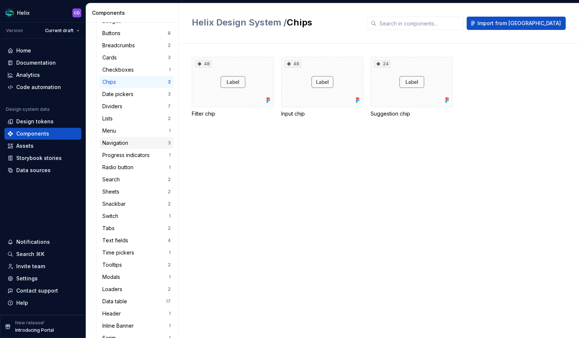
click at [128, 147] on div "Navigation" at bounding box center [116, 142] width 29 height 7
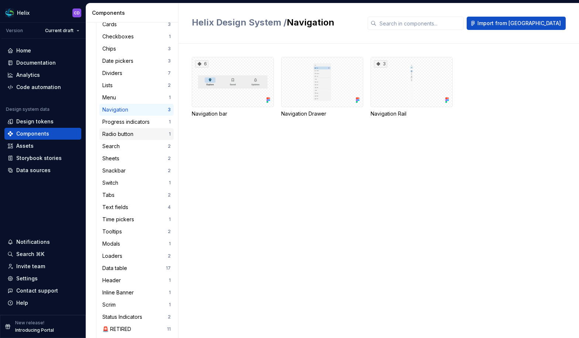
scroll to position [218, 0]
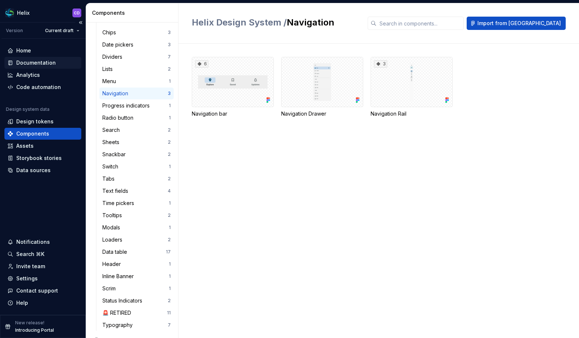
click at [37, 62] on div "Documentation" at bounding box center [36, 62] width 40 height 7
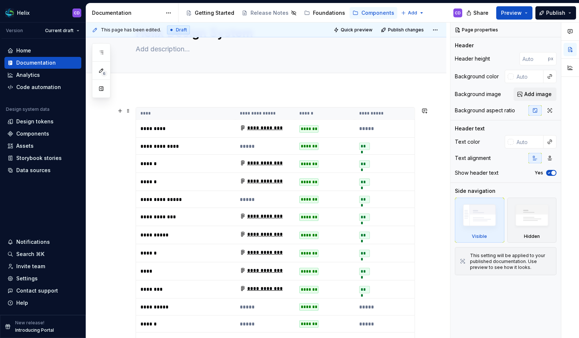
scroll to position [62, 0]
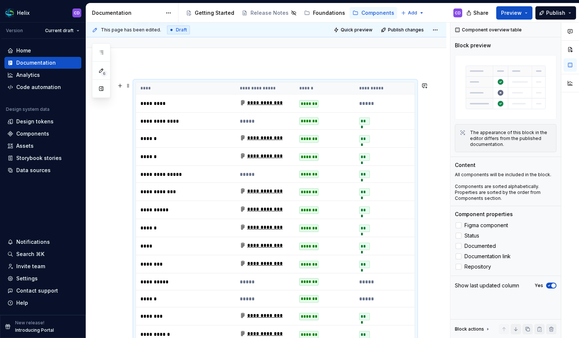
click at [161, 118] on p "**********" at bounding box center [186, 121] width 91 height 7
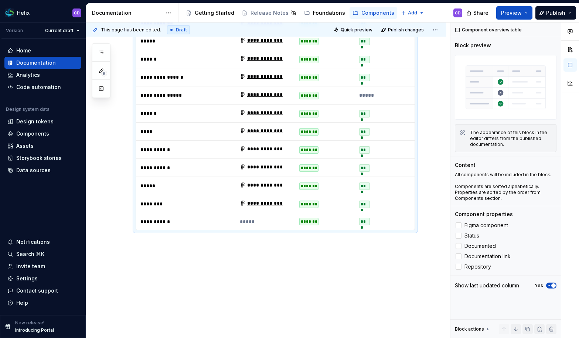
scroll to position [645, 0]
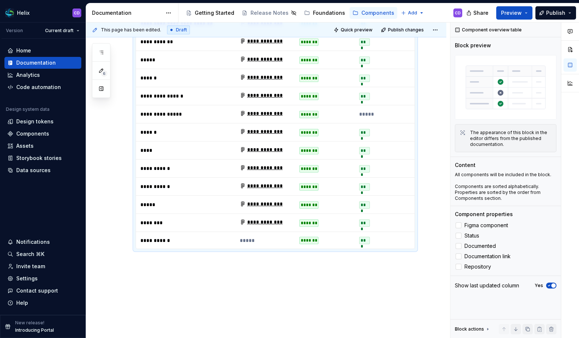
click at [365, 111] on p "*****" at bounding box center [384, 114] width 51 height 7
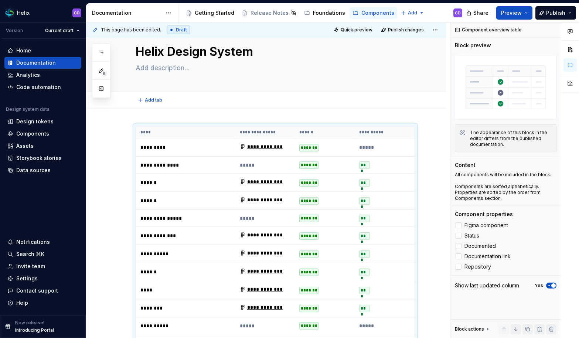
scroll to position [5, 0]
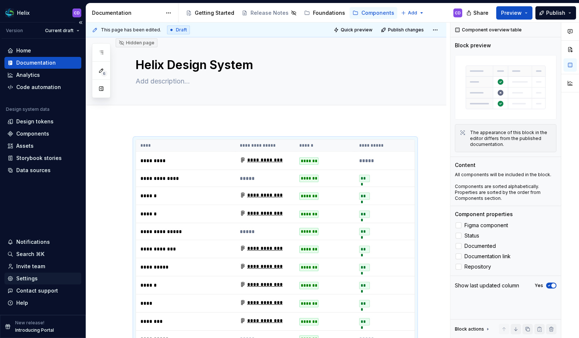
click at [33, 277] on div "Settings" at bounding box center [26, 278] width 21 height 7
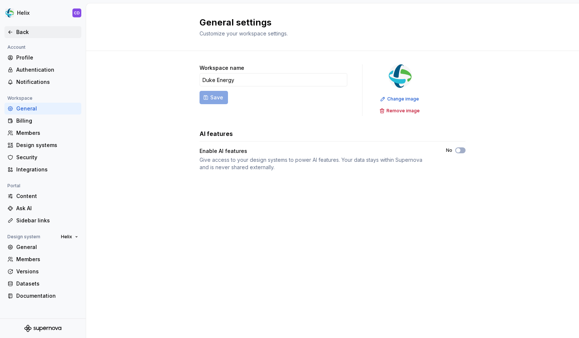
click at [20, 28] on div "Back" at bounding box center [47, 31] width 62 height 7
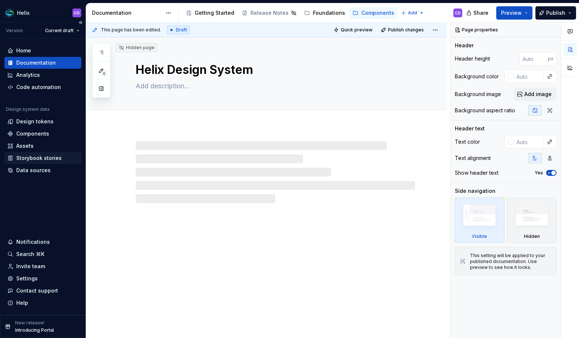
click at [37, 162] on div "Storybook stories" at bounding box center [42, 158] width 77 height 12
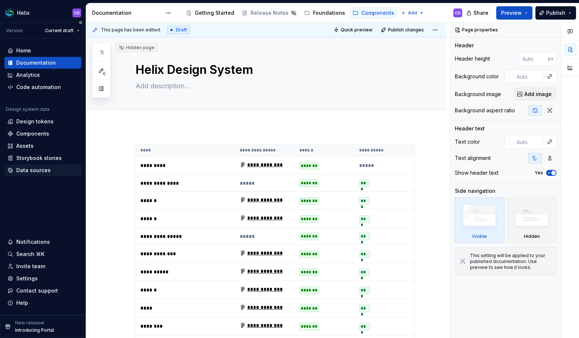
click at [35, 170] on div "Data sources" at bounding box center [33, 170] width 34 height 7
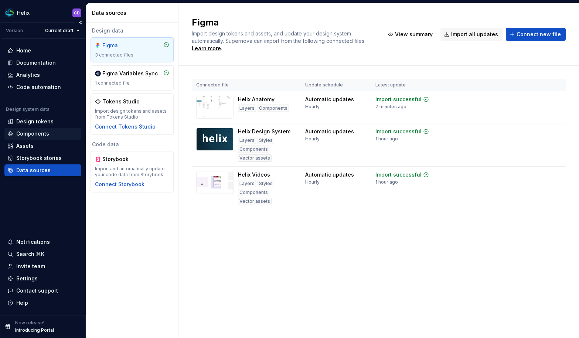
click at [47, 129] on div "Components" at bounding box center [42, 134] width 77 height 12
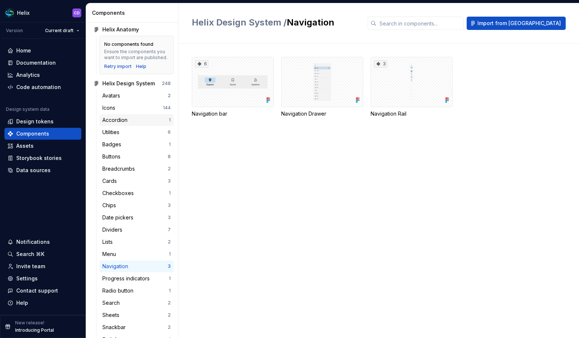
scroll to position [46, 0]
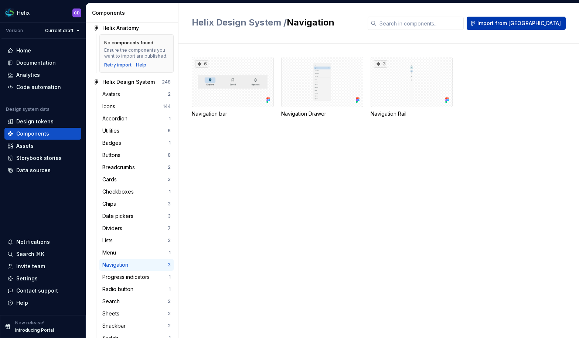
click at [518, 21] on span "Import from [GEOGRAPHIC_DATA]" at bounding box center [520, 23] width 84 height 7
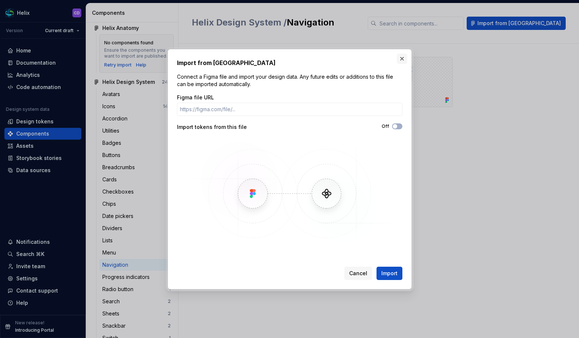
click at [401, 60] on button "button" at bounding box center [402, 59] width 10 height 10
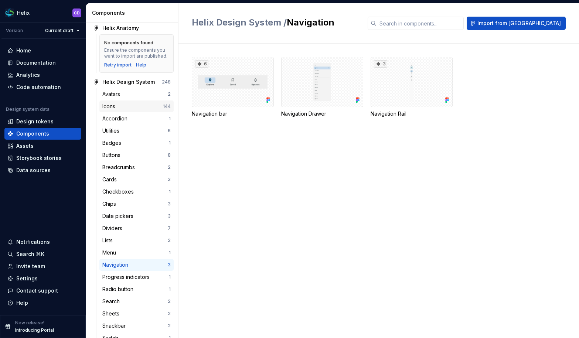
click at [134, 110] on div "Icons" at bounding box center [132, 106] width 61 height 7
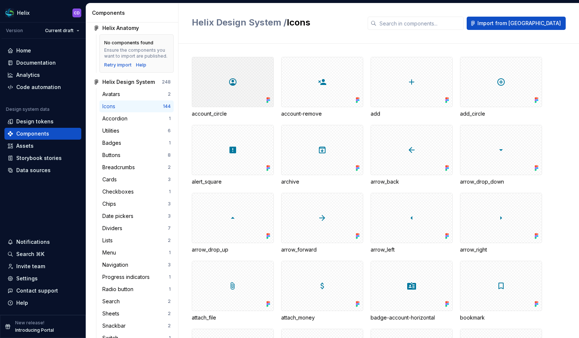
click at [244, 87] on div at bounding box center [233, 82] width 82 height 50
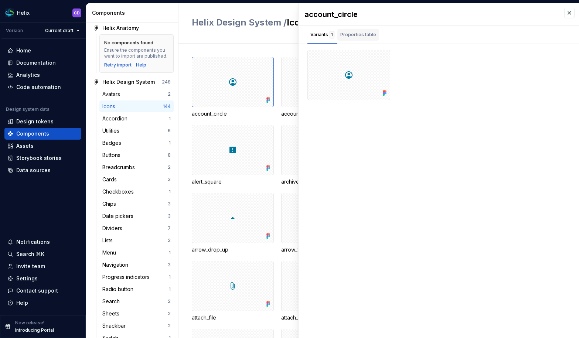
click at [344, 41] on div "Properties table" at bounding box center [359, 36] width 42 height 15
click at [303, 36] on div "Variants 1 Properties table" at bounding box center [343, 35] width 89 height 18
click at [317, 35] on div "Variants 1" at bounding box center [323, 34] width 24 height 7
click at [565, 12] on button "button" at bounding box center [570, 13] width 10 height 10
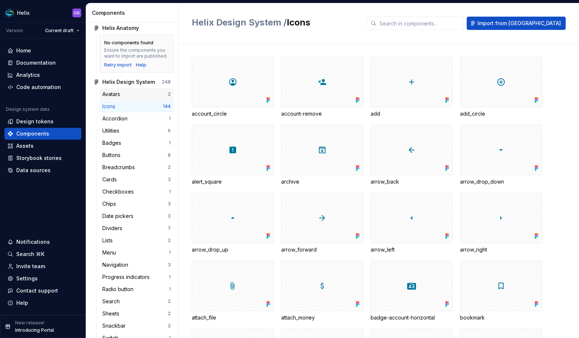
click at [140, 98] on div "Avatars" at bounding box center [134, 94] width 65 height 7
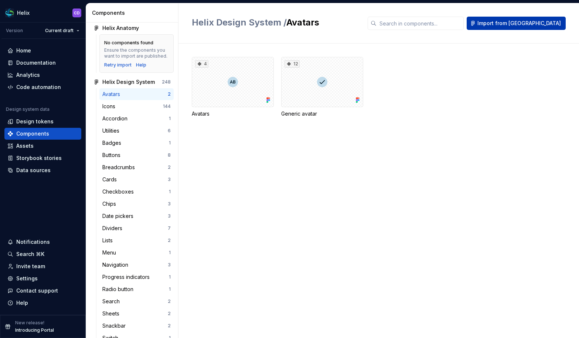
click at [526, 20] on span "Import from [GEOGRAPHIC_DATA]" at bounding box center [520, 23] width 84 height 7
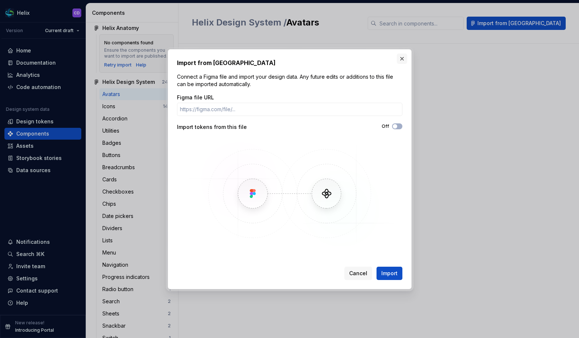
click at [401, 60] on button "button" at bounding box center [402, 59] width 10 height 10
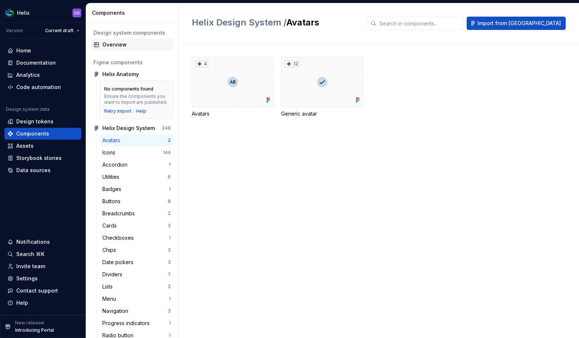
click at [118, 48] on div "Overview" at bounding box center [136, 44] width 68 height 7
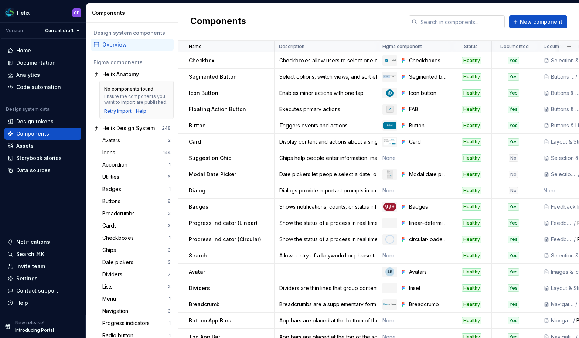
click at [429, 20] on input "text" at bounding box center [461, 21] width 87 height 13
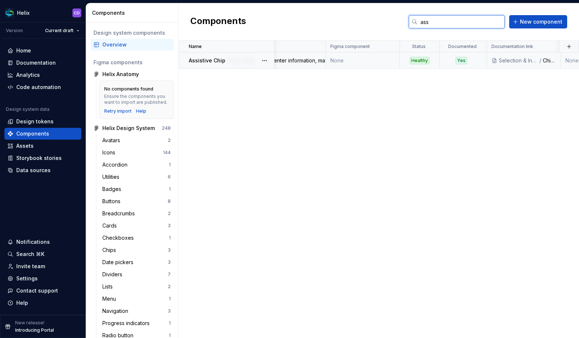
scroll to position [0, 3]
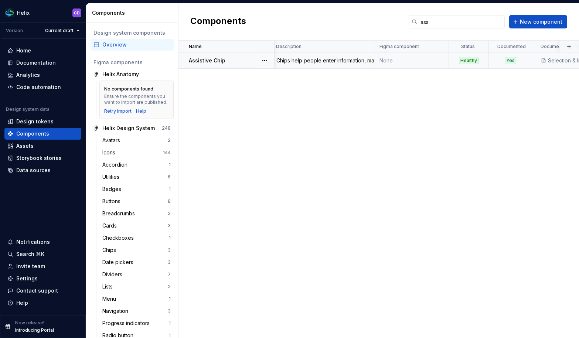
click at [406, 60] on td "None" at bounding box center [412, 61] width 74 height 16
click at [390, 61] on td "None" at bounding box center [412, 61] width 74 height 16
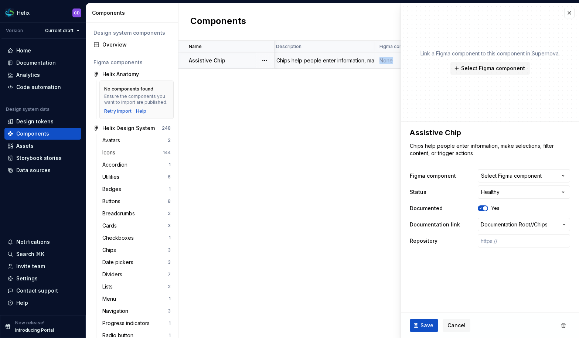
click at [390, 61] on td "None" at bounding box center [412, 61] width 74 height 16
click at [384, 87] on div "Name Description Figma component Status Documented Documentation link Repositor…" at bounding box center [379, 190] width 401 height 298
click at [465, 66] on span "Select Figma component" at bounding box center [493, 68] width 64 height 7
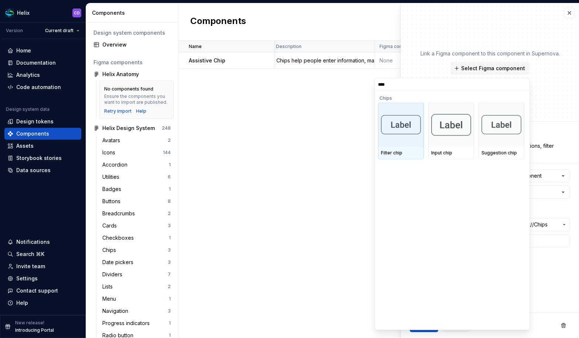
click at [521, 87] on input "****" at bounding box center [452, 84] width 155 height 6
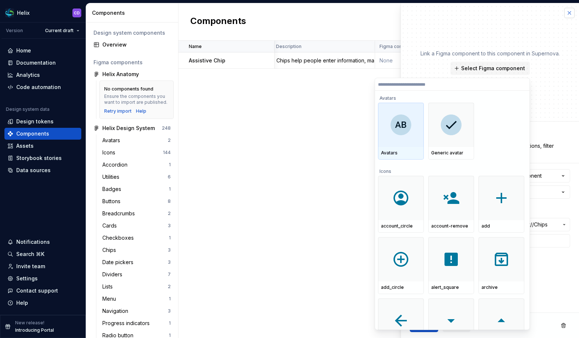
click at [572, 14] on button "button" at bounding box center [570, 13] width 10 height 10
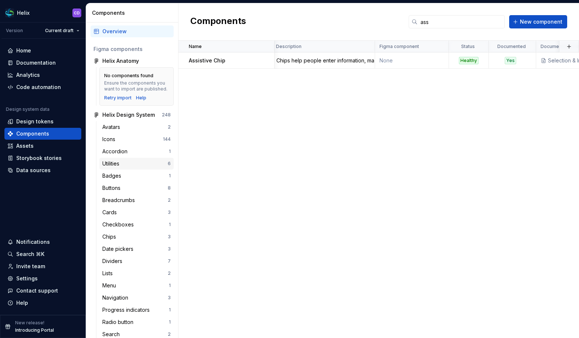
scroll to position [77, 0]
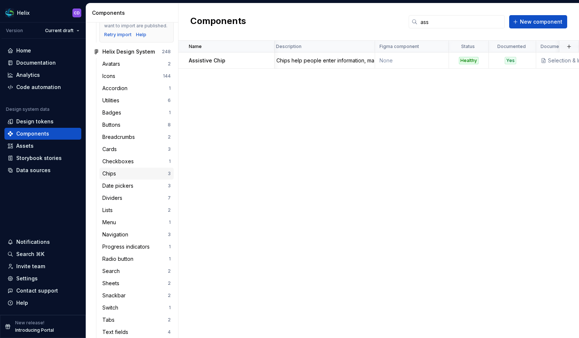
click at [126, 177] on div "Chips" at bounding box center [134, 173] width 65 height 7
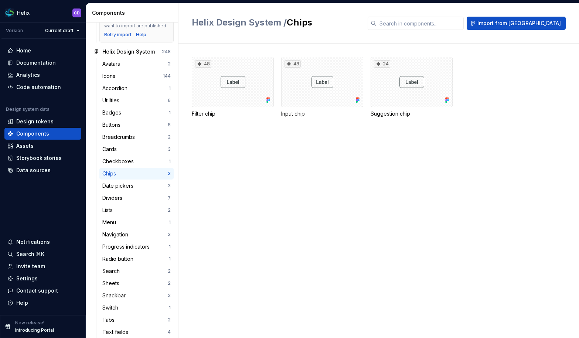
click at [378, 158] on div "48 Filter chip 48 Input chip 24 Suggestion chip" at bounding box center [386, 191] width 388 height 295
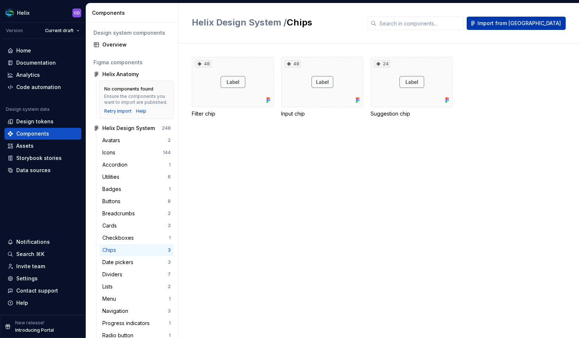
click at [509, 28] on button "Import from [GEOGRAPHIC_DATA]" at bounding box center [516, 23] width 99 height 13
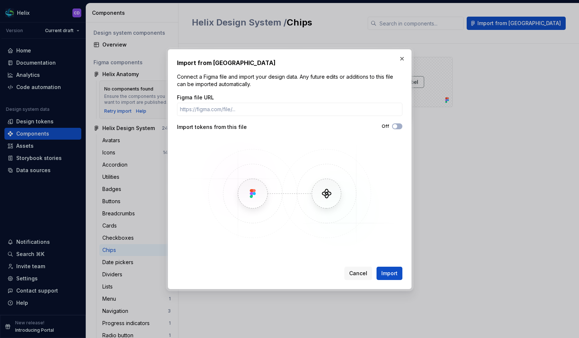
click at [261, 207] on img at bounding box center [290, 193] width 214 height 111
click at [247, 202] on img at bounding box center [290, 193] width 214 height 111
drag, startPoint x: 247, startPoint y: 202, endPoint x: 262, endPoint y: 185, distance: 22.2
click at [248, 201] on img at bounding box center [290, 193] width 214 height 111
click at [399, 59] on button "button" at bounding box center [402, 59] width 10 height 10
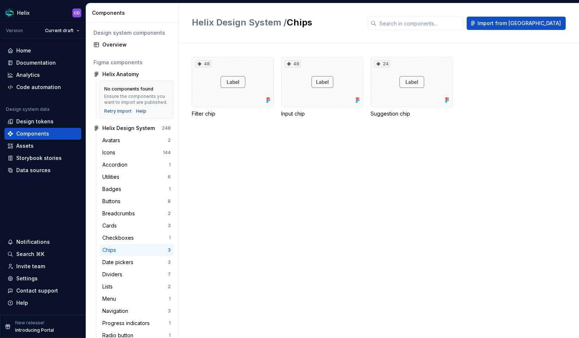
click at [338, 189] on div "48 Filter chip 48 Input chip 24 Suggestion chip" at bounding box center [386, 191] width 388 height 295
click at [33, 63] on div "Documentation" at bounding box center [36, 62] width 40 height 7
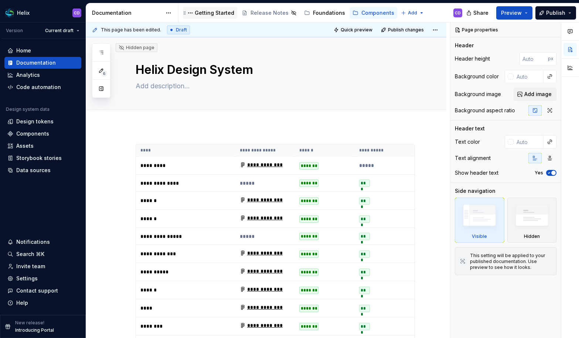
click at [204, 14] on div "Getting Started" at bounding box center [215, 12] width 40 height 7
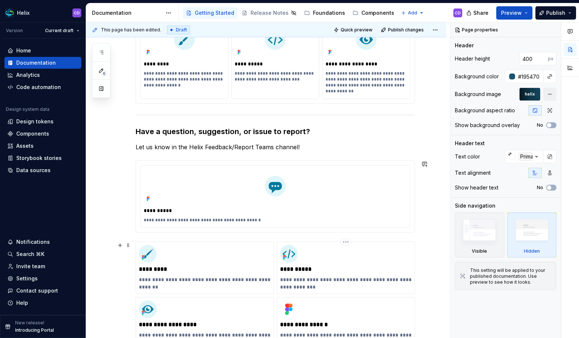
scroll to position [377, 0]
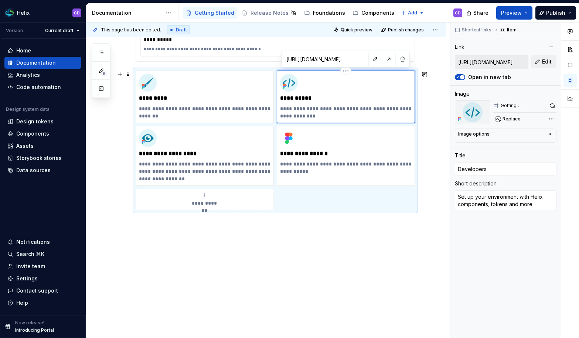
click at [352, 82] on div "**********" at bounding box center [346, 97] width 132 height 46
click at [209, 92] on div "**********" at bounding box center [205, 97] width 132 height 46
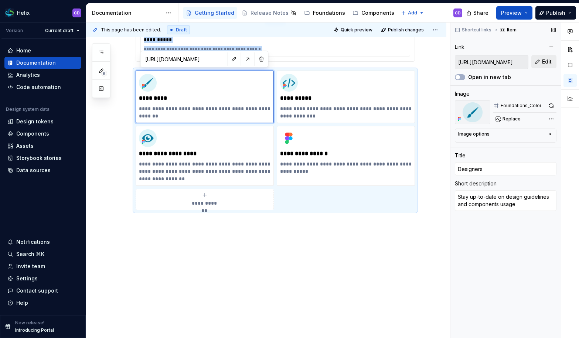
click at [537, 65] on button "Edit" at bounding box center [544, 61] width 25 height 13
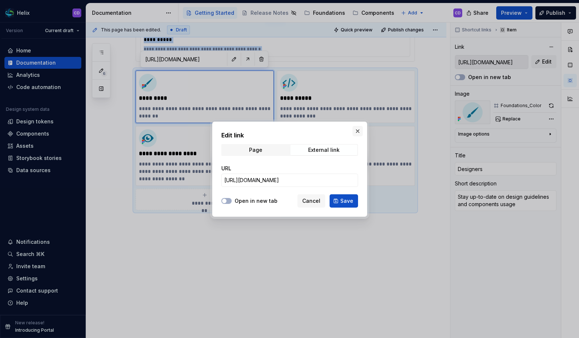
click at [359, 129] on button "button" at bounding box center [358, 131] width 10 height 10
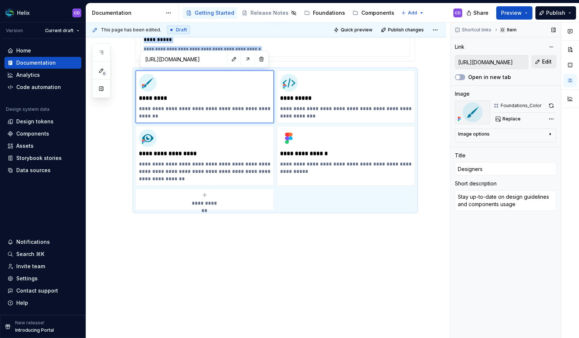
click at [553, 64] on button "Edit" at bounding box center [544, 61] width 25 height 13
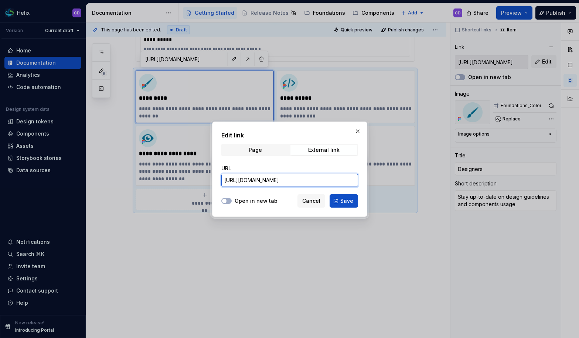
drag, startPoint x: 268, startPoint y: 179, endPoint x: 356, endPoint y: 160, distance: 90.5
click at [349, 177] on input "[URL][DOMAIN_NAME]" at bounding box center [289, 180] width 137 height 13
click at [359, 130] on button "button" at bounding box center [358, 131] width 10 height 10
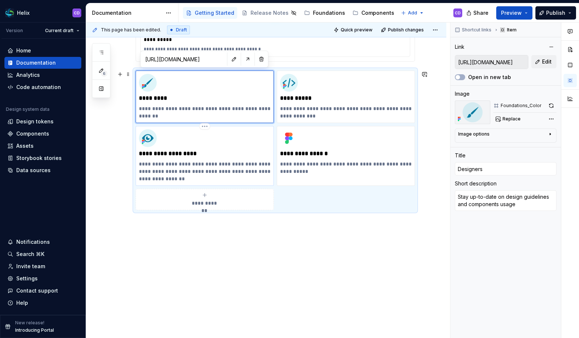
click at [227, 162] on p "**********" at bounding box center [205, 171] width 132 height 22
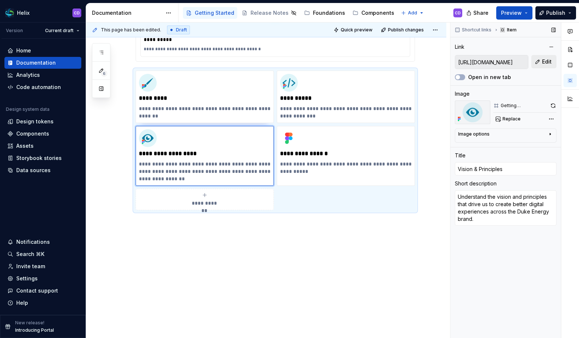
click at [536, 63] on button "Edit" at bounding box center [544, 61] width 25 height 13
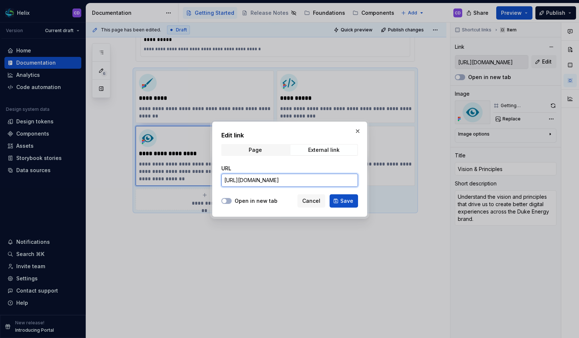
drag, startPoint x: 295, startPoint y: 181, endPoint x: 362, endPoint y: 177, distance: 66.3
click at [362, 177] on div "Edit link Page External link URL [URL][DOMAIN_NAME] Open in new tab Cancel Save" at bounding box center [289, 169] width 155 height 95
click at [356, 129] on button "button" at bounding box center [358, 131] width 10 height 10
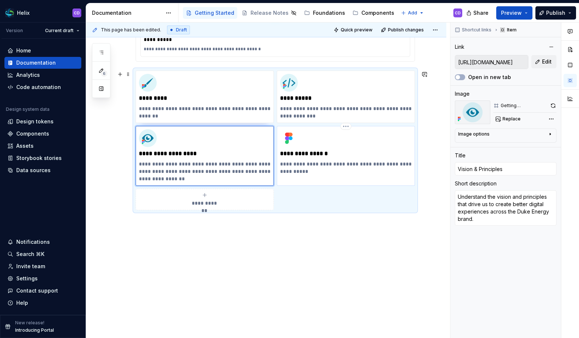
click at [366, 155] on p "**********" at bounding box center [346, 153] width 132 height 7
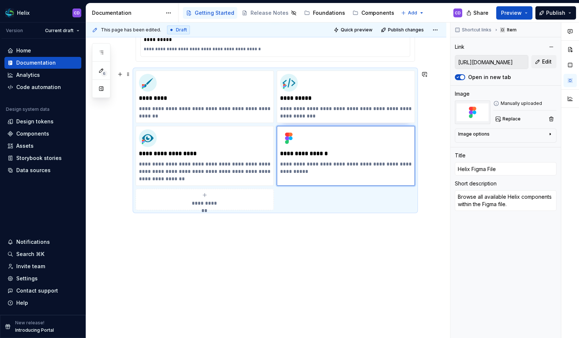
click at [432, 84] on div "**********" at bounding box center [266, 82] width 361 height 514
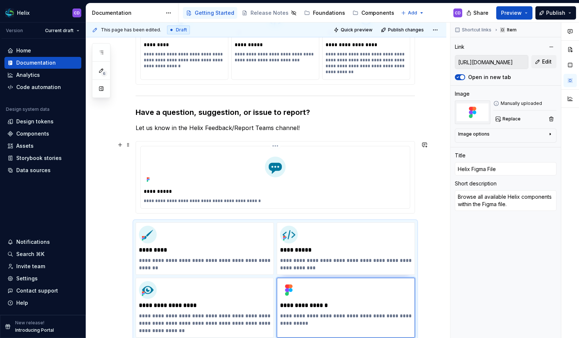
scroll to position [92, 0]
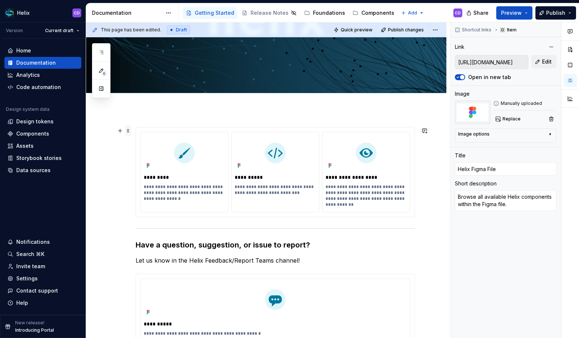
click at [129, 131] on span at bounding box center [128, 131] width 6 height 10
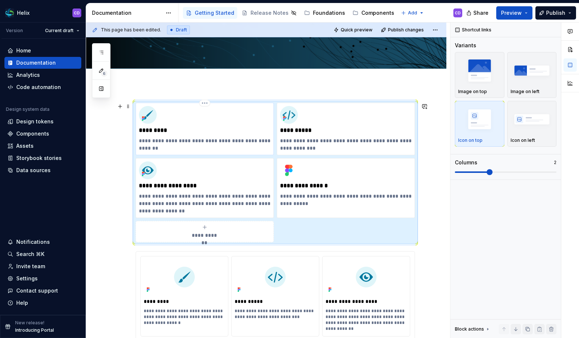
scroll to position [156, 0]
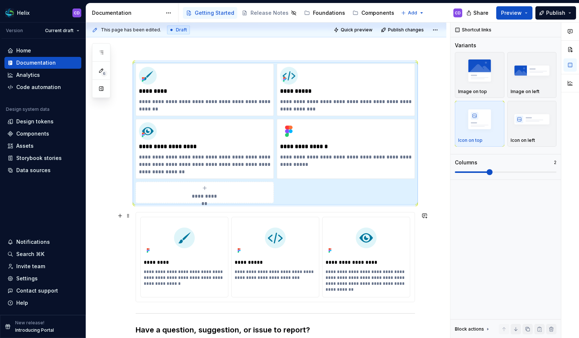
click at [132, 222] on div "**********" at bounding box center [266, 303] width 361 height 514
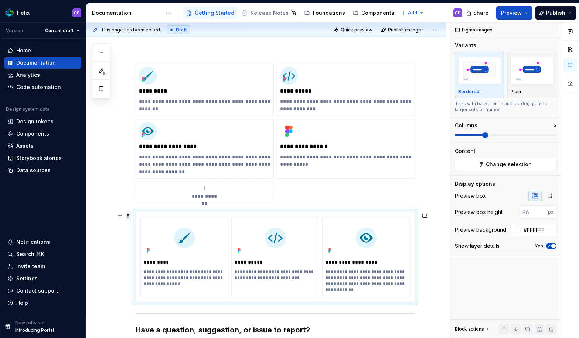
click at [129, 219] on span at bounding box center [128, 216] width 6 height 10
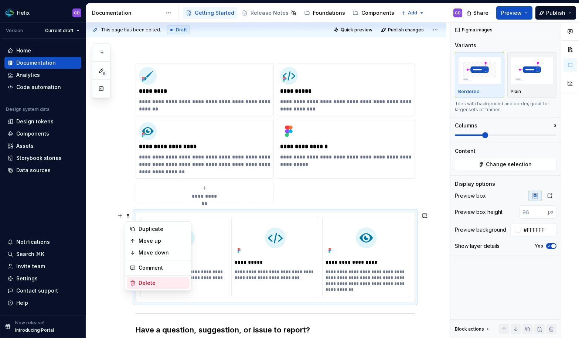
click at [144, 284] on div "Delete" at bounding box center [163, 283] width 48 height 7
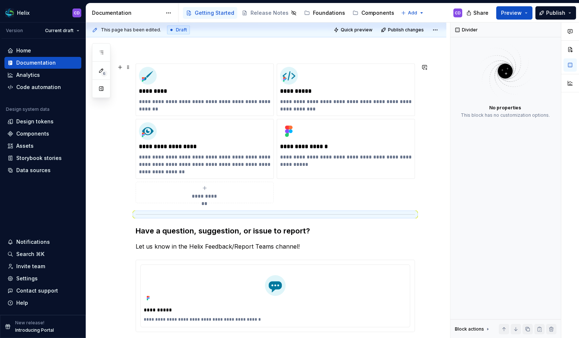
click at [438, 187] on div "**********" at bounding box center [266, 253] width 361 height 415
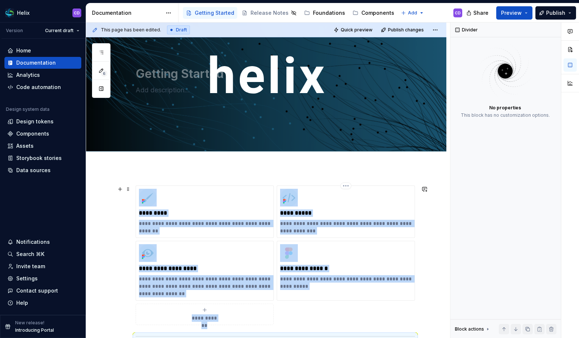
scroll to position [0, 0]
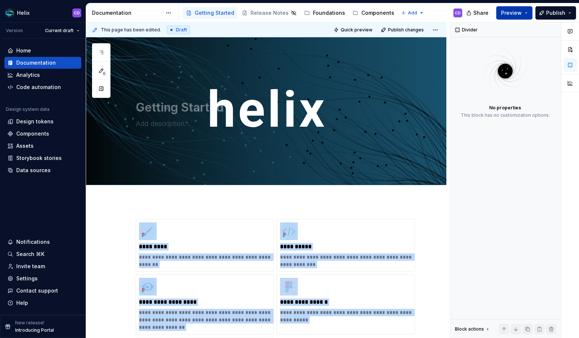
click at [514, 13] on span "Preview" at bounding box center [511, 12] width 21 height 7
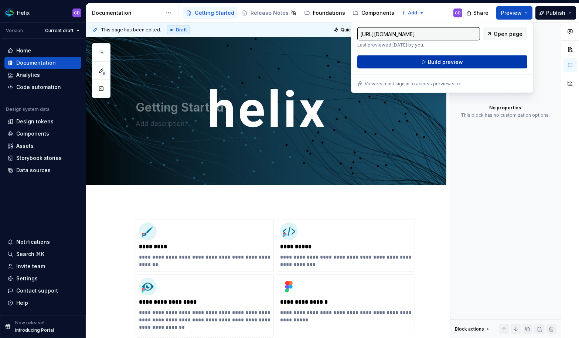
click at [464, 64] on button "Build preview" at bounding box center [443, 61] width 170 height 13
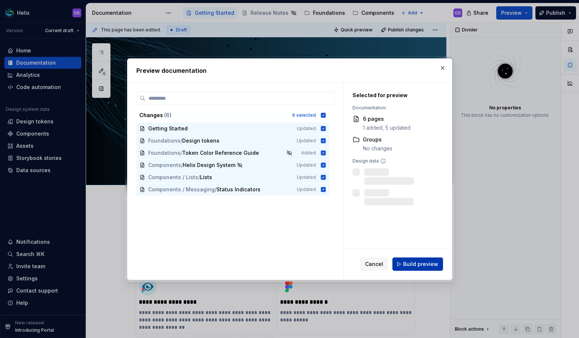
click at [409, 267] on span "Build preview" at bounding box center [420, 264] width 35 height 7
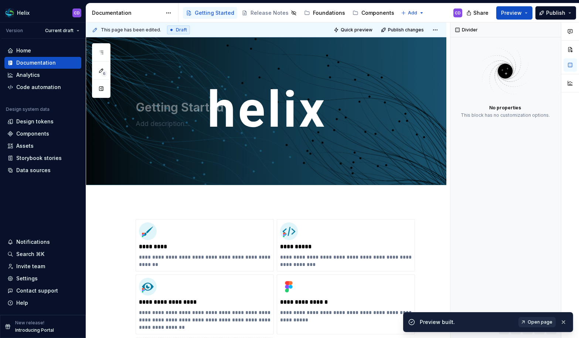
click at [535, 322] on span "Open page" at bounding box center [540, 322] width 25 height 6
click at [566, 323] on button "button" at bounding box center [564, 322] width 10 height 10
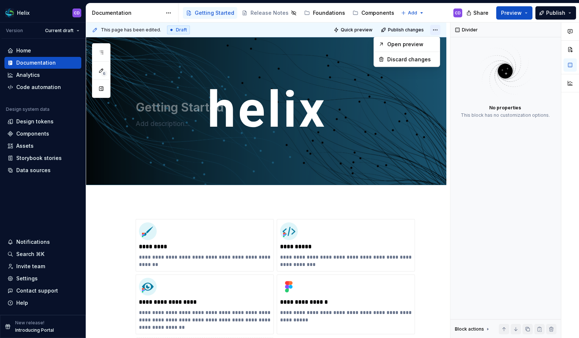
click at [433, 29] on html "Helix CD Version Current draft Home Documentation Analytics Code automation Des…" at bounding box center [289, 169] width 579 height 338
click at [434, 28] on html "Helix CD Version Current draft Home Documentation Analytics Code automation Des…" at bounding box center [289, 169] width 579 height 338
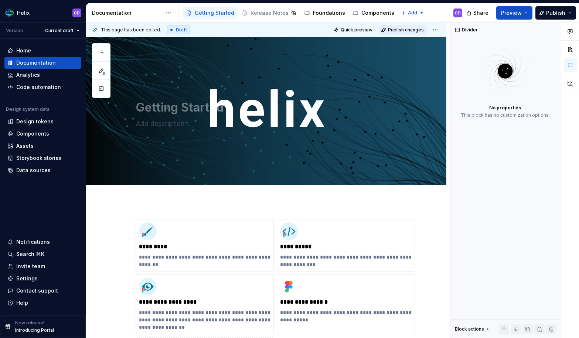
click at [420, 28] on span "Publish changes" at bounding box center [406, 30] width 36 height 6
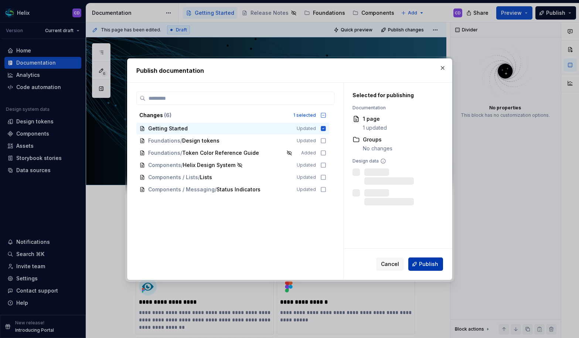
click at [422, 259] on button "Publish" at bounding box center [426, 264] width 35 height 13
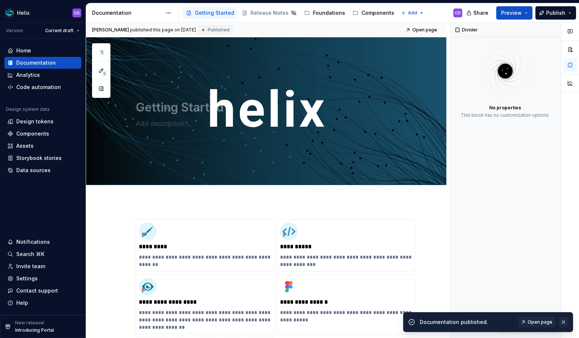
click at [565, 321] on button "button" at bounding box center [564, 322] width 10 height 10
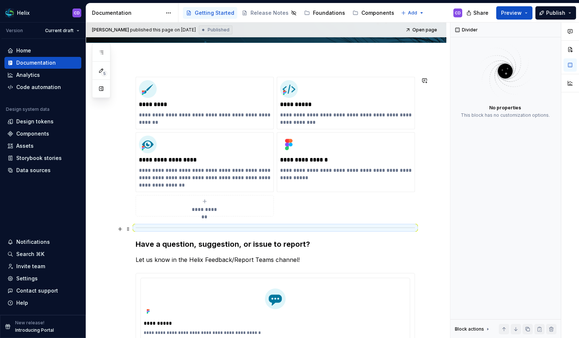
scroll to position [278, 0]
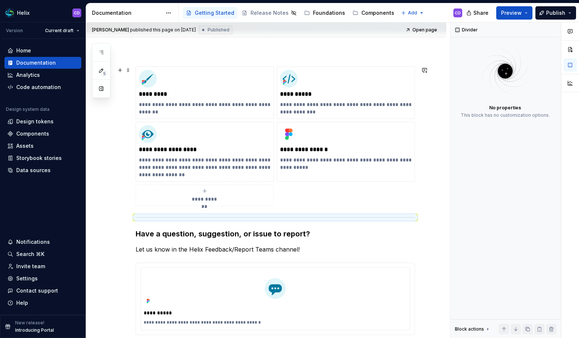
click at [421, 159] on div "**********" at bounding box center [266, 256] width 361 height 415
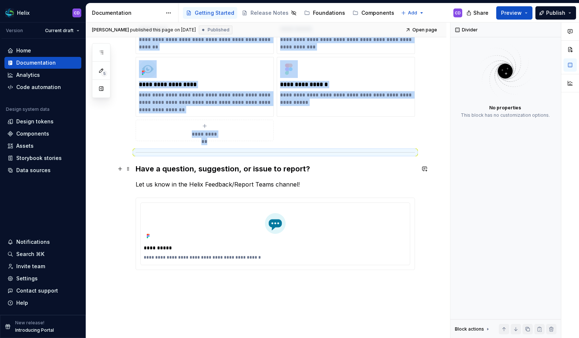
scroll to position [271, 0]
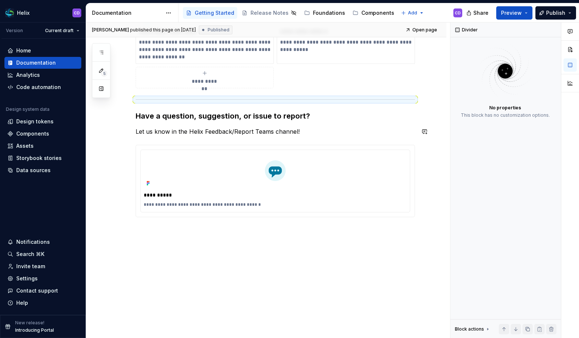
click at [267, 127] on div "**********" at bounding box center [276, 92] width 280 height 287
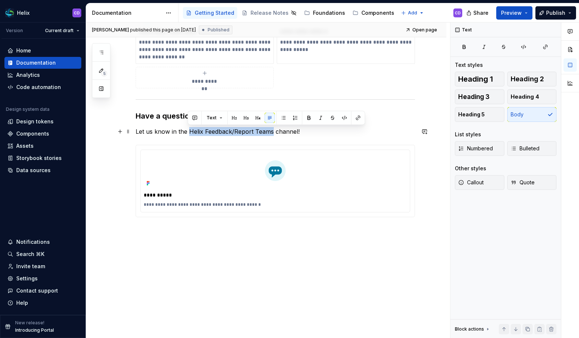
drag, startPoint x: 189, startPoint y: 133, endPoint x: 271, endPoint y: 132, distance: 81.7
click at [271, 132] on p "Let us know in the Helix Feedback/Report Teams channel!" at bounding box center [276, 131] width 280 height 9
click at [356, 116] on button "button" at bounding box center [358, 118] width 10 height 10
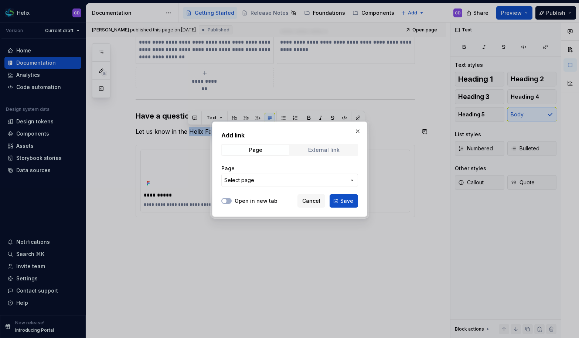
click at [323, 149] on div "External link" at bounding box center [323, 150] width 31 height 6
click at [259, 181] on input "URL" at bounding box center [289, 180] width 137 height 13
click at [225, 201] on span "button" at bounding box center [224, 201] width 4 height 4
click at [250, 182] on input "URL" at bounding box center [289, 180] width 137 height 13
paste input "[URL][DOMAIN_NAME]"
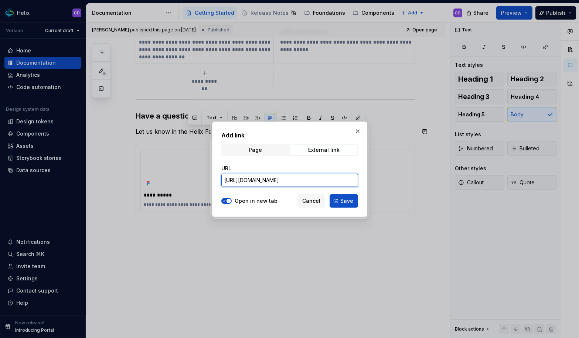
drag, startPoint x: 259, startPoint y: 182, endPoint x: 209, endPoint y: 183, distance: 49.6
click at [209, 183] on div "Add link Page External link URL [URL][DOMAIN_NAME] Open in new tab Cancel Save" at bounding box center [289, 169] width 579 height 338
click at [285, 161] on div "URL [URL][DOMAIN_NAME]" at bounding box center [289, 175] width 137 height 31
click at [346, 203] on span "Save" at bounding box center [347, 200] width 13 height 7
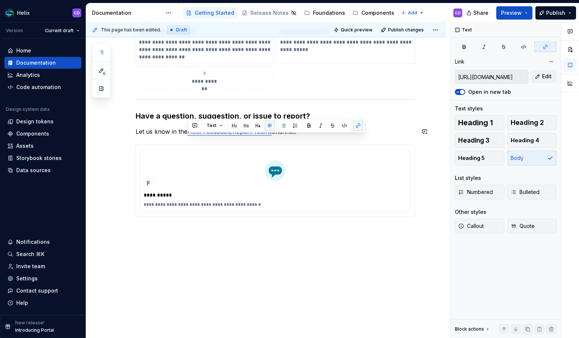
scroll to position [263, 0]
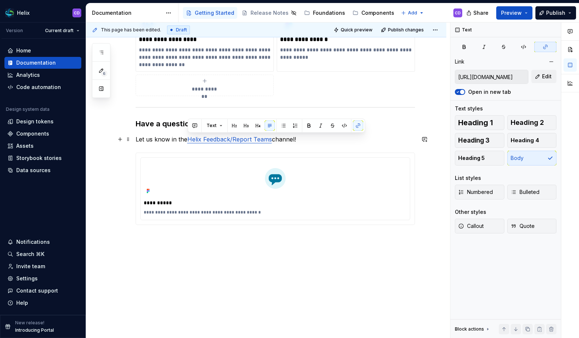
click at [309, 143] on p "Let us know in the Helix Feedback/Report Teams channel!" at bounding box center [276, 139] width 280 height 9
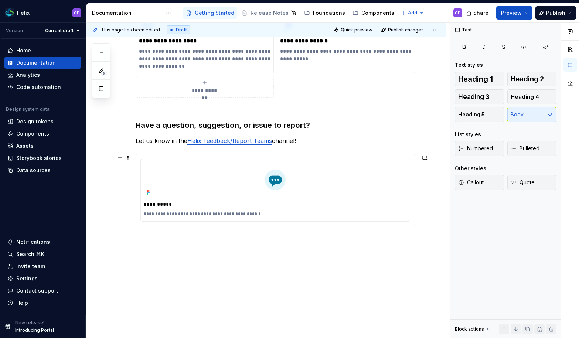
scroll to position [260, 0]
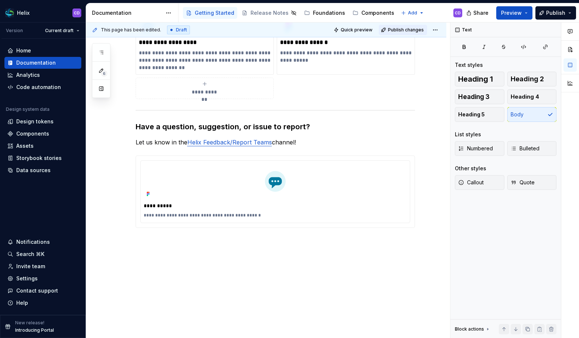
click at [414, 26] on button "Publish changes" at bounding box center [403, 30] width 48 height 10
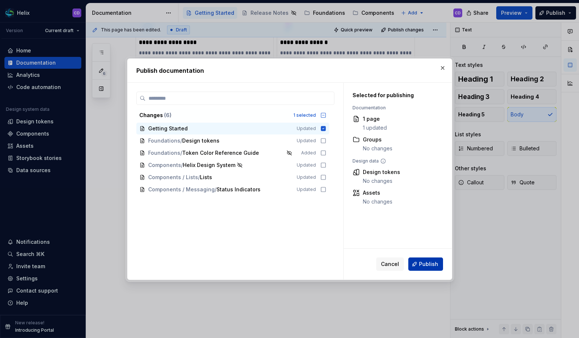
click at [422, 260] on button "Publish" at bounding box center [426, 264] width 35 height 13
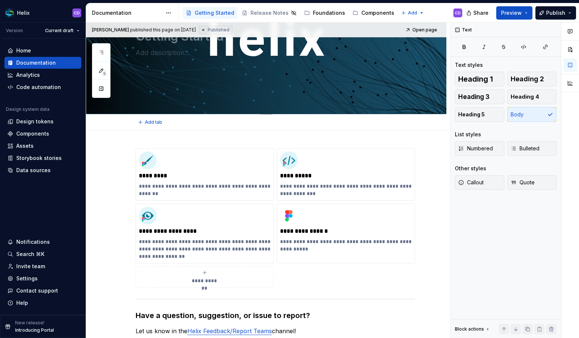
scroll to position [0, 0]
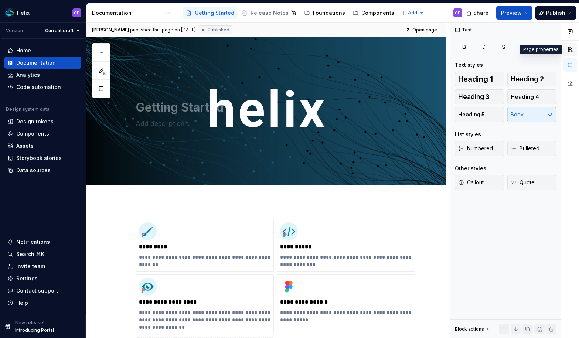
click at [572, 52] on button "button" at bounding box center [570, 49] width 13 height 13
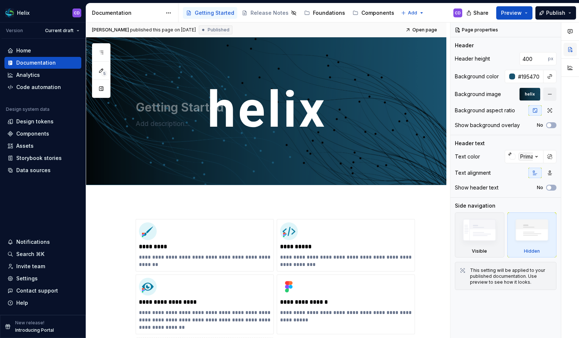
click at [574, 54] on button "button" at bounding box center [570, 49] width 13 height 13
click at [572, 51] on button "button" at bounding box center [570, 49] width 13 height 13
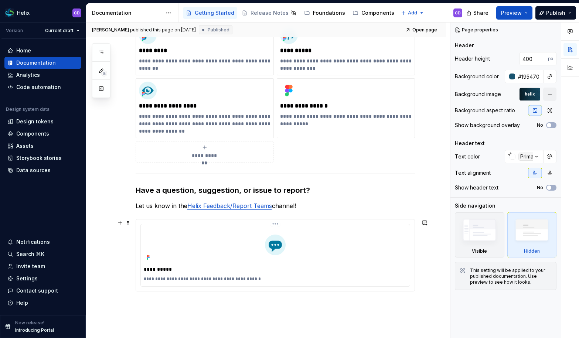
scroll to position [215, 0]
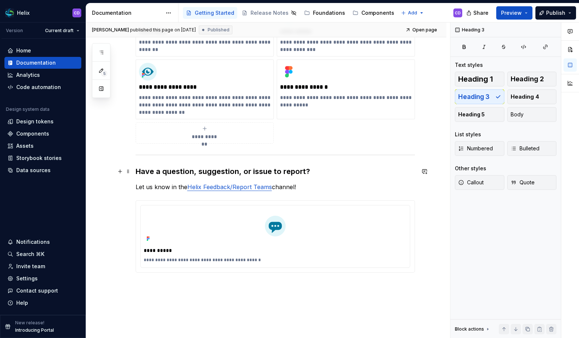
click at [284, 170] on h3 "Have a question, suggestion, or issue to report?" at bounding box center [276, 171] width 280 height 10
click at [307, 170] on h3 "Have a question, suggestion, or issue to report?" at bounding box center [276, 171] width 280 height 10
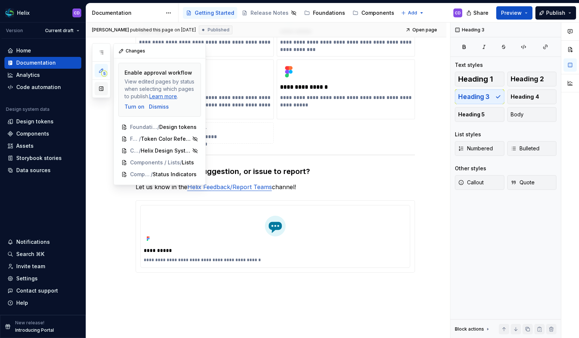
click at [102, 86] on button "button" at bounding box center [101, 88] width 13 height 13
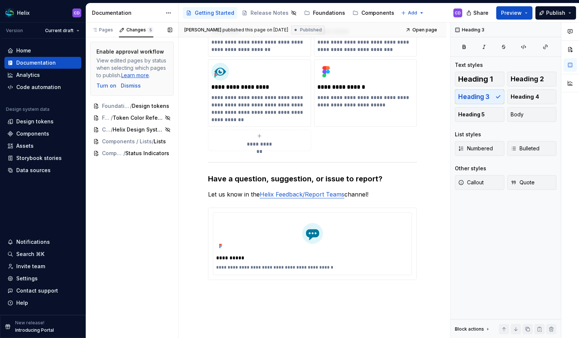
click at [131, 86] on div "Dismiss" at bounding box center [131, 85] width 20 height 7
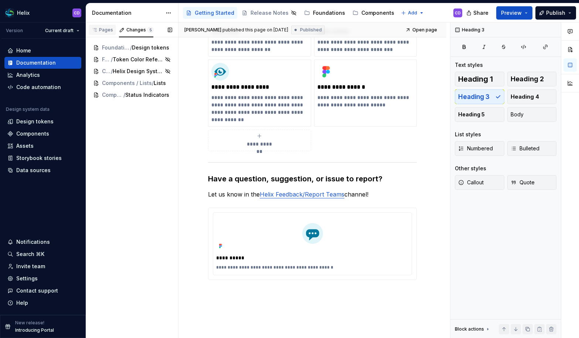
click at [105, 30] on div "Pages" at bounding box center [102, 30] width 21 height 6
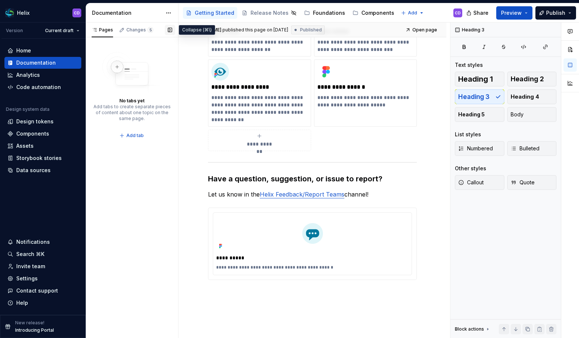
click at [169, 30] on button "button" at bounding box center [170, 30] width 10 height 10
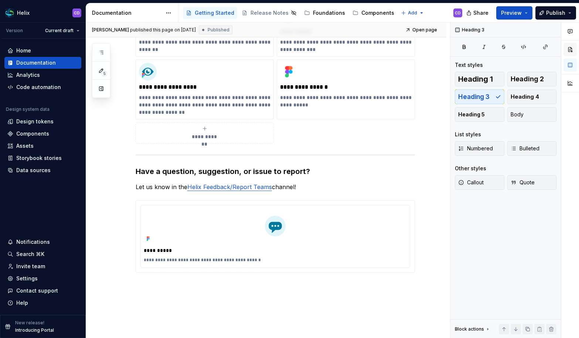
click at [570, 50] on button "button" at bounding box center [570, 49] width 13 height 13
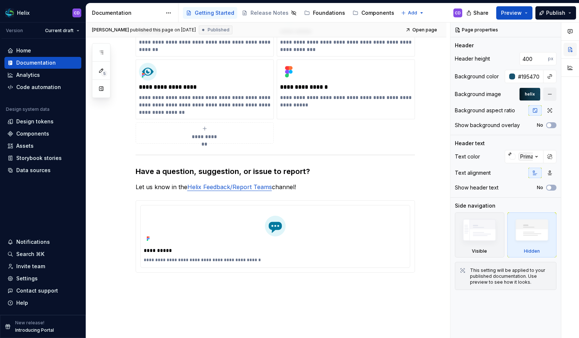
click at [567, 46] on button "button" at bounding box center [570, 49] width 13 height 13
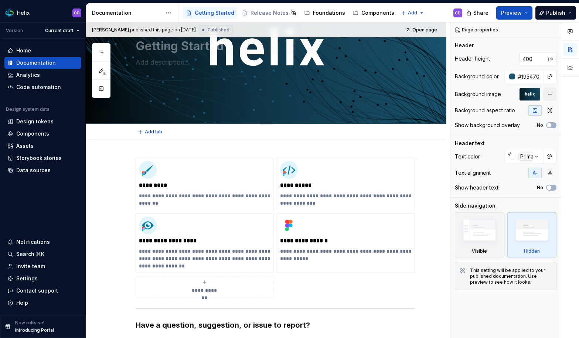
scroll to position [0, 0]
